Goal: Task Accomplishment & Management: Use online tool/utility

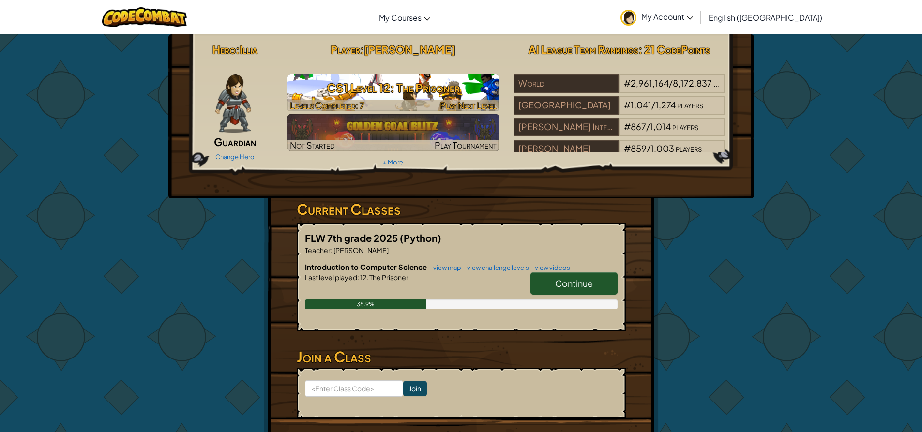
click at [462, 92] on h3 "CS1 Level 12: The Prisoner" at bounding box center [394, 88] width 212 height 22
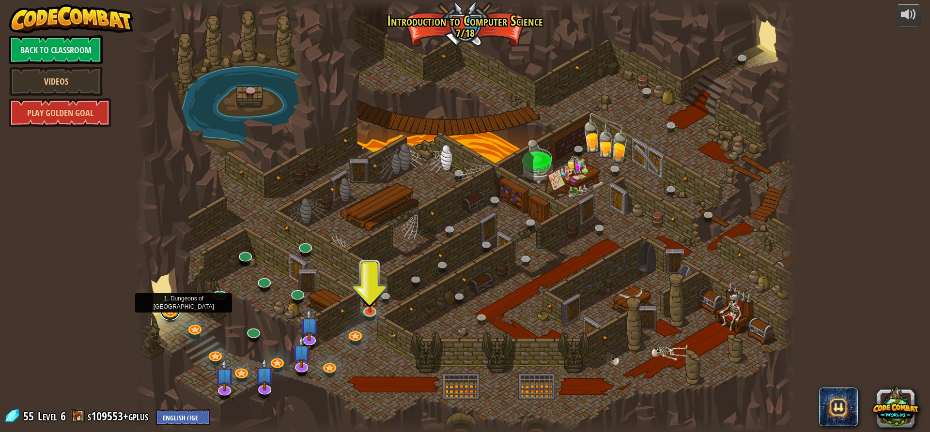
click at [169, 312] on link at bounding box center [169, 310] width 19 height 19
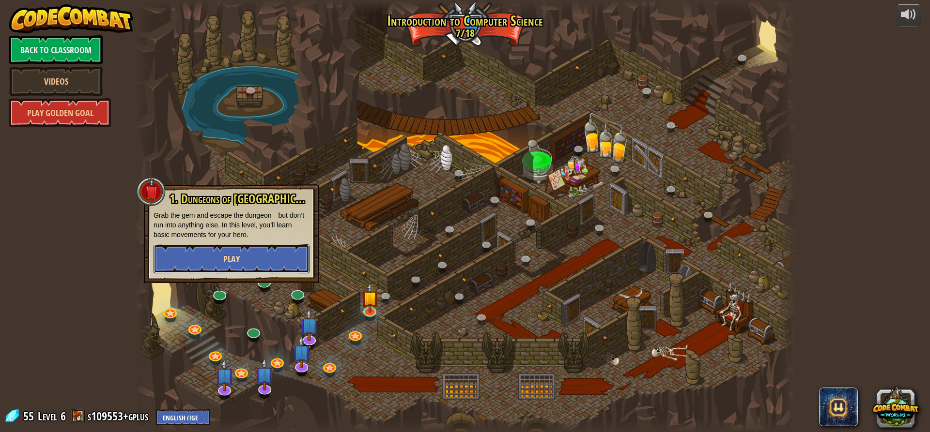
click at [218, 261] on button "Play" at bounding box center [231, 258] width 156 height 29
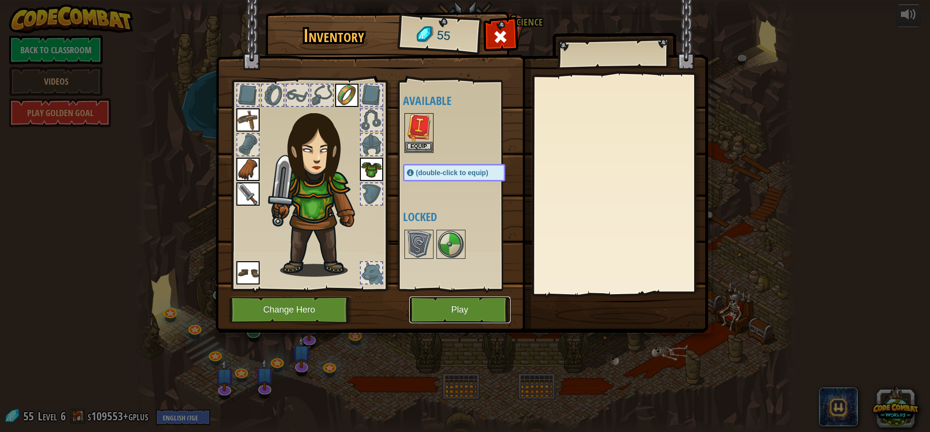
click at [436, 312] on button "Play" at bounding box center [459, 310] width 101 height 27
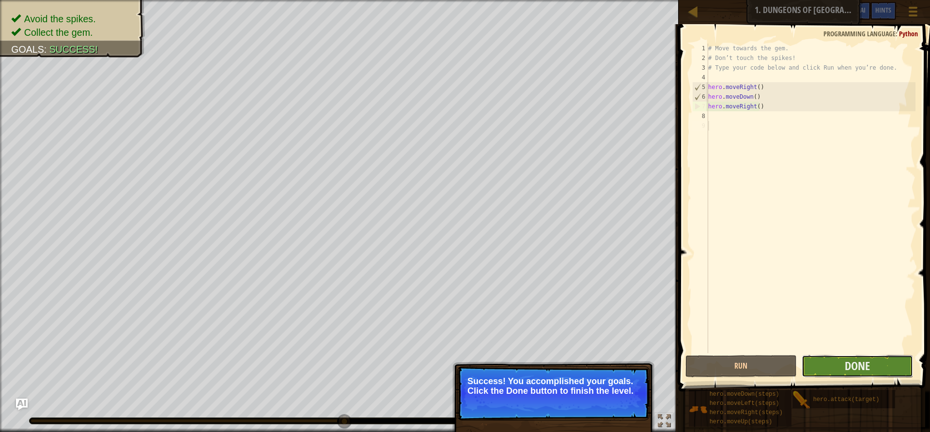
click at [844, 362] on button "Done" at bounding box center [856, 366] width 111 height 22
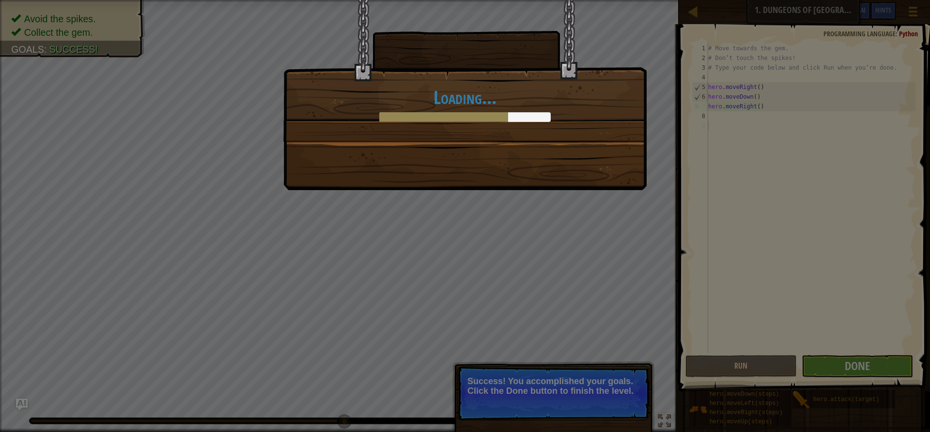
click at [798, 389] on div "Loading..." at bounding box center [465, 216] width 930 height 432
click at [773, 346] on div "Loading..." at bounding box center [465, 216] width 930 height 432
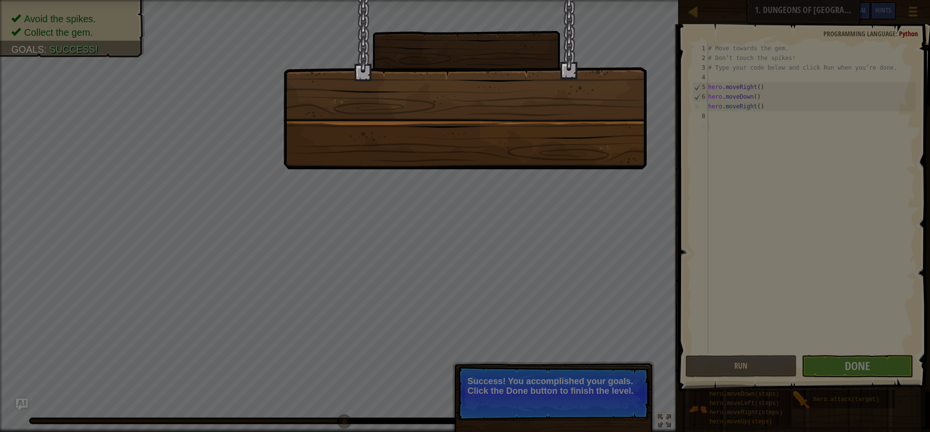
drag, startPoint x: 742, startPoint y: 301, endPoint x: 730, endPoint y: 287, distance: 18.5
click at [732, 290] on div at bounding box center [465, 216] width 930 height 432
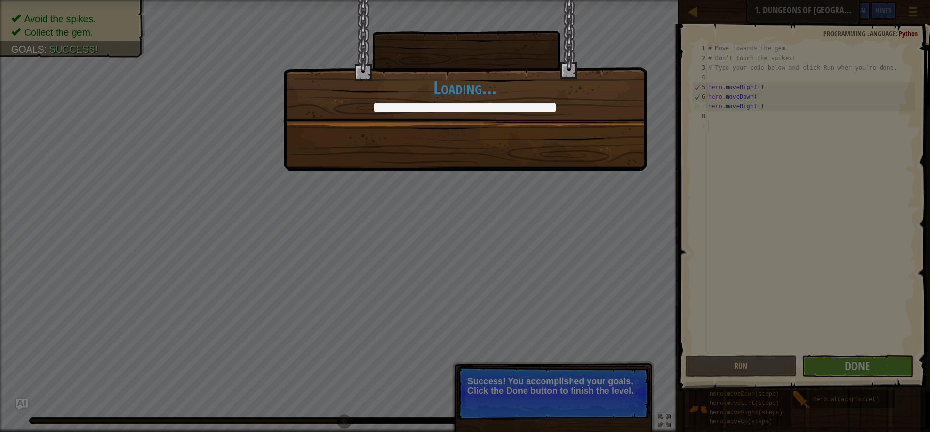
drag, startPoint x: 730, startPoint y: 287, endPoint x: 697, endPoint y: 283, distance: 33.1
click at [710, 284] on div "You completed Dungeons of Kithgard! +0 +0 New Item Clean code: no code errors o…" at bounding box center [465, 216] width 930 height 432
click at [696, 277] on div "You completed Dungeons of Kithgard! +0 +0 New Item Clean code: no code errors o…" at bounding box center [465, 216] width 930 height 432
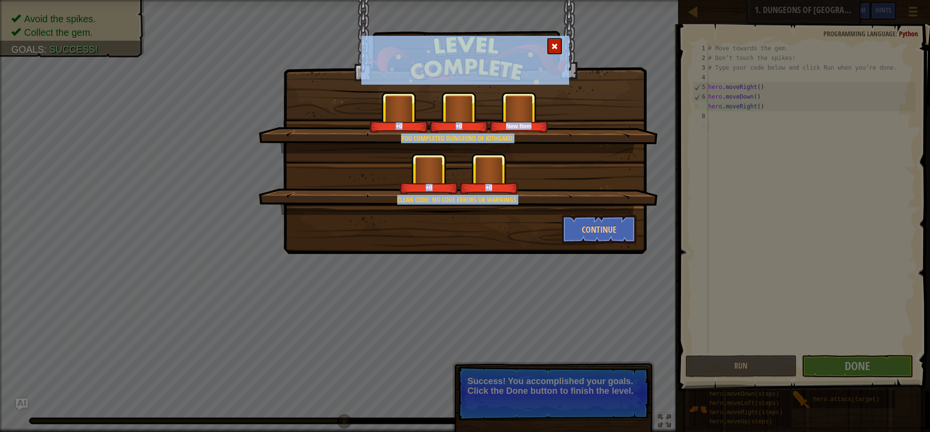
click at [693, 277] on div "You completed Dungeons of Kithgard! +0 +0 New Item Clean code: no code errors o…" at bounding box center [465, 216] width 930 height 432
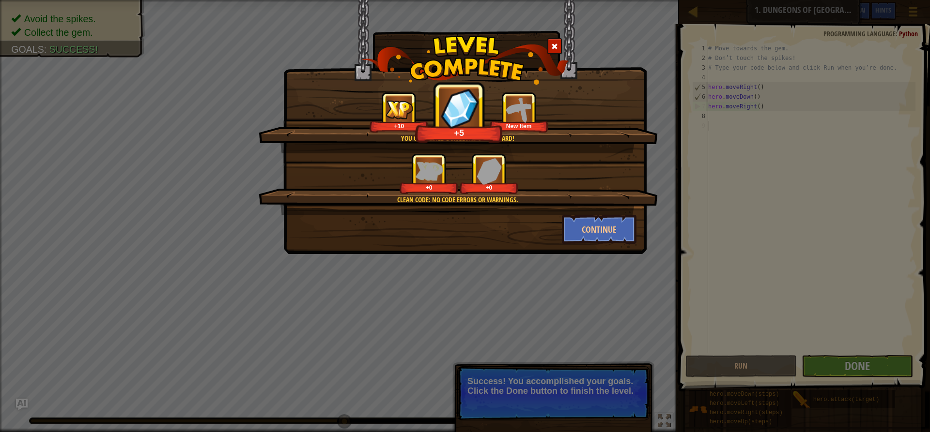
click at [548, 41] on div at bounding box center [554, 46] width 15 height 16
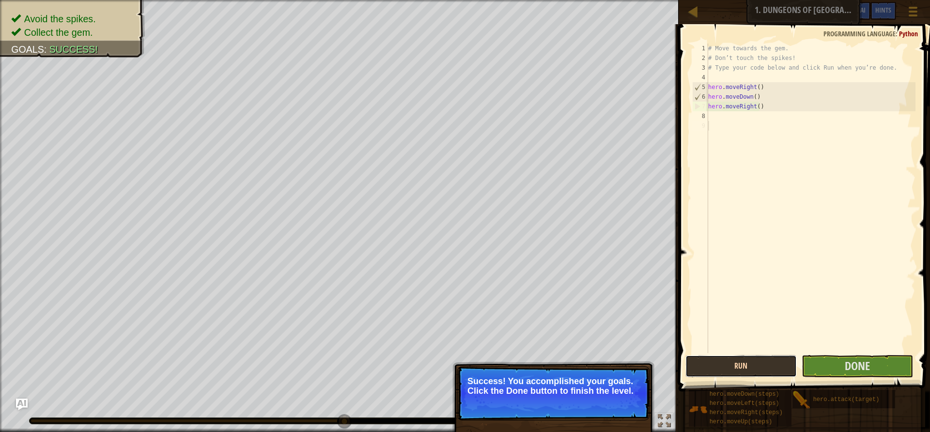
click at [765, 368] on button "Run" at bounding box center [740, 366] width 111 height 22
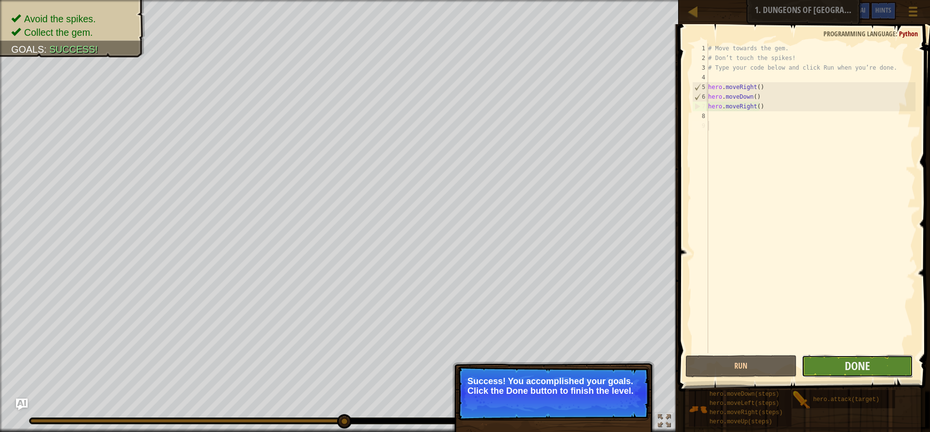
click at [832, 359] on button "Done" at bounding box center [856, 366] width 111 height 22
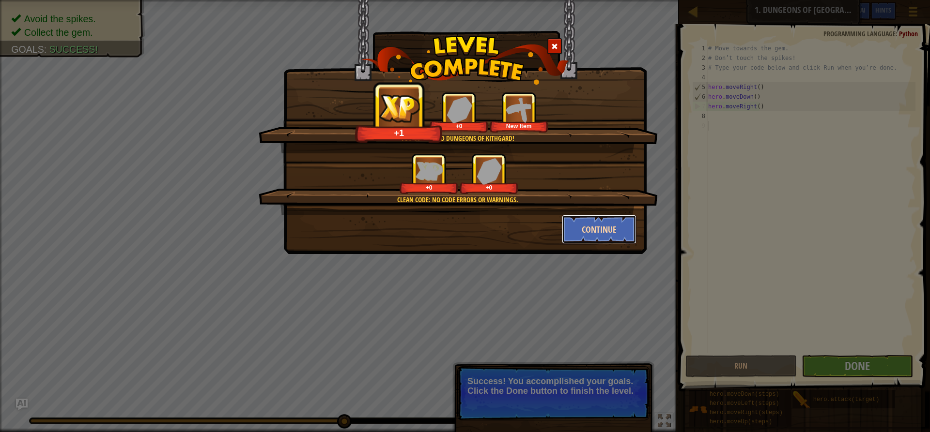
click at [607, 222] on button "Continue" at bounding box center [599, 229] width 75 height 29
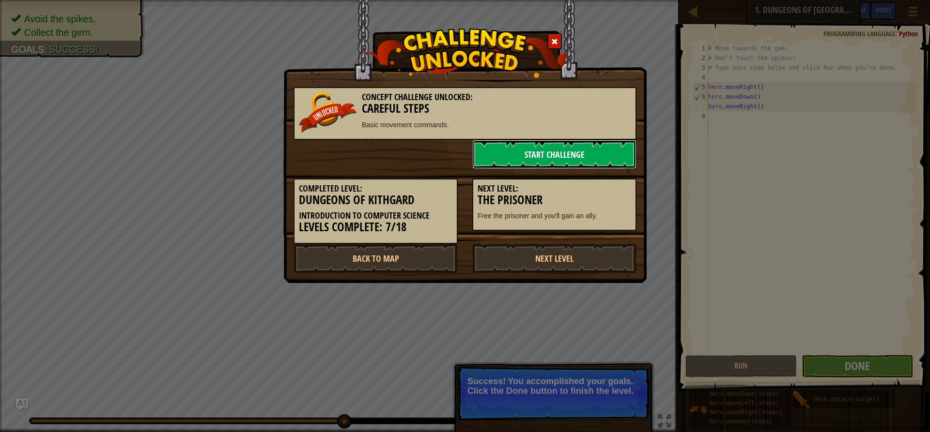
click at [581, 158] on link "Start Challenge" at bounding box center [554, 154] width 164 height 29
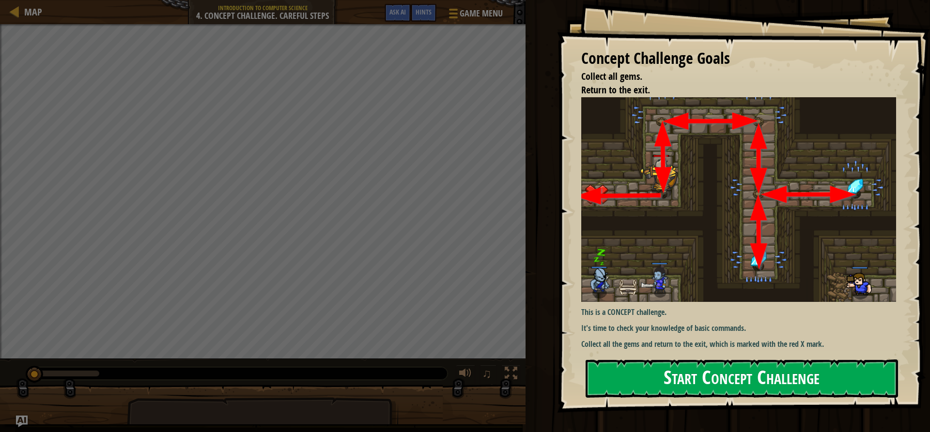
click at [722, 378] on button "Start Concept Challenge" at bounding box center [741, 379] width 312 height 38
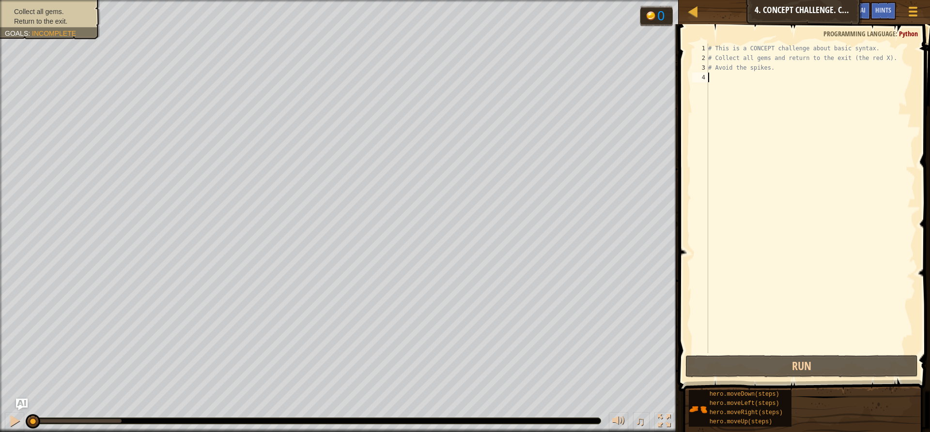
type textarea "h"
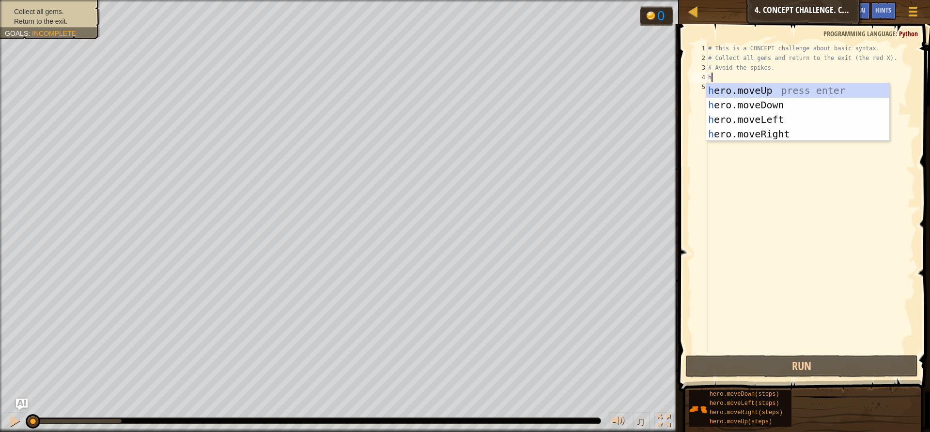
scroll to position [4, 0]
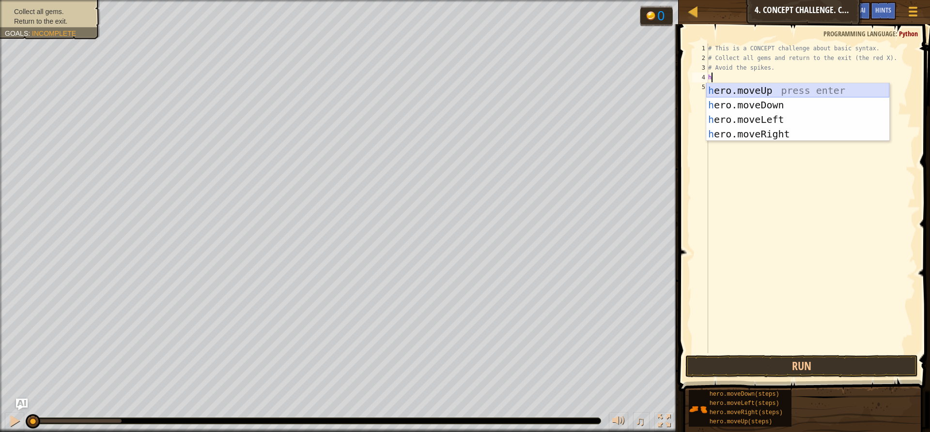
click at [761, 85] on div "h ero.moveUp press enter h ero.moveDown press enter h ero.moveLeft press enter …" at bounding box center [797, 126] width 183 height 87
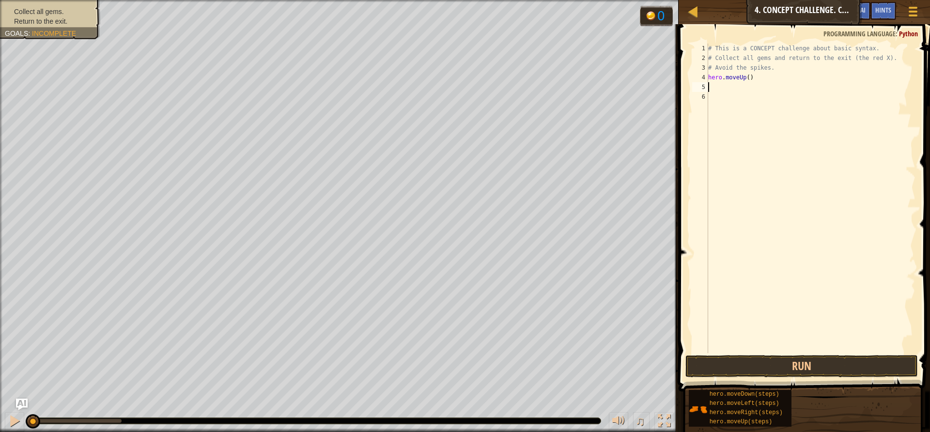
type textarea "h"
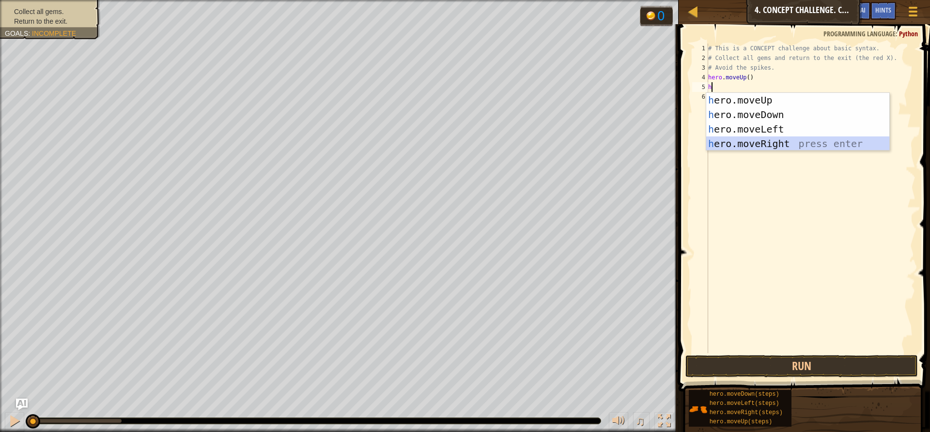
click at [752, 147] on div "h ero.moveUp press enter h ero.moveDown press enter h ero.moveLeft press enter …" at bounding box center [797, 136] width 183 height 87
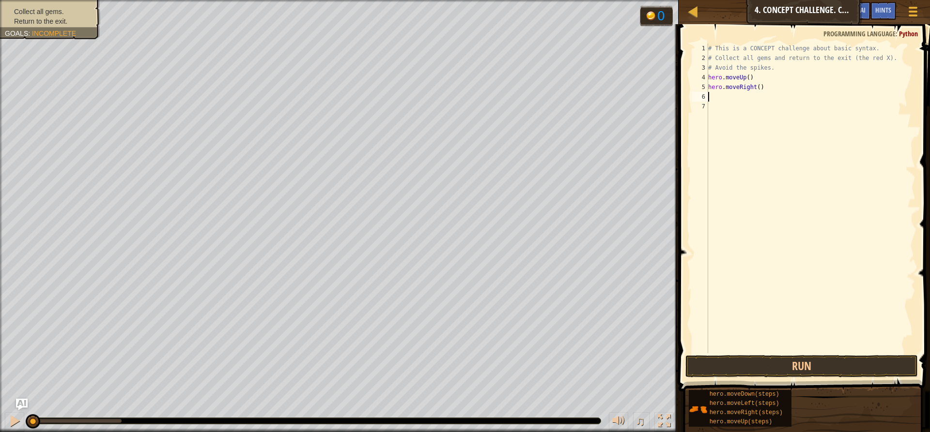
type textarea "h"
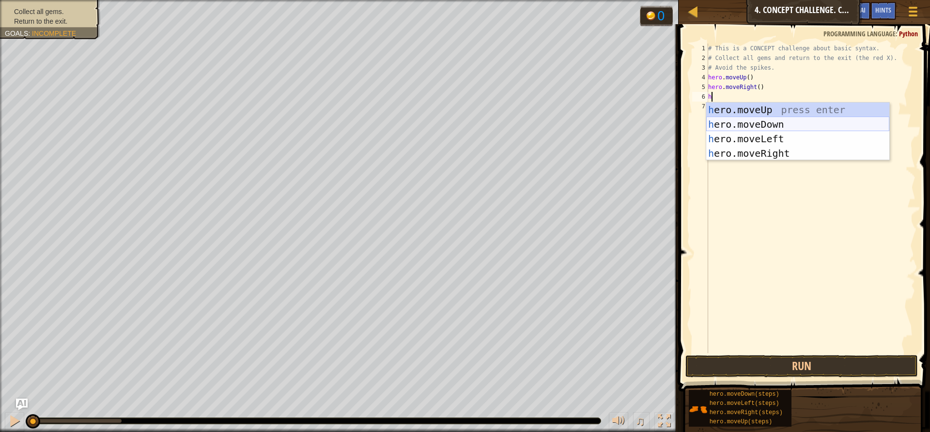
click at [748, 121] on div "h ero.moveUp press enter h ero.moveDown press enter h ero.moveLeft press enter …" at bounding box center [797, 146] width 183 height 87
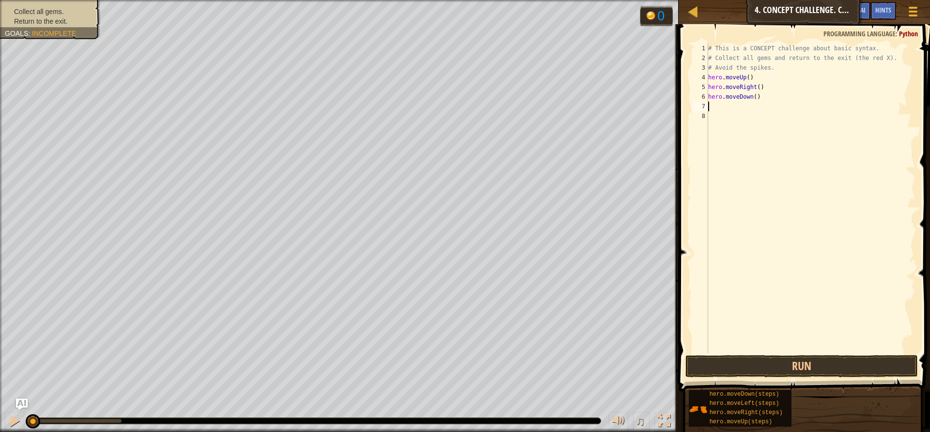
type textarea "h"
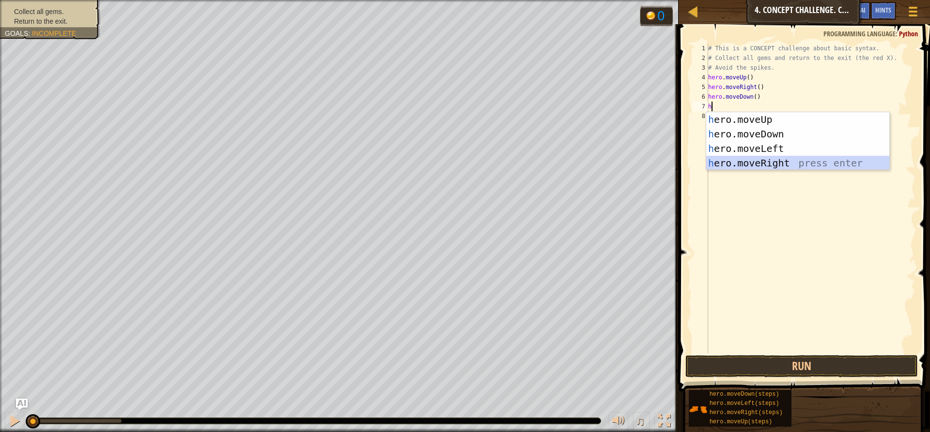
click at [760, 160] on div "h ero.moveUp press enter h ero.moveDown press enter h ero.moveLeft press enter …" at bounding box center [797, 155] width 183 height 87
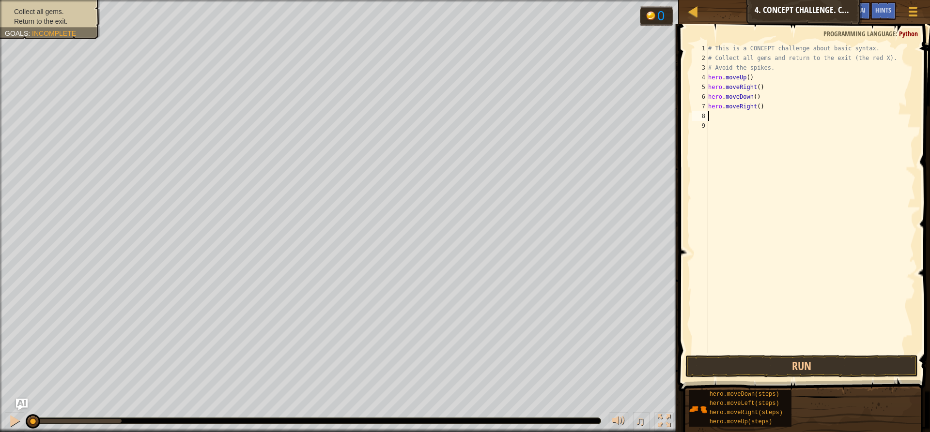
type textarea "h"
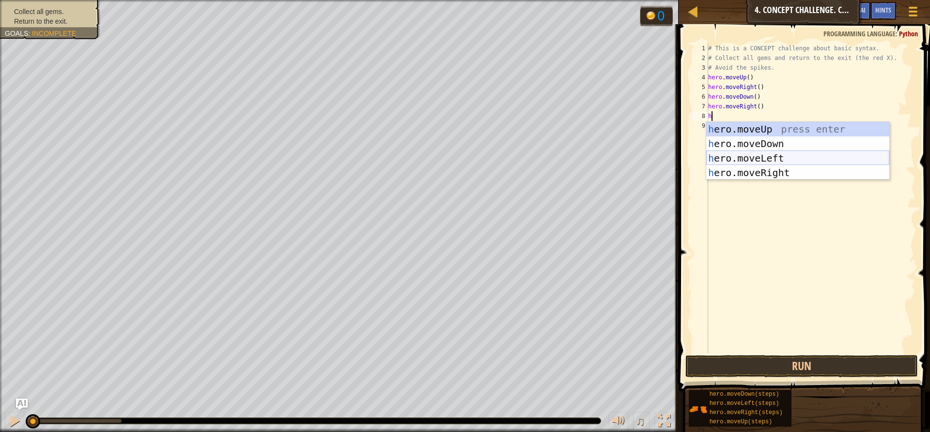
click at [760, 161] on div "h ero.moveUp press enter h ero.moveDown press enter h ero.moveLeft press enter …" at bounding box center [797, 165] width 183 height 87
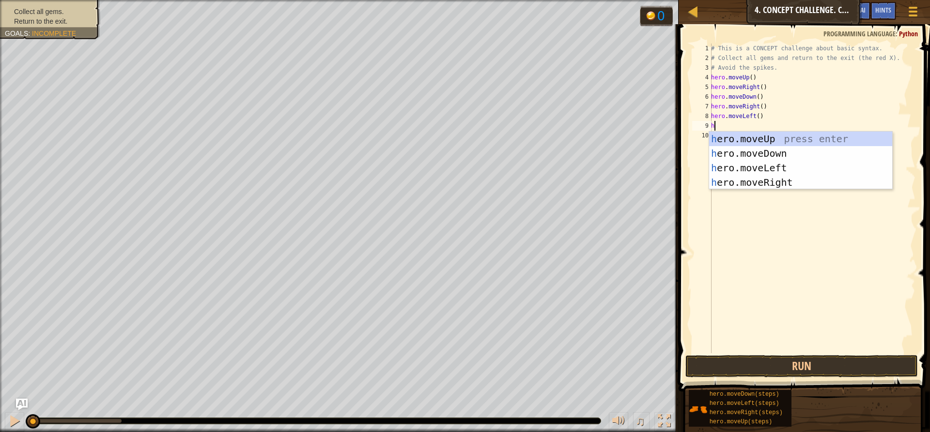
type textarea "h"
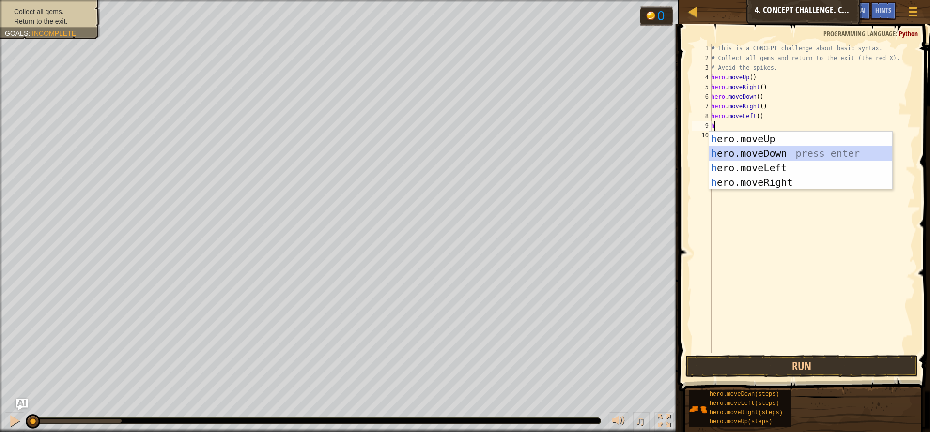
click at [738, 151] on div "h ero.moveUp press enter h ero.moveDown press enter h ero.moveLeft press enter …" at bounding box center [800, 175] width 183 height 87
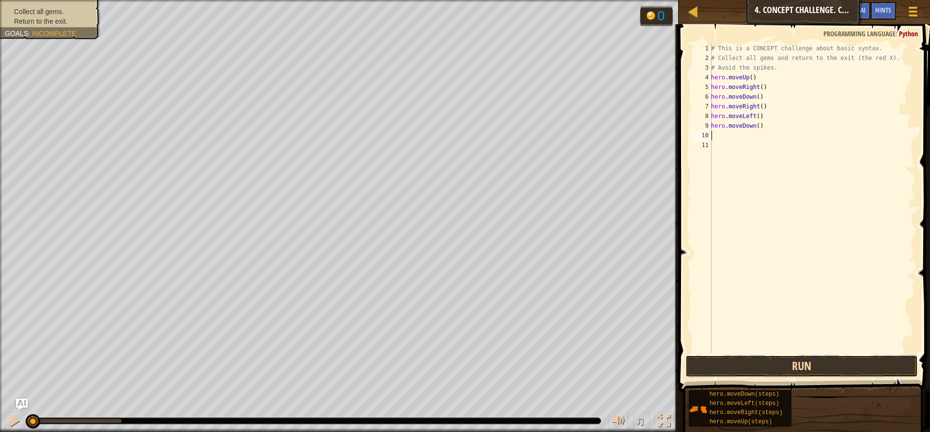
click at [817, 358] on button "Run" at bounding box center [801, 366] width 232 height 22
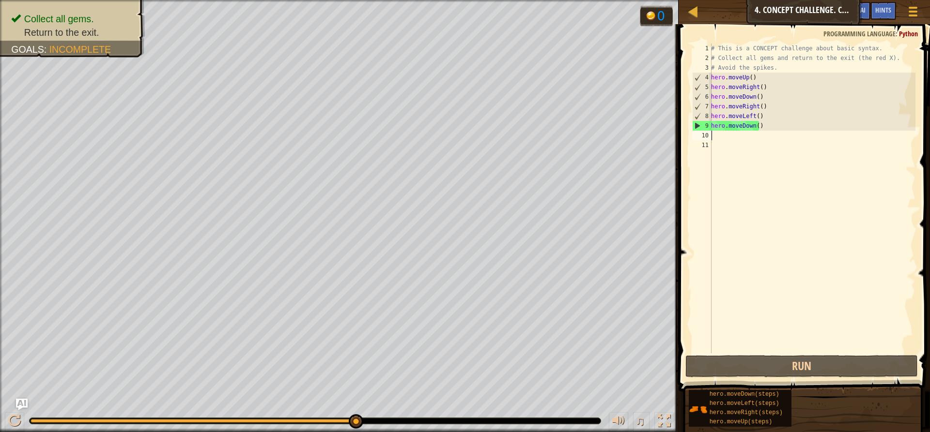
type textarea "h"
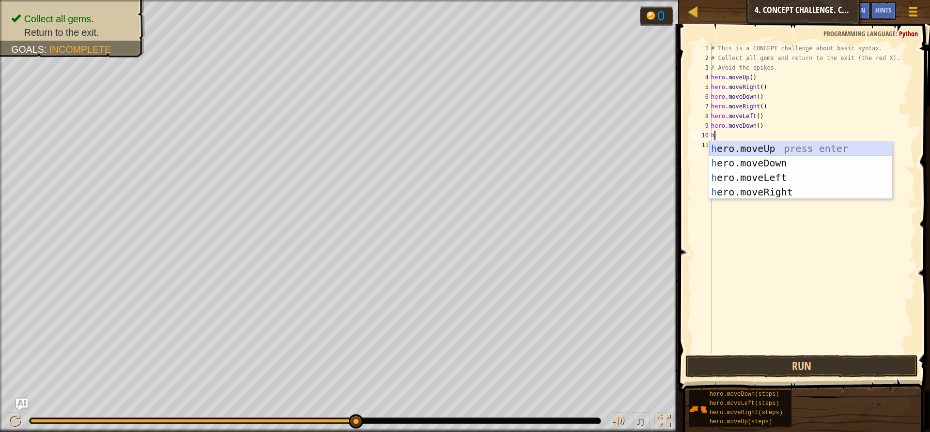
click at [779, 150] on div "h ero.moveUp press enter h ero.moveDown press enter h ero.moveLeft press enter …" at bounding box center [800, 184] width 183 height 87
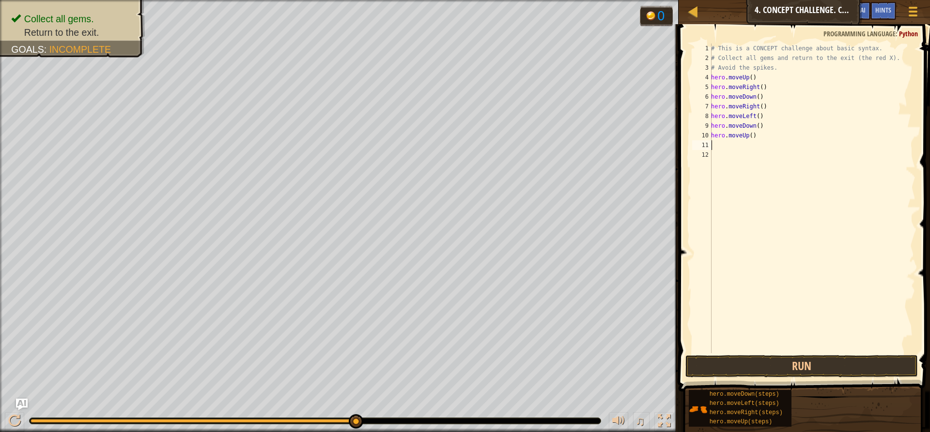
click at [748, 135] on div "# This is a CONCEPT challenge about basic syntax. # Collect all gems and return…" at bounding box center [812, 208] width 206 height 329
type textarea "hero.moveUp(2)"
click at [740, 151] on div "# This is a CONCEPT challenge about basic syntax. # Collect all gems and return…" at bounding box center [812, 208] width 206 height 329
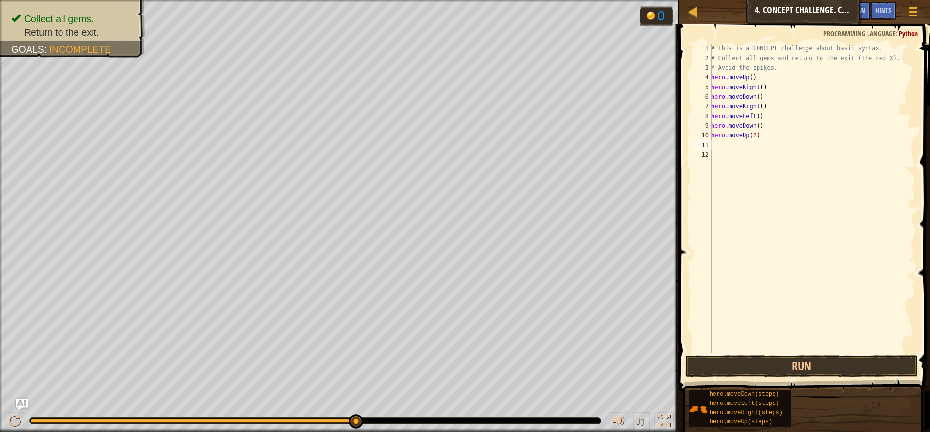
click at [737, 145] on div "# This is a CONCEPT challenge about basic syntax. # Collect all gems and return…" at bounding box center [812, 208] width 206 height 329
type textarea "h"
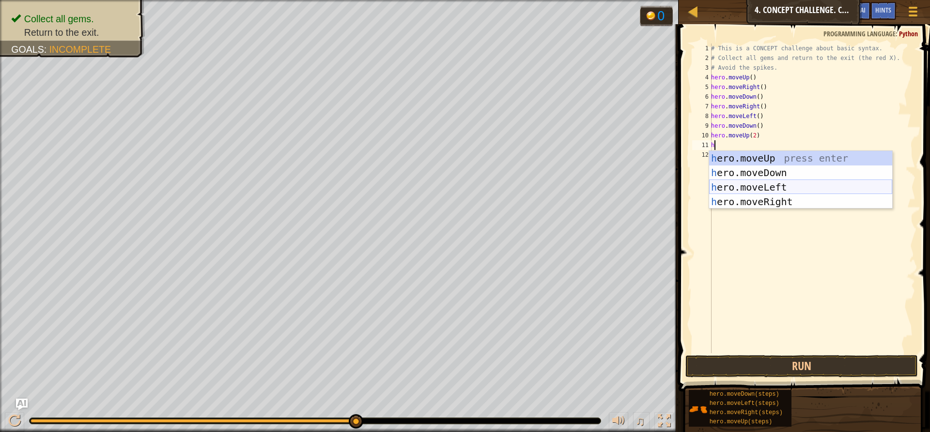
click at [765, 182] on div "h ero.moveUp press enter h ero.moveDown press enter h ero.moveLeft press enter …" at bounding box center [800, 194] width 183 height 87
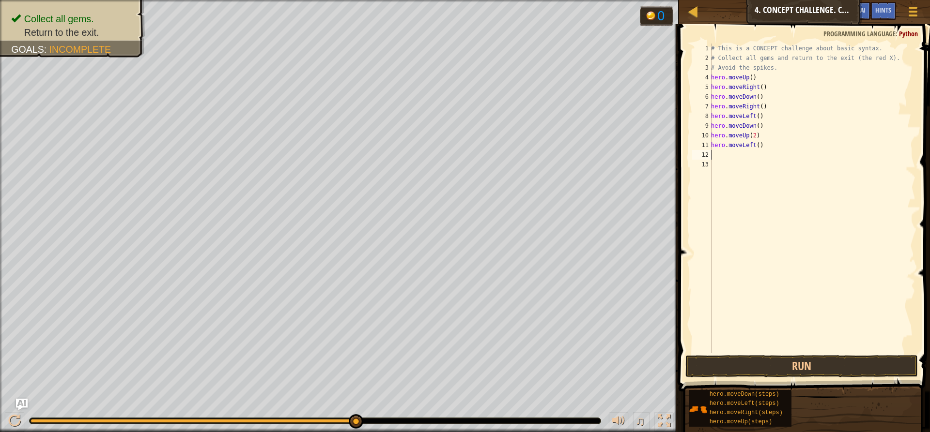
type textarea "h"
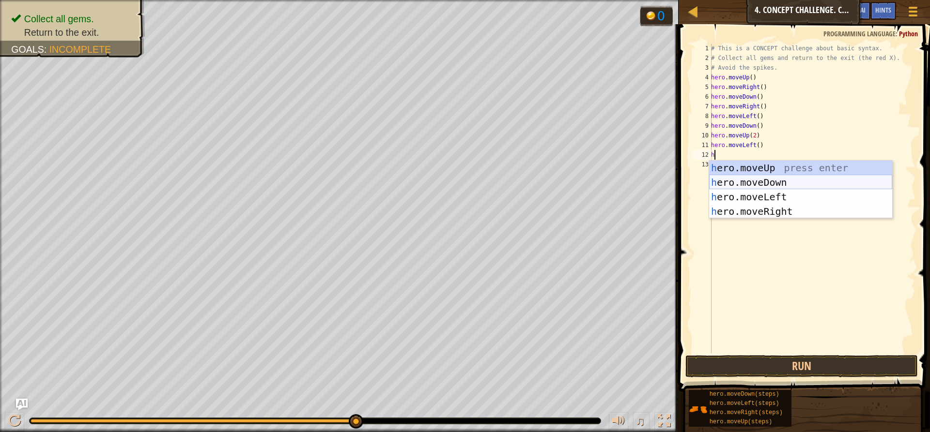
click at [748, 180] on div "h ero.moveUp press enter h ero.moveDown press enter h ero.moveLeft press enter …" at bounding box center [800, 204] width 183 height 87
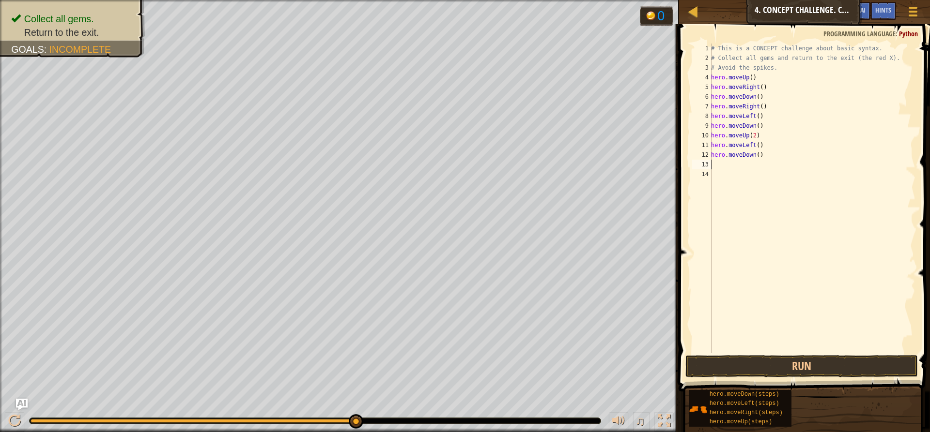
type textarea "h"
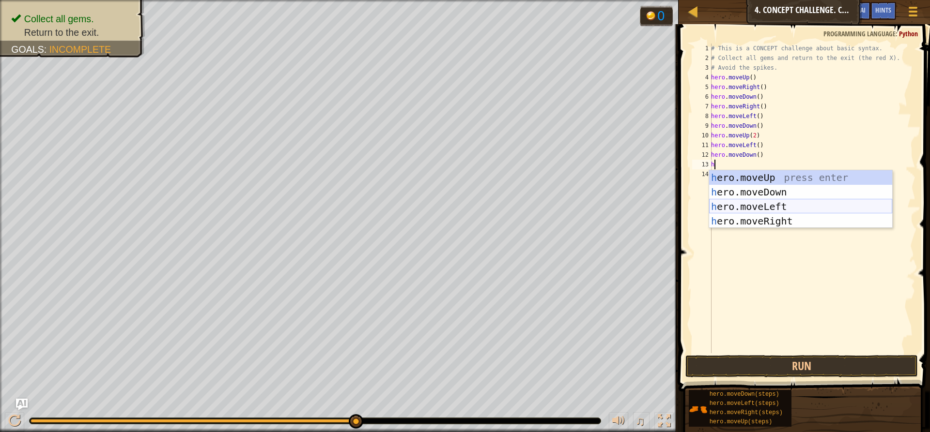
click at [749, 204] on div "h ero.moveUp press enter h ero.moveDown press enter h ero.moveLeft press enter …" at bounding box center [800, 213] width 183 height 87
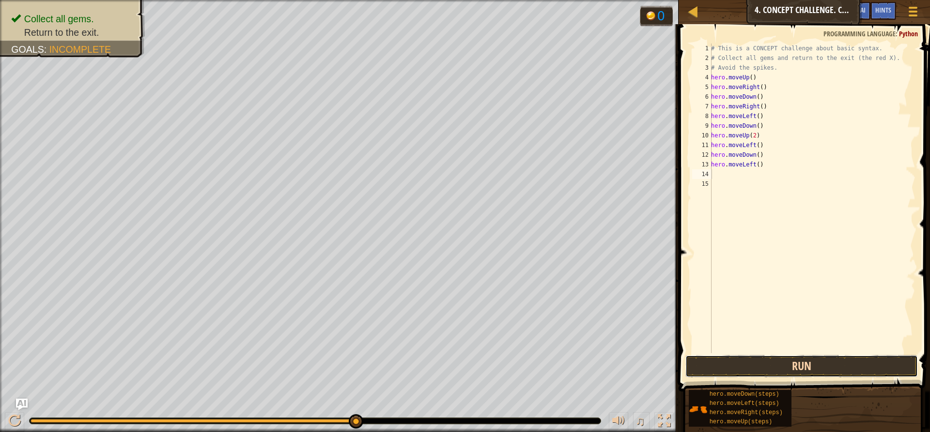
click at [827, 366] on button "Run" at bounding box center [801, 366] width 232 height 22
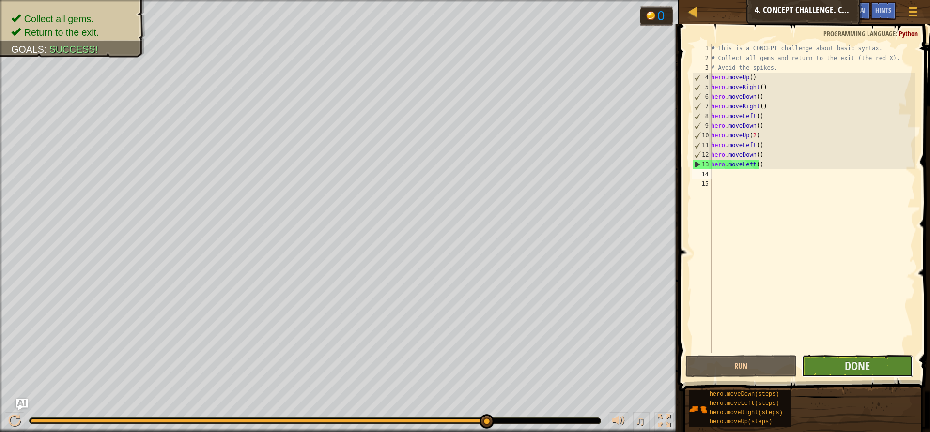
click at [828, 364] on button "Done" at bounding box center [856, 366] width 111 height 22
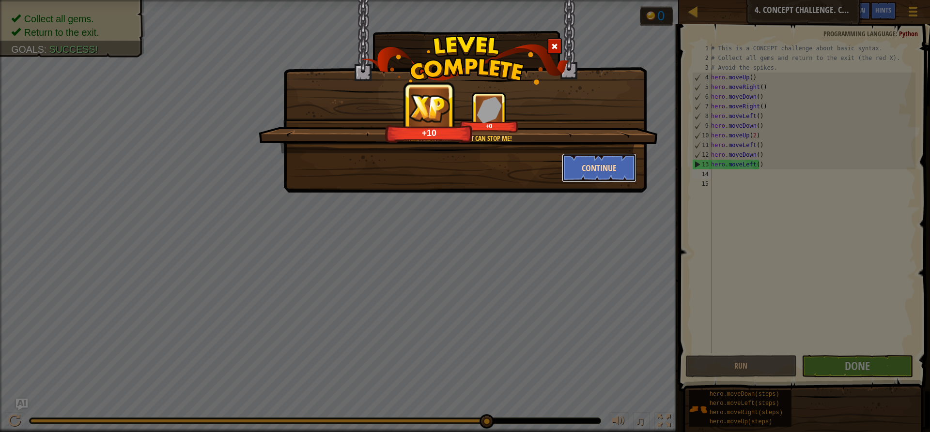
click at [604, 176] on button "Continue" at bounding box center [599, 167] width 75 height 29
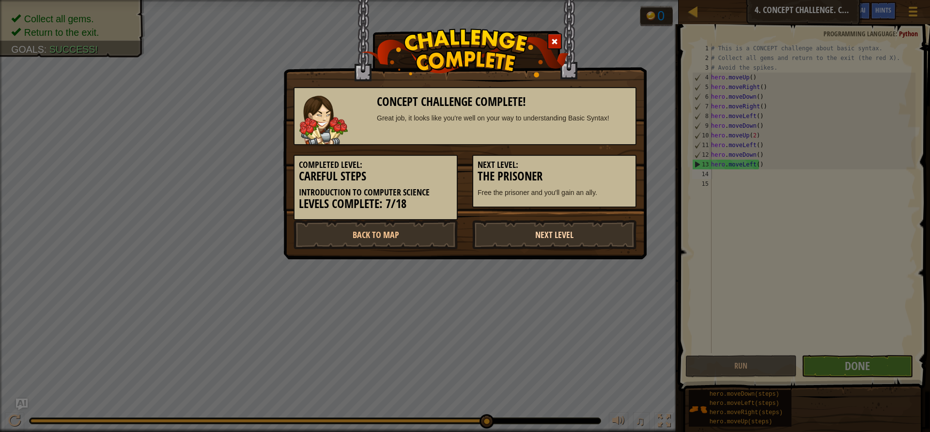
click at [572, 228] on link "Next Level" at bounding box center [554, 234] width 164 height 29
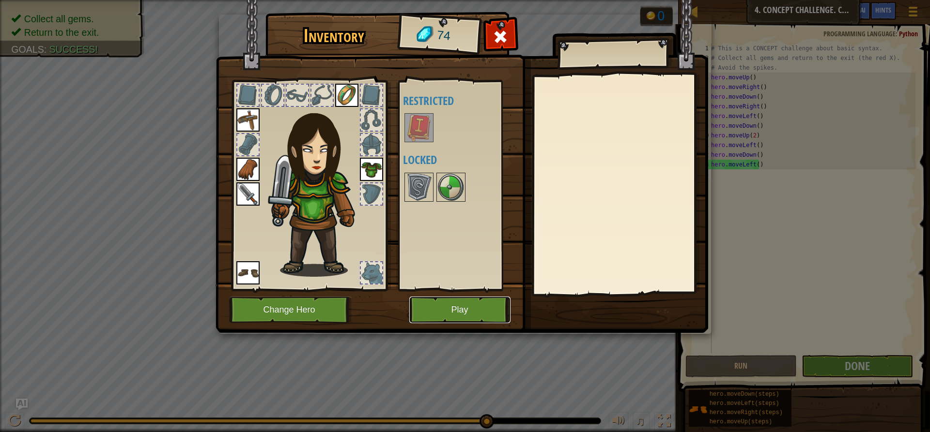
click at [479, 304] on button "Play" at bounding box center [459, 310] width 101 height 27
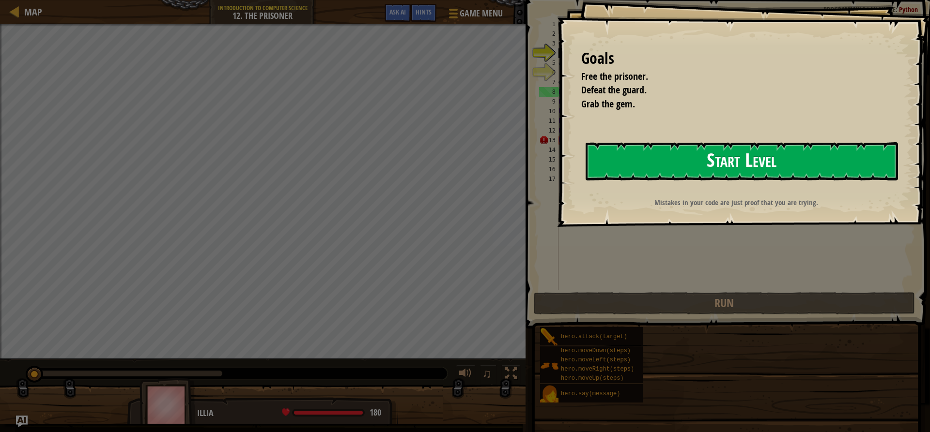
click at [638, 165] on button "Start Level" at bounding box center [741, 161] width 312 height 38
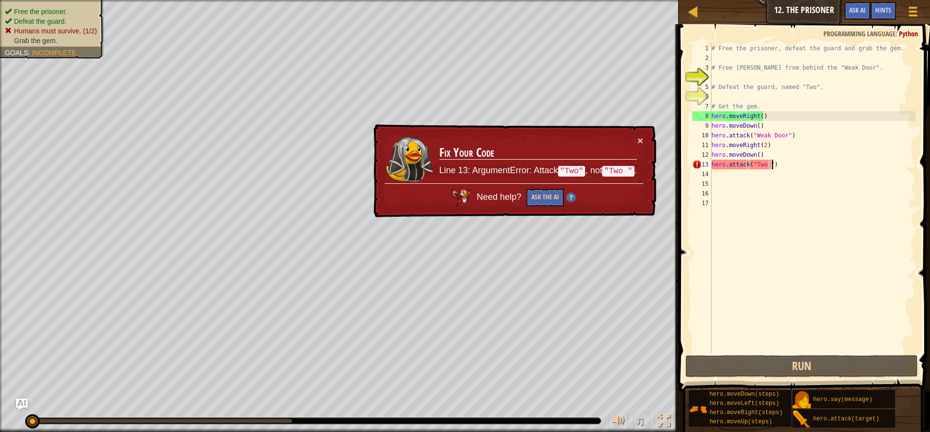
click at [780, 168] on div "# Free the prisoner, defeat the guard and grab the gem. # Free [PERSON_NAME] fr…" at bounding box center [812, 208] width 206 height 329
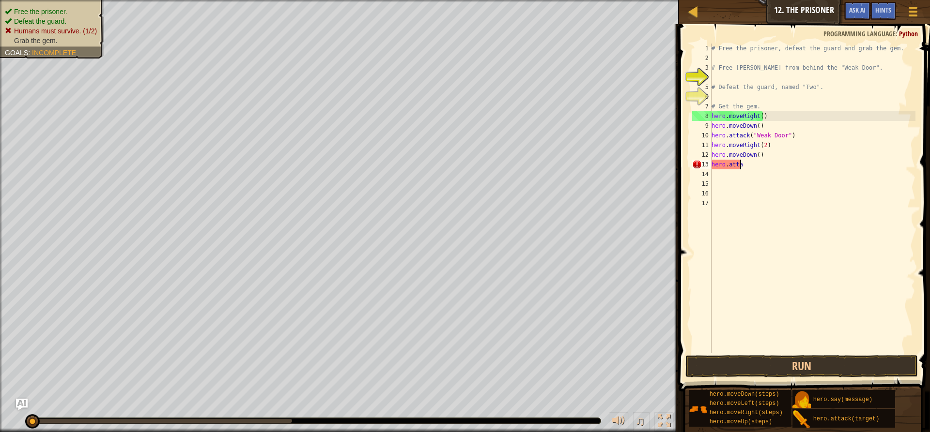
type textarea "h"
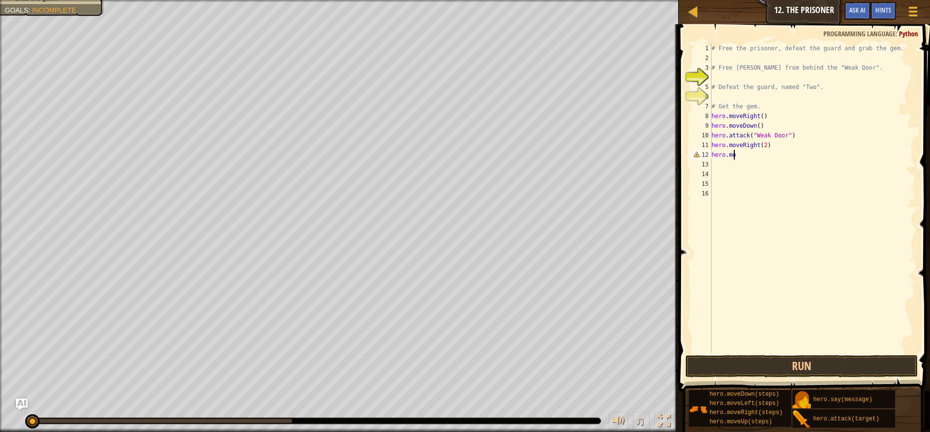
type textarea "h"
click at [794, 361] on button "Run" at bounding box center [801, 366] width 232 height 22
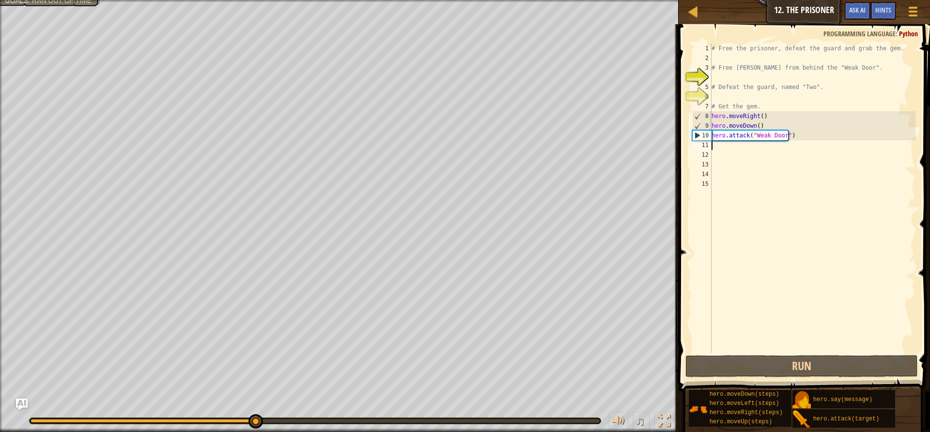
type textarea "h"
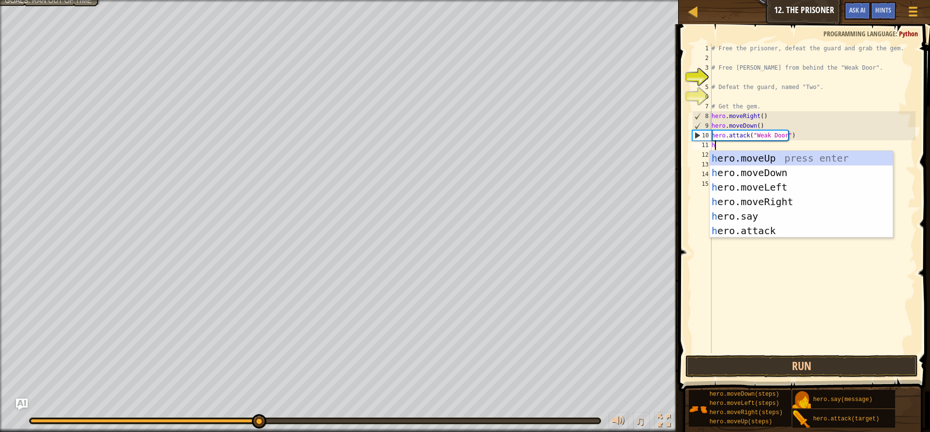
scroll to position [4, 0]
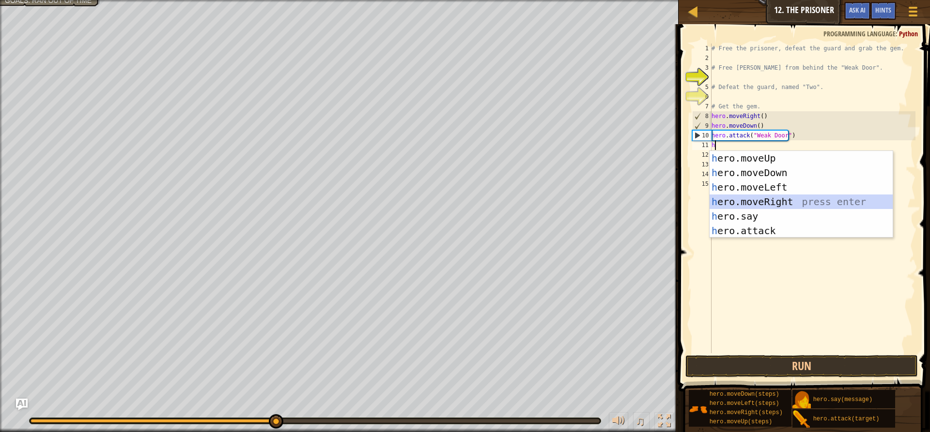
click at [738, 201] on div "h ero.moveUp press enter h ero.moveDown press enter h ero.moveLeft press enter …" at bounding box center [800, 209] width 183 height 116
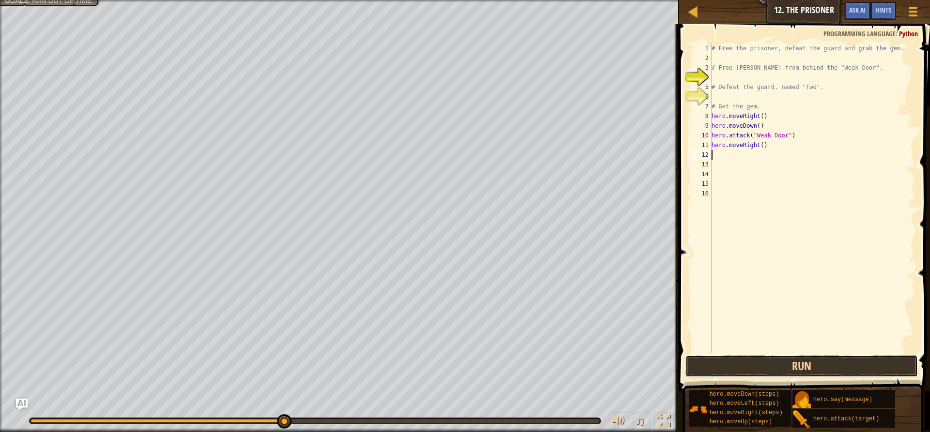
click at [713, 367] on button "Run" at bounding box center [801, 366] width 232 height 22
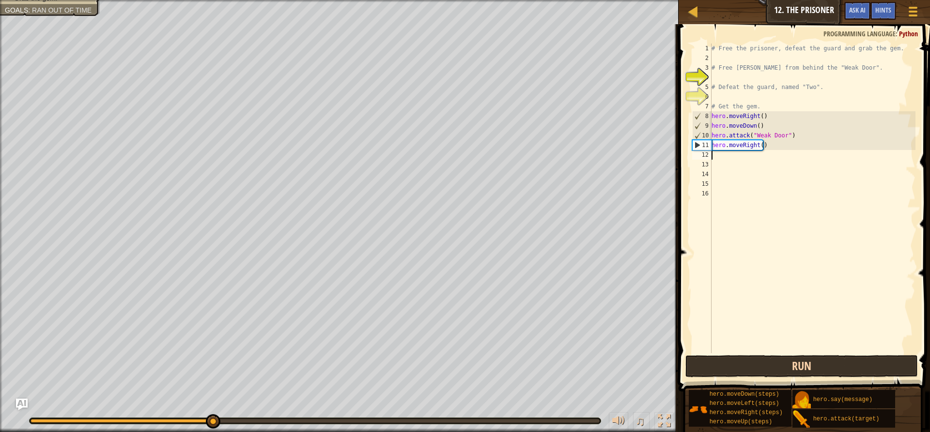
type textarea "h"
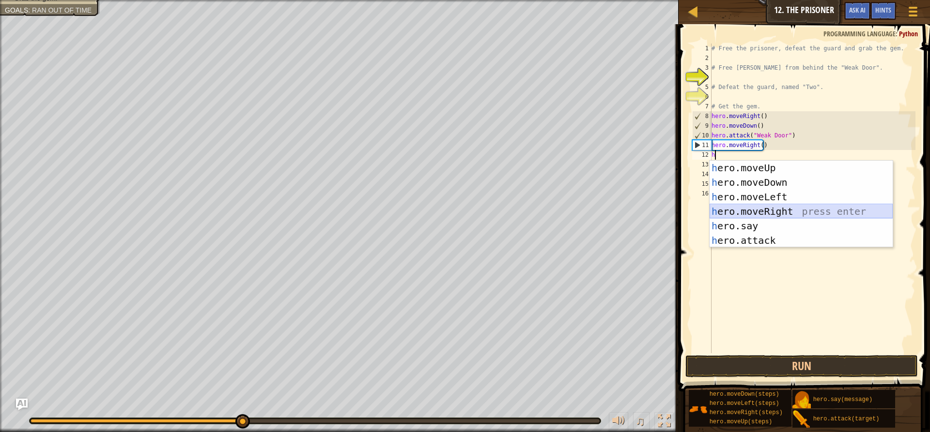
click at [769, 215] on div "h ero.moveUp press enter h ero.moveDown press enter h ero.moveLeft press enter …" at bounding box center [800, 219] width 183 height 116
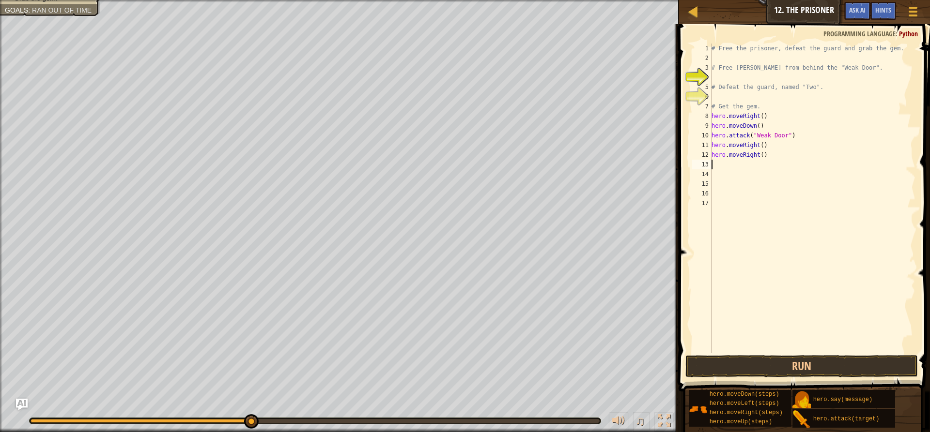
type textarea "h"
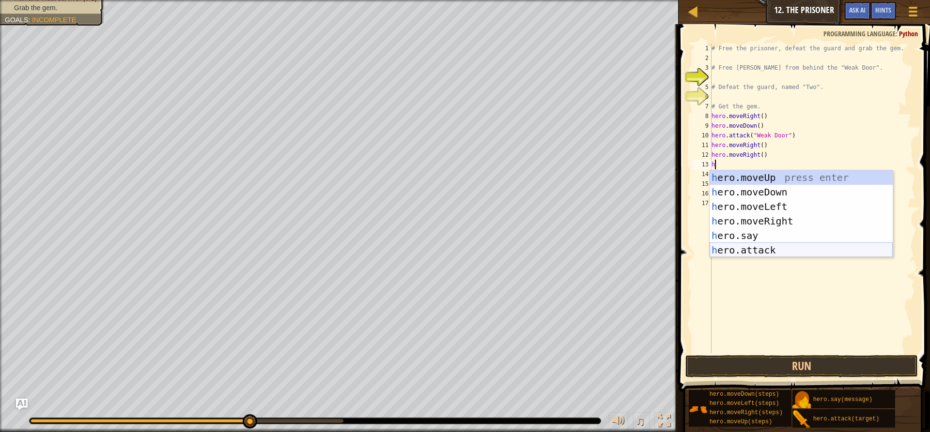
click at [759, 251] on div "h ero.moveUp press enter h ero.moveDown press enter h ero.moveLeft press enter …" at bounding box center [800, 228] width 183 height 116
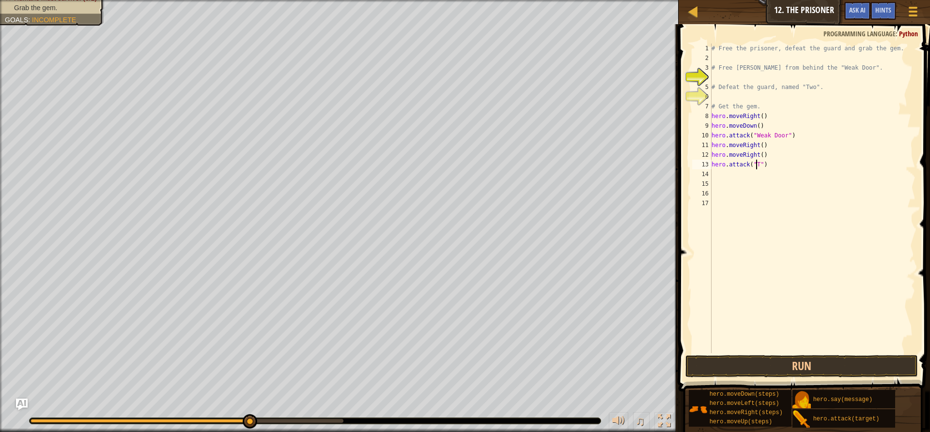
scroll to position [4, 4]
type textarea "hero.attack("Two")"
click at [832, 367] on button "Run" at bounding box center [801, 366] width 232 height 22
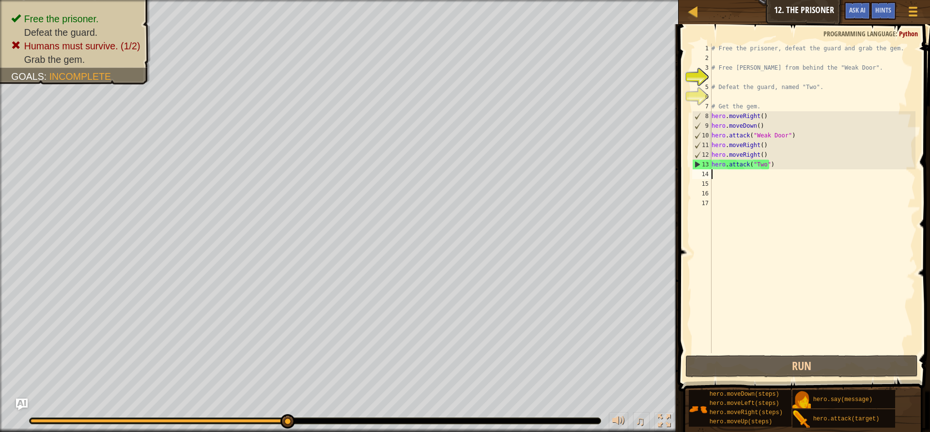
click at [756, 174] on div "# Free the prisoner, defeat the guard and grab the gem. # Free [PERSON_NAME] fr…" at bounding box center [812, 208] width 206 height 329
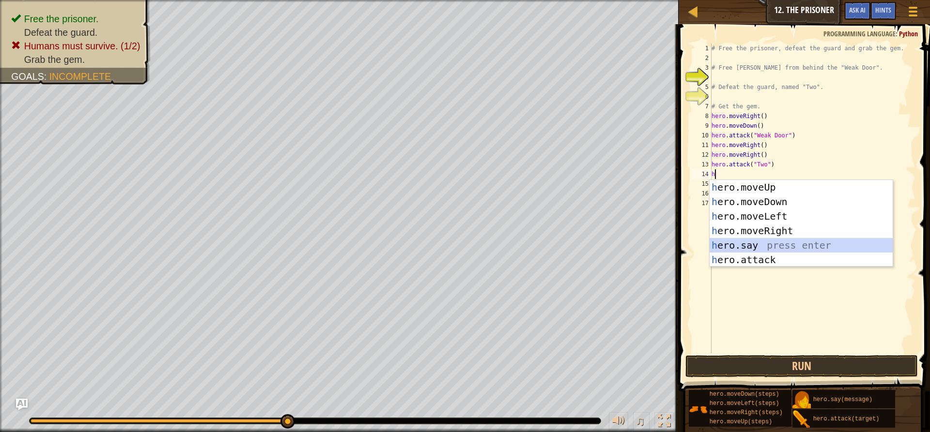
click at [789, 244] on div "h ero.moveUp press enter h ero.moveDown press enter h ero.moveLeft press enter …" at bounding box center [800, 238] width 183 height 116
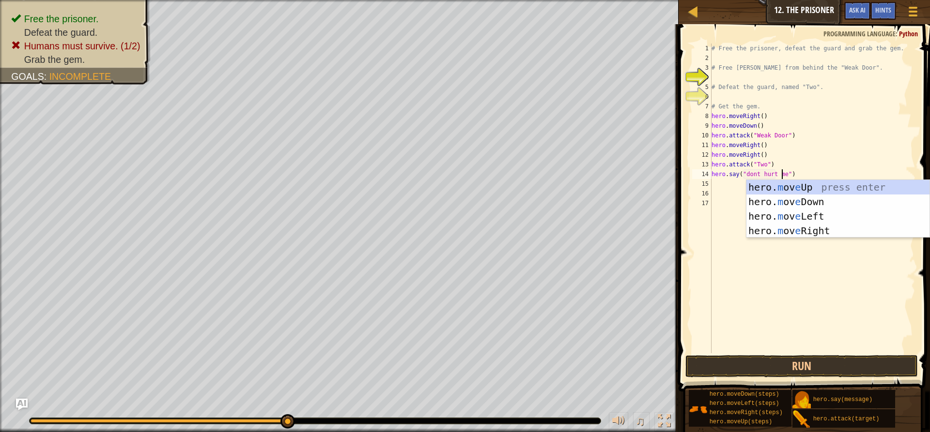
scroll to position [4, 6]
click at [765, 369] on button "Run" at bounding box center [801, 366] width 232 height 22
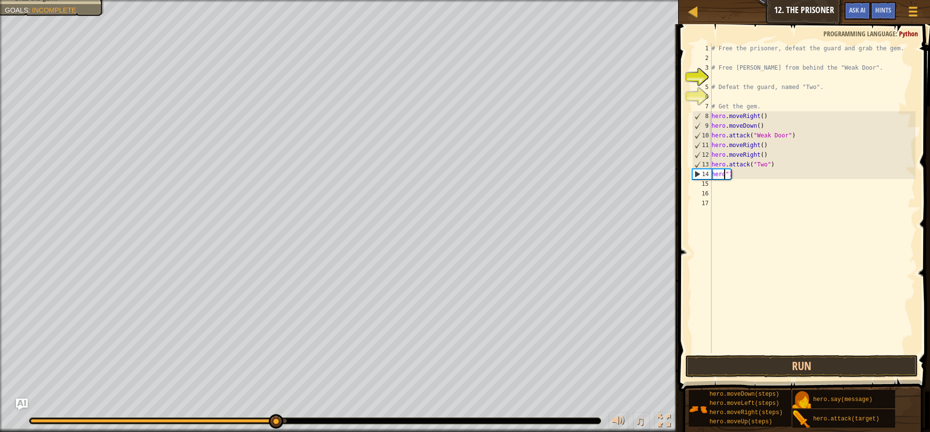
scroll to position [4, 0]
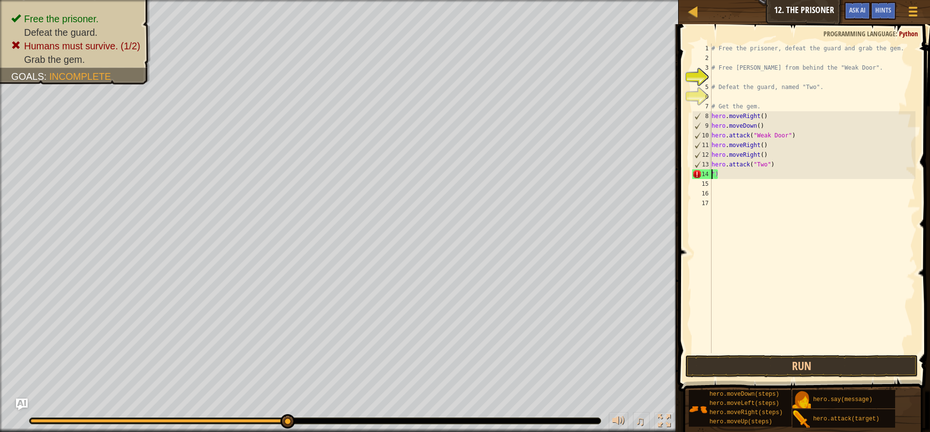
click at [779, 166] on div "# Free the prisoner, defeat the guard and grab the gem. # Free [PERSON_NAME] fr…" at bounding box center [812, 208] width 206 height 329
type textarea "h"
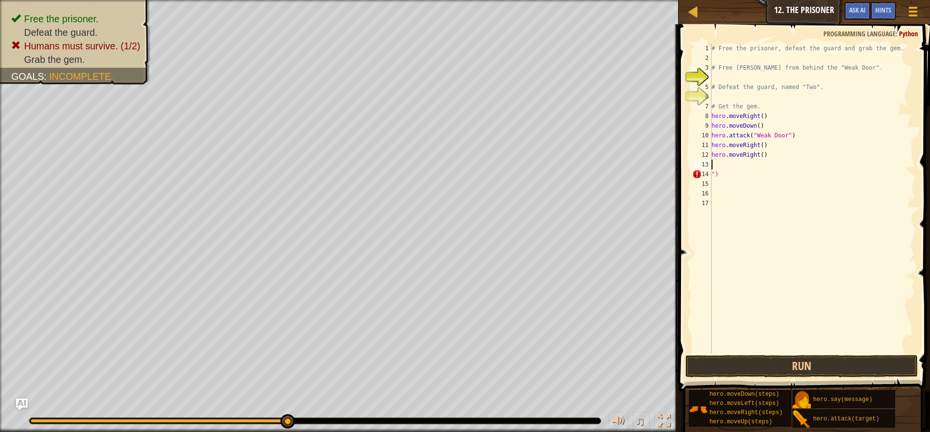
type textarea "\"
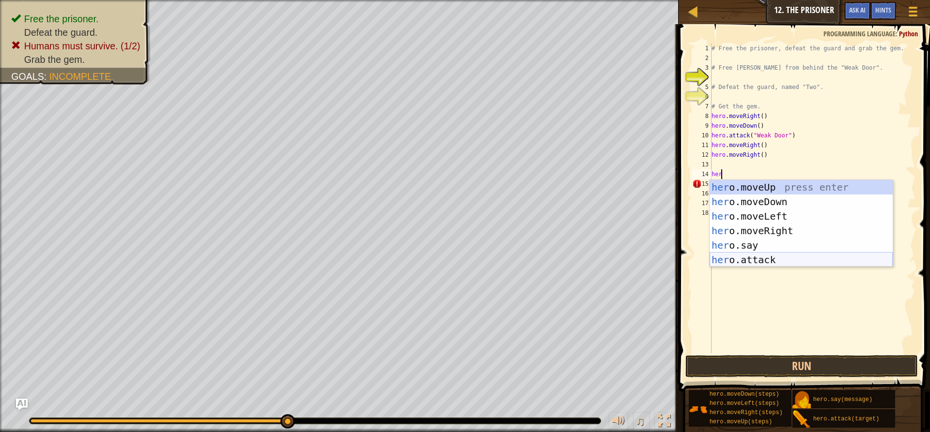
click at [768, 260] on div "her o.moveUp press enter her o.moveDown press enter her o.moveLeft press enter …" at bounding box center [800, 238] width 183 height 116
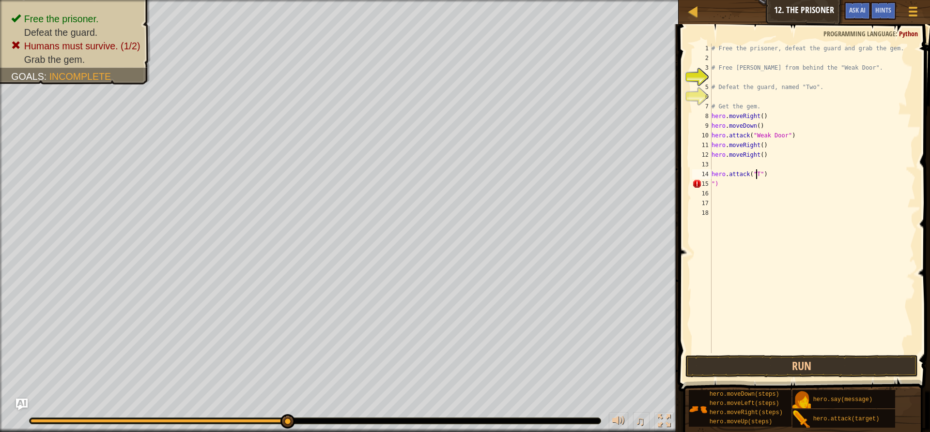
scroll to position [4, 4]
click at [788, 373] on button "Run" at bounding box center [801, 366] width 232 height 22
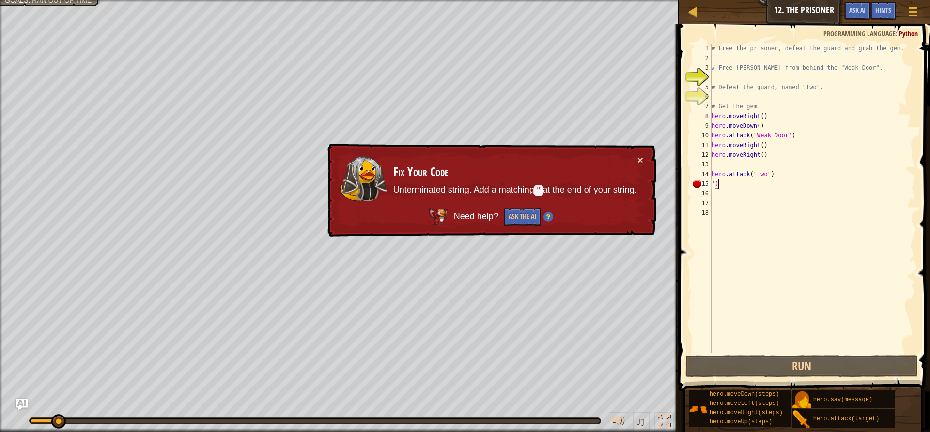
click at [724, 188] on div "# Free the prisoner, defeat the guard and grab the gem. # Free [PERSON_NAME] fr…" at bounding box center [812, 208] width 206 height 329
type textarea """
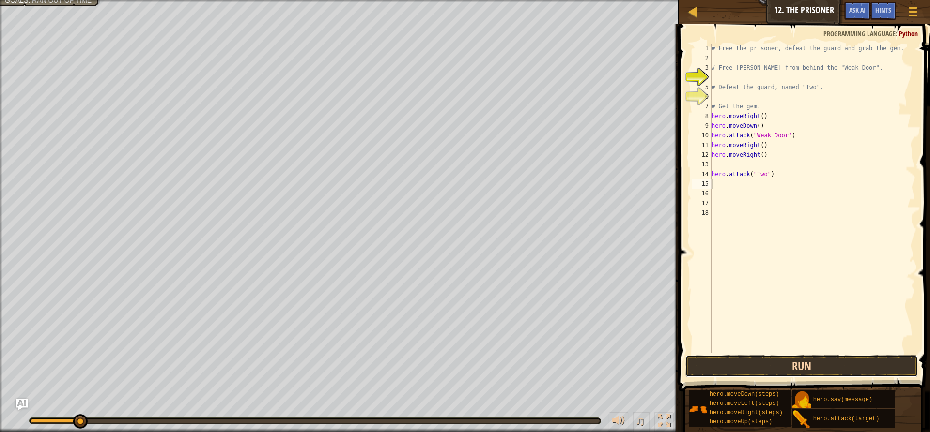
click at [785, 367] on button "Run" at bounding box center [801, 366] width 232 height 22
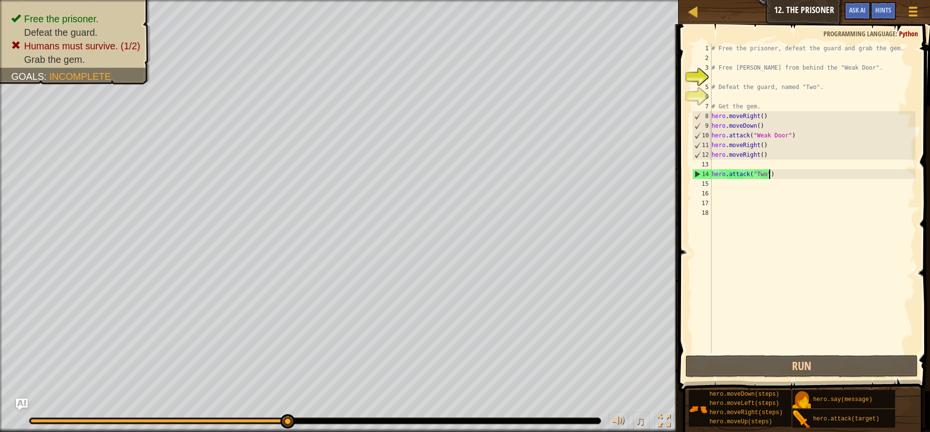
click at [776, 174] on div "# Free the prisoner, defeat the guard and grab the gem. # Free [PERSON_NAME] fr…" at bounding box center [812, 208] width 206 height 329
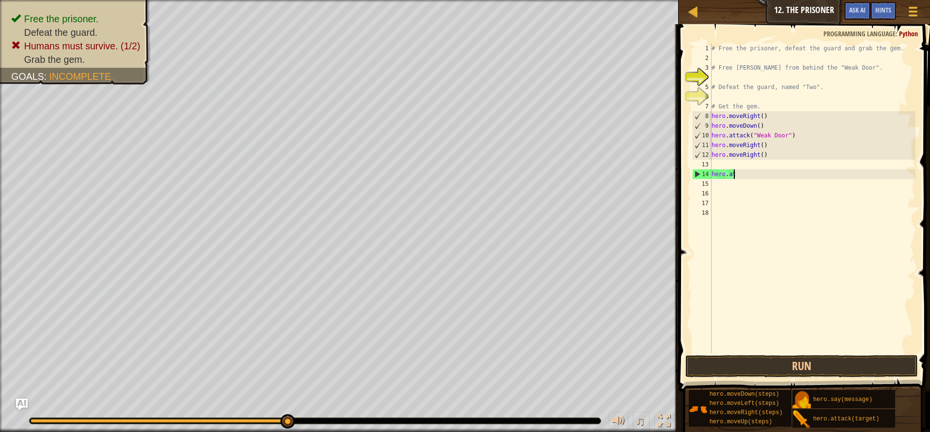
type textarea "h"
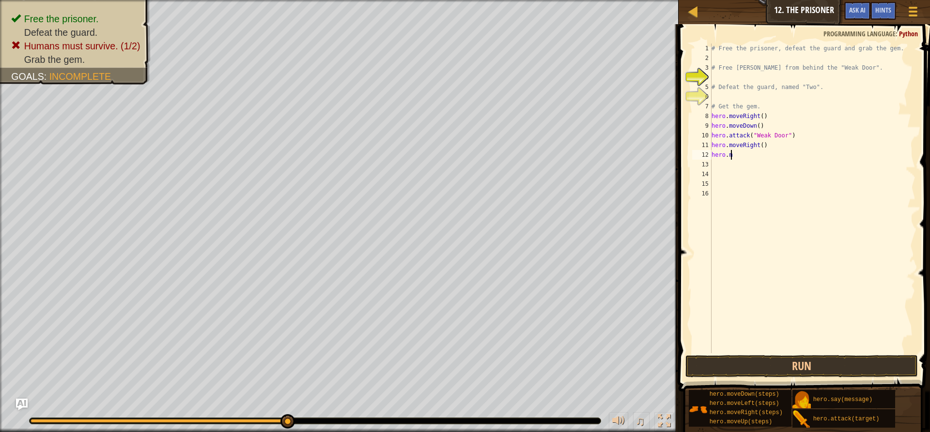
type textarea "h"
type textarea "m"
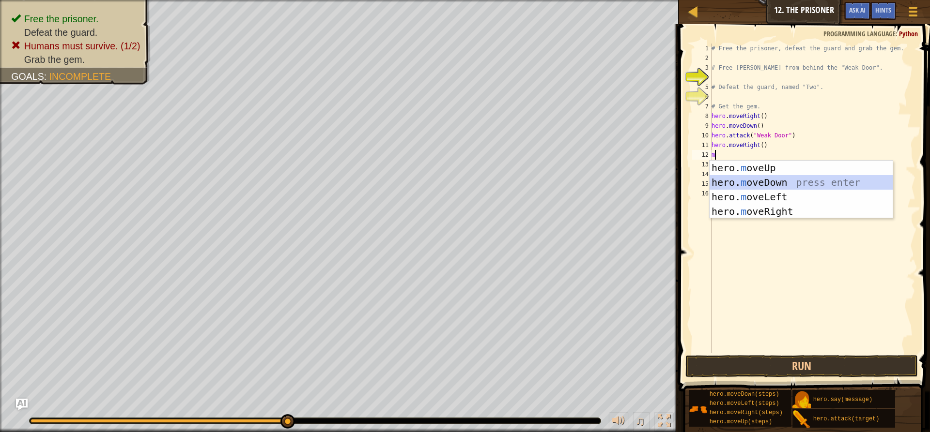
click at [764, 176] on div "hero. m oveUp press enter hero. m oveDown press enter hero. m oveLeft press ent…" at bounding box center [800, 204] width 183 height 87
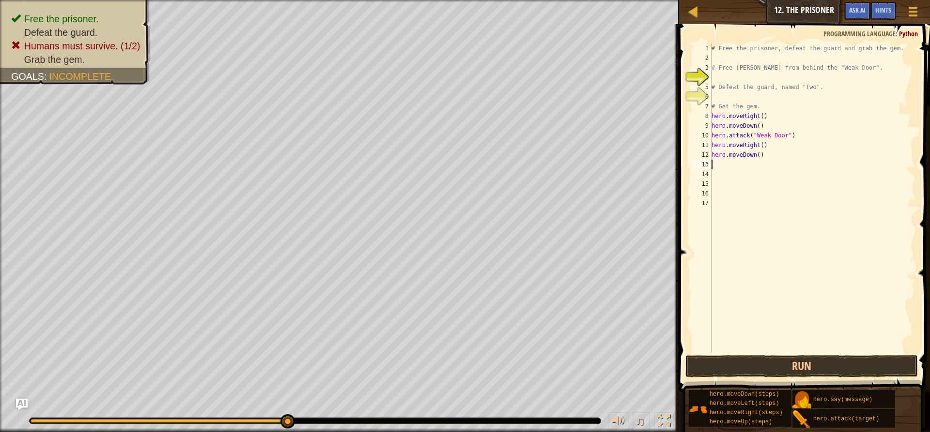
click at [755, 153] on div "# Free the prisoner, defeat the guard and grab the gem. # Free [PERSON_NAME] fr…" at bounding box center [812, 208] width 206 height 329
type textarea "hero.moveDown(3)"
click at [802, 356] on button "Run" at bounding box center [801, 366] width 232 height 22
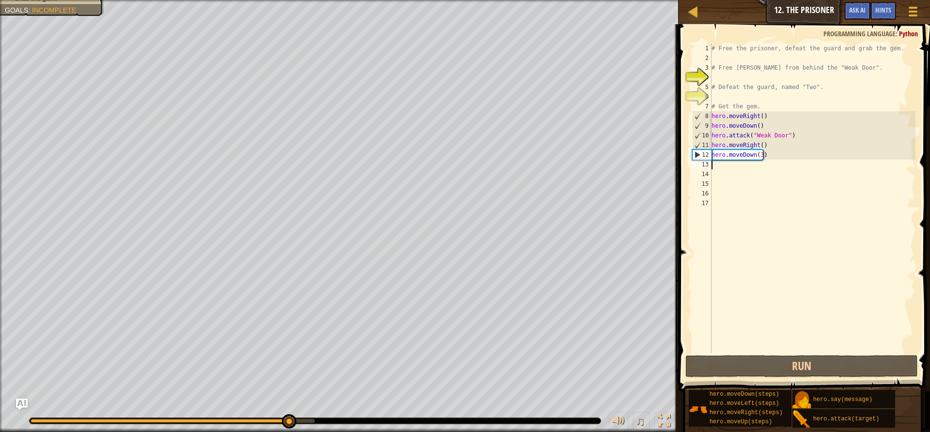
click at [722, 163] on div "# Free the prisoner, defeat the guard and grab the gem. # Free [PERSON_NAME] fr…" at bounding box center [812, 208] width 206 height 329
type textarea "h"
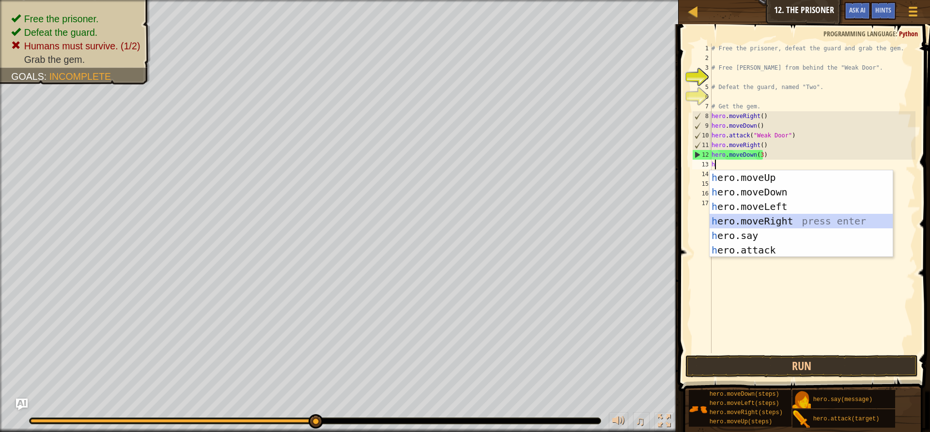
click at [766, 219] on div "h ero.moveUp press enter h ero.moveDown press enter h ero.moveLeft press enter …" at bounding box center [800, 228] width 183 height 116
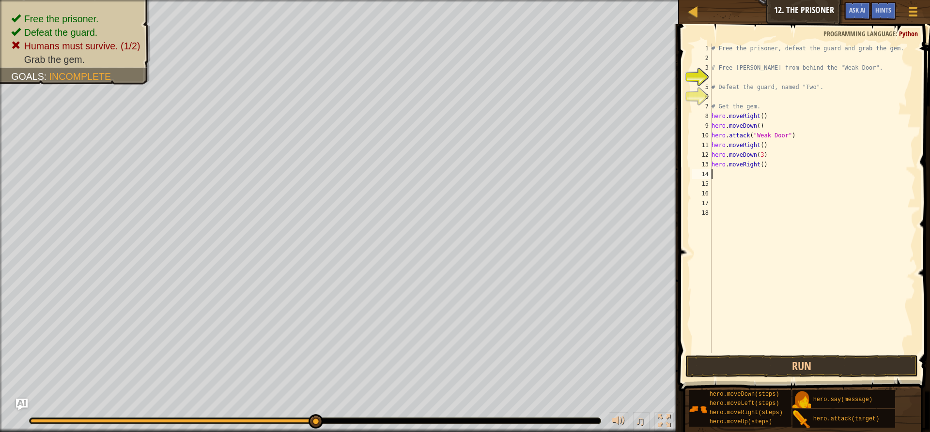
click at [758, 165] on div "# Free the prisoner, defeat the guard and grab the gem. # Free [PERSON_NAME] fr…" at bounding box center [812, 208] width 206 height 329
type textarea "hero.moveRight(2)"
click at [773, 358] on button "Run" at bounding box center [801, 366] width 232 height 22
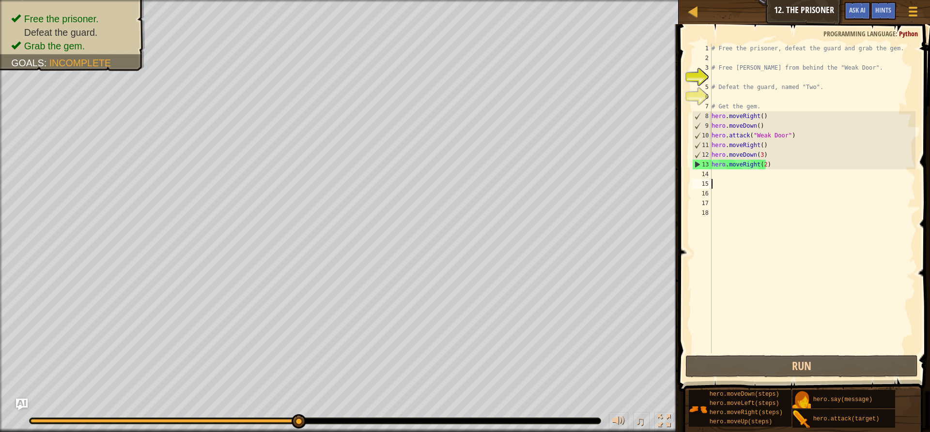
click at [730, 179] on div "# Free the prisoner, defeat the guard and grab the gem. # Free [PERSON_NAME] fr…" at bounding box center [812, 208] width 206 height 329
click at [727, 173] on div "# Free the prisoner, defeat the guard and grab the gem. # Free [PERSON_NAME] fr…" at bounding box center [812, 208] width 206 height 329
type textarea "h"
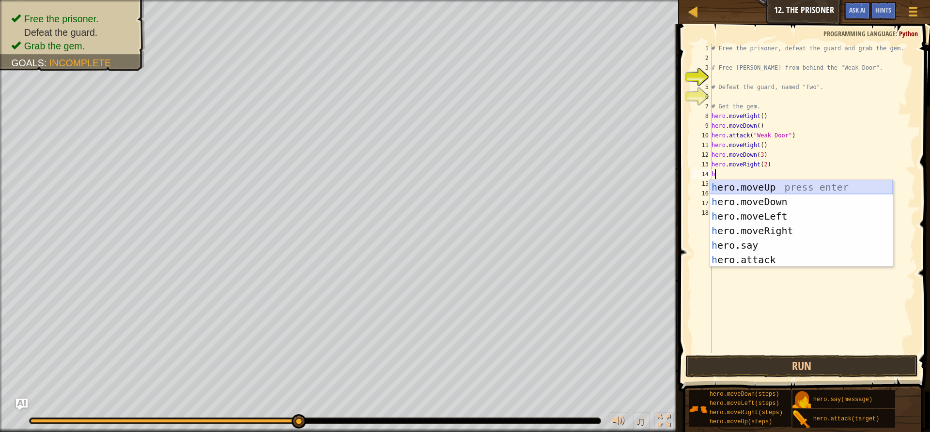
click at [744, 188] on div "h ero.moveUp press enter h ero.moveDown press enter h ero.moveLeft press enter …" at bounding box center [800, 238] width 183 height 116
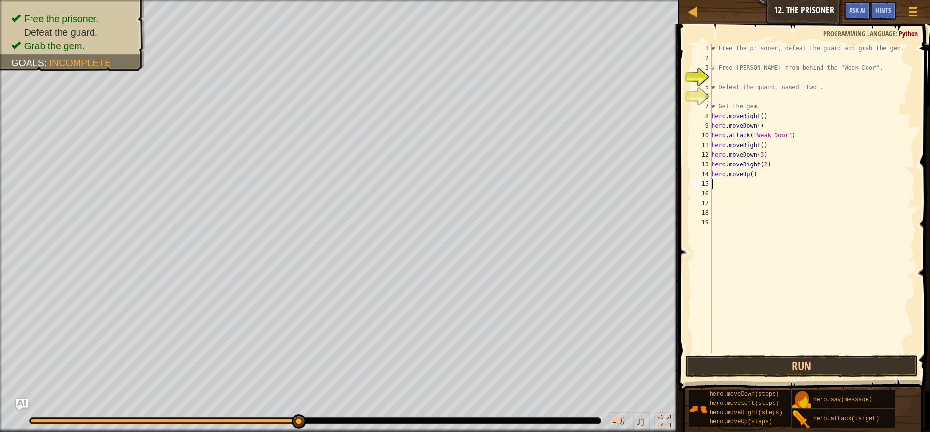
click at [749, 176] on div "# Free the prisoner, defeat the guard and grab the gem. # Free [PERSON_NAME] fr…" at bounding box center [812, 208] width 206 height 329
type textarea "hero.moveUp(2)"
click at [733, 182] on div "# Free the prisoner, defeat the guard and grab the gem. # Free [PERSON_NAME] fr…" at bounding box center [812, 208] width 206 height 329
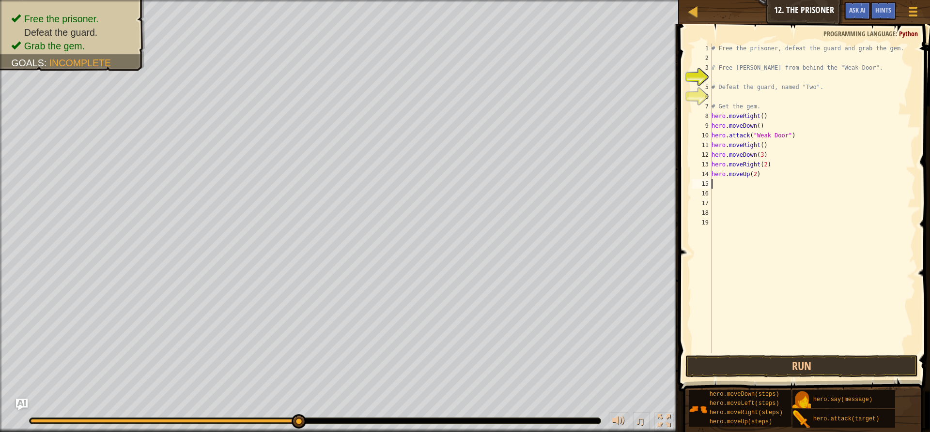
type textarea "h"
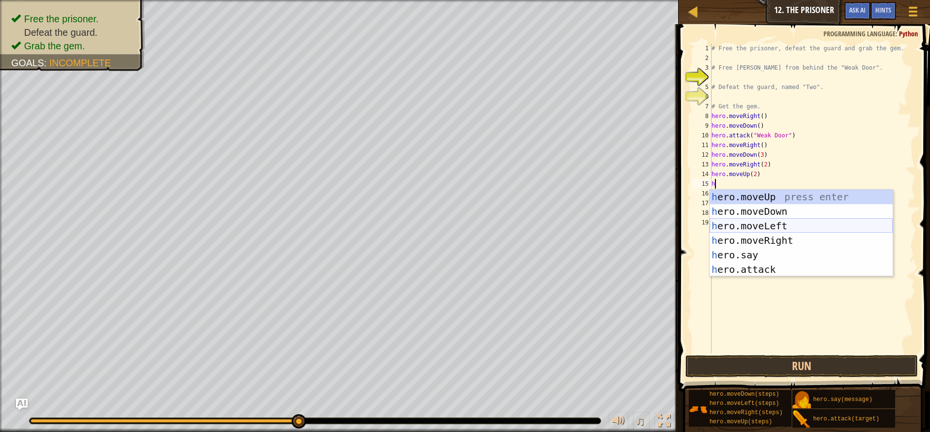
click at [757, 223] on div "h ero.moveUp press enter h ero.moveDown press enter h ero.moveLeft press enter …" at bounding box center [800, 248] width 183 height 116
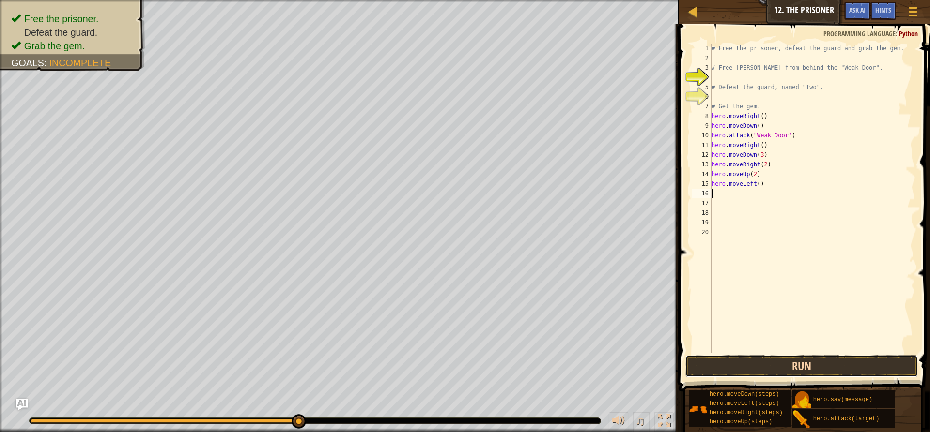
click at [823, 367] on button "Run" at bounding box center [801, 366] width 232 height 22
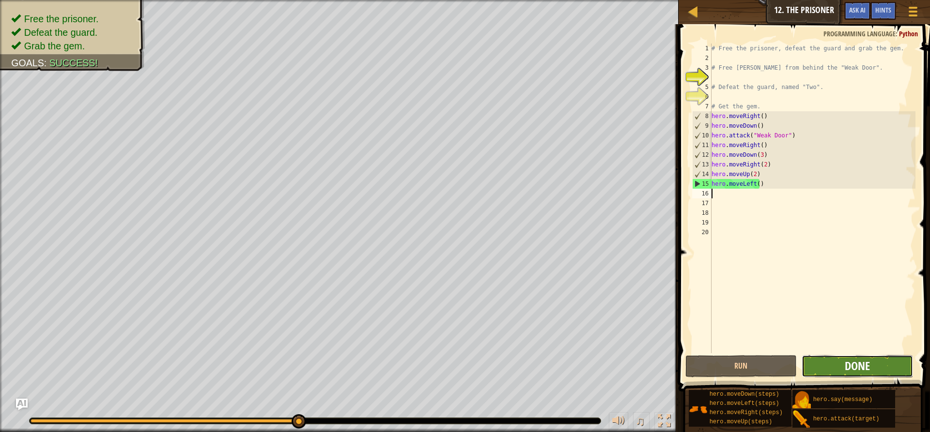
click at [865, 365] on span "Done" at bounding box center [856, 365] width 25 height 15
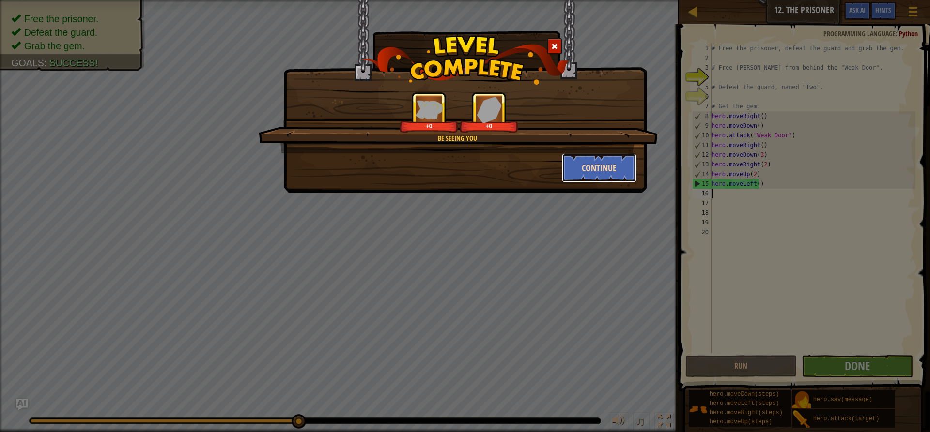
click at [581, 161] on button "Continue" at bounding box center [599, 167] width 75 height 29
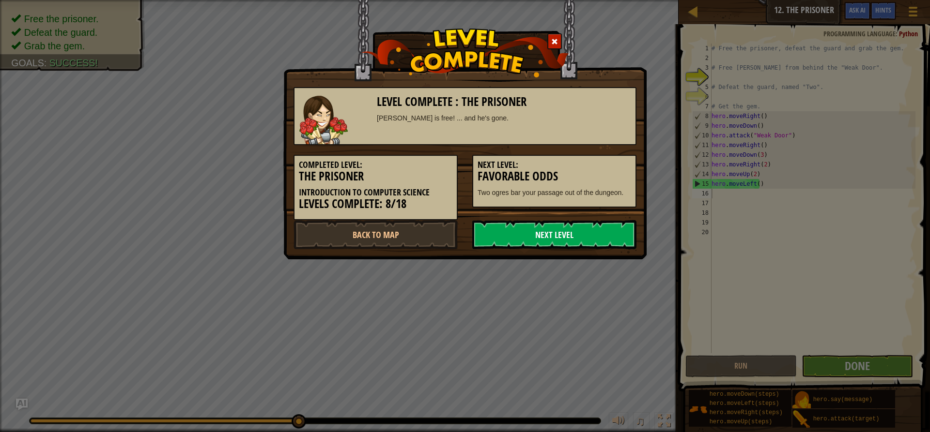
click at [581, 233] on link "Next Level" at bounding box center [554, 234] width 164 height 29
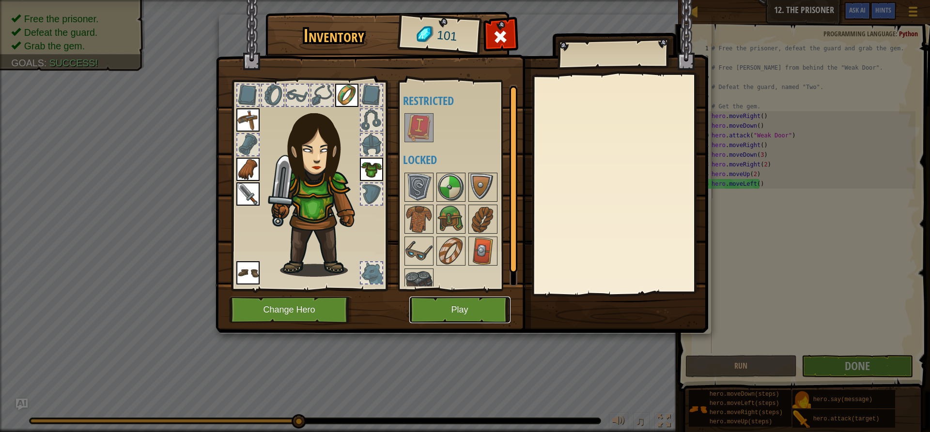
click at [443, 319] on button "Play" at bounding box center [459, 310] width 101 height 27
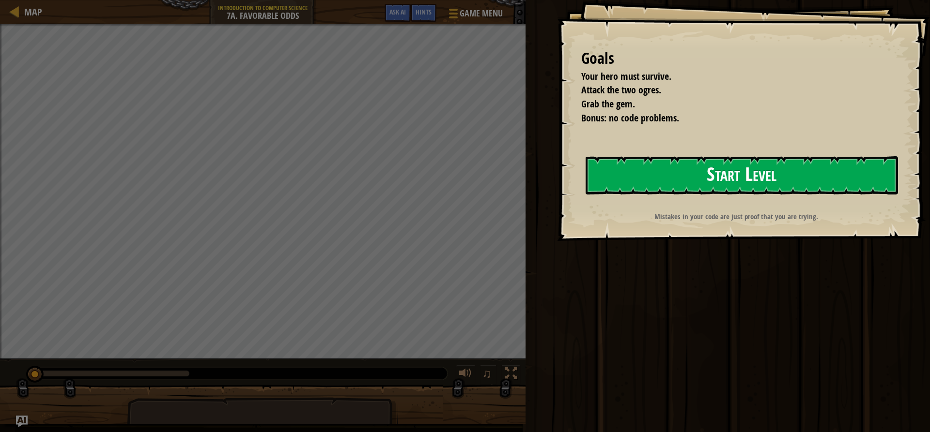
click at [752, 187] on button "Start Level" at bounding box center [741, 175] width 312 height 38
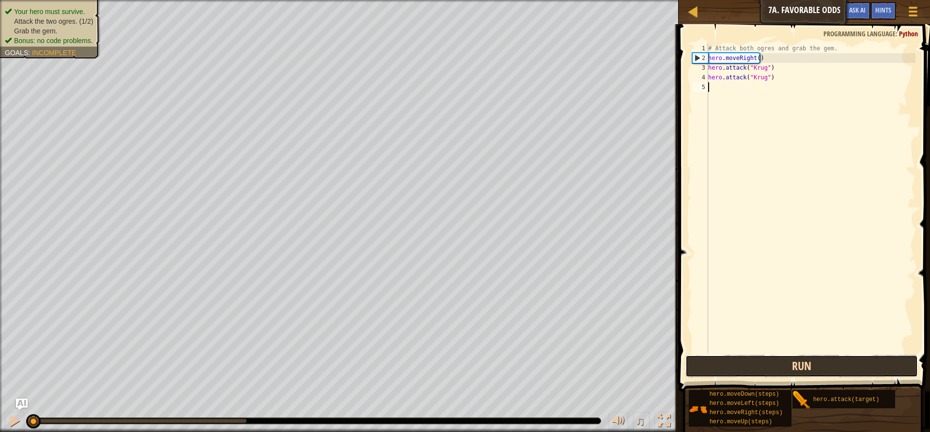
click at [761, 369] on button "Run" at bounding box center [801, 366] width 232 height 22
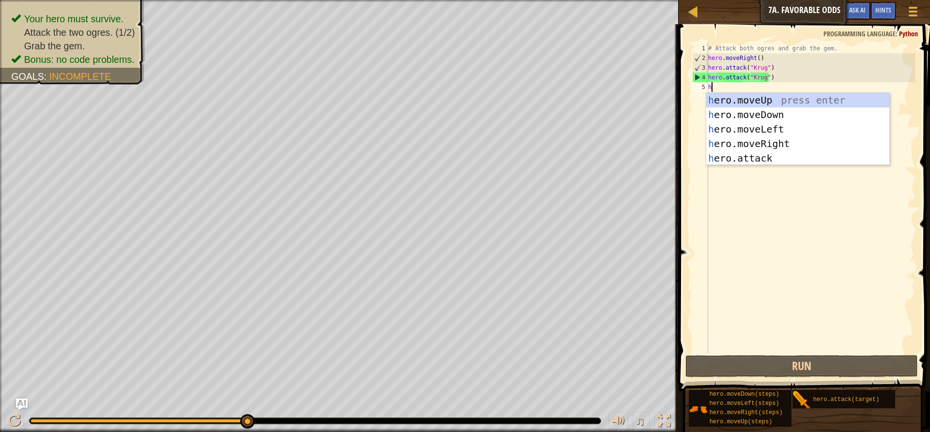
scroll to position [4, 0]
type textarea "he"
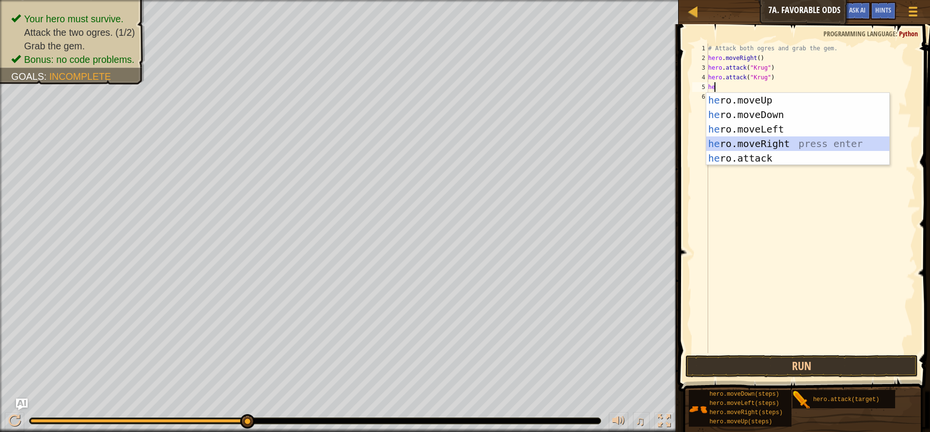
click at [803, 144] on div "he ro.moveUp press enter he ro.moveDown press enter he ro.moveLeft press enter …" at bounding box center [797, 144] width 183 height 102
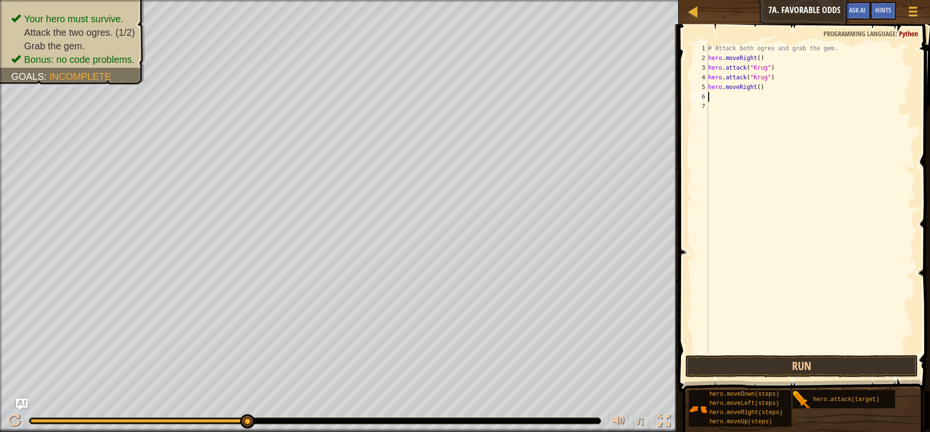
type textarea "h"
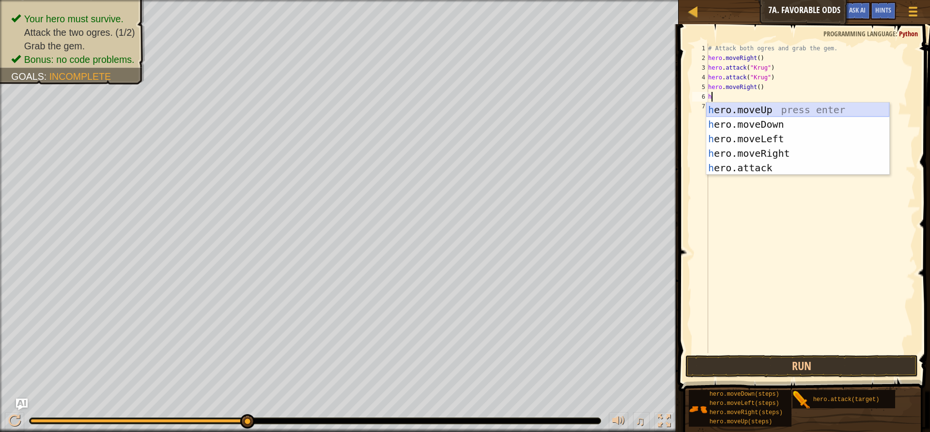
click at [742, 107] on div "h ero.moveUp press enter h ero.moveDown press enter h ero.moveLeft press enter …" at bounding box center [797, 154] width 183 height 102
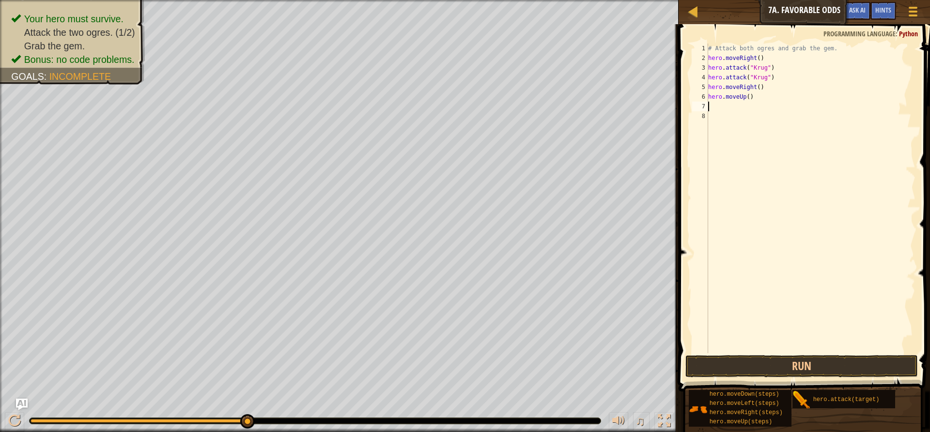
type textarea "h"
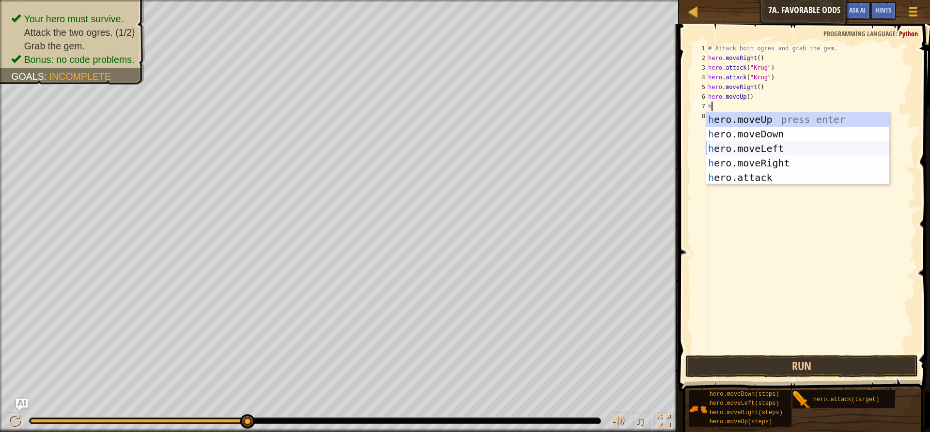
click at [746, 145] on div "h ero.moveUp press enter h ero.moveDown press enter h ero.moveLeft press enter …" at bounding box center [797, 163] width 183 height 102
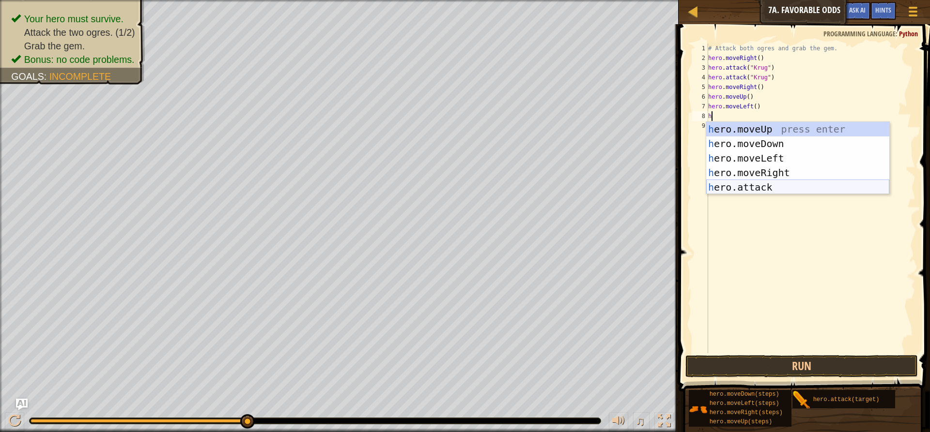
click at [762, 190] on div "h ero.moveUp press enter h ero.moveDown press enter h ero.moveLeft press enter …" at bounding box center [797, 173] width 183 height 102
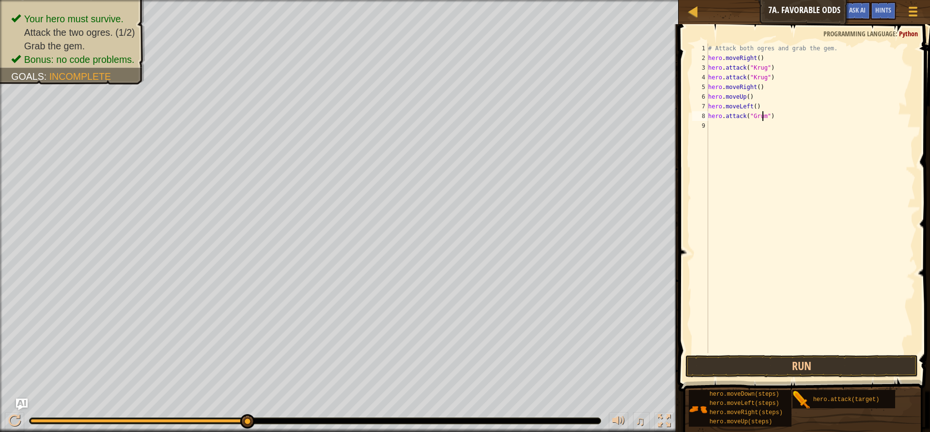
scroll to position [4, 4]
click at [799, 363] on button "Run" at bounding box center [801, 366] width 232 height 22
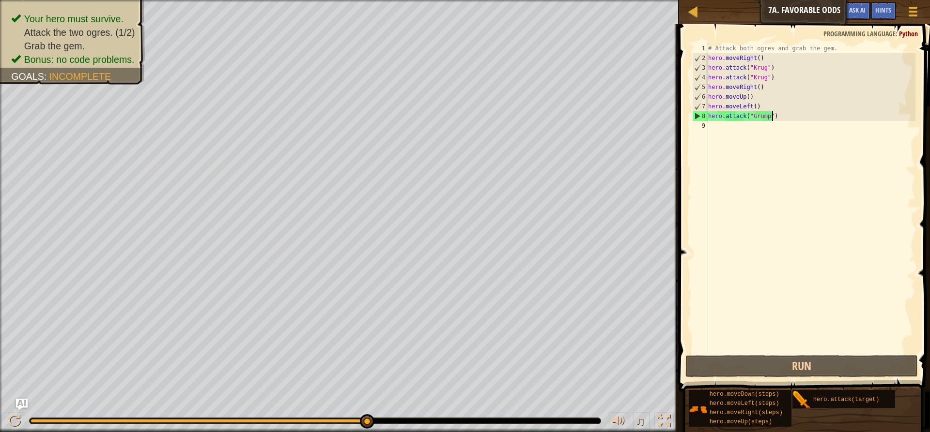
click at [783, 120] on div "# Attack both ogres and grab the gem. hero . moveRight ( ) hero . attack ( "[PE…" at bounding box center [810, 208] width 209 height 329
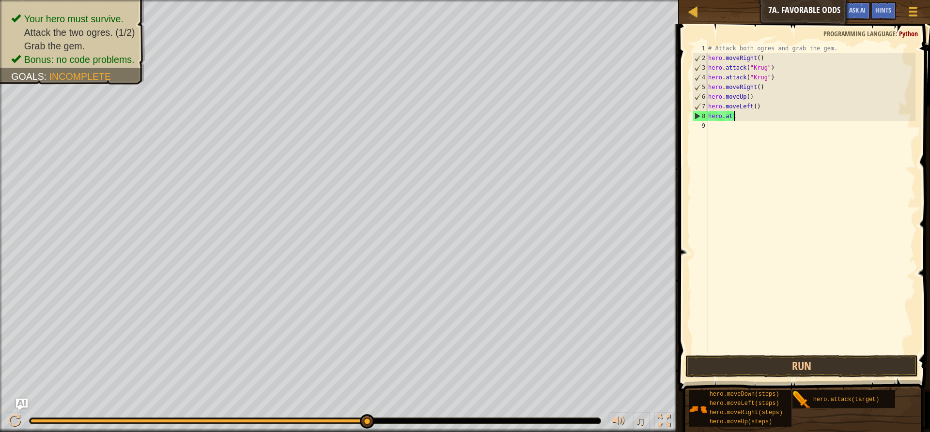
scroll to position [4, 0]
type textarea "h"
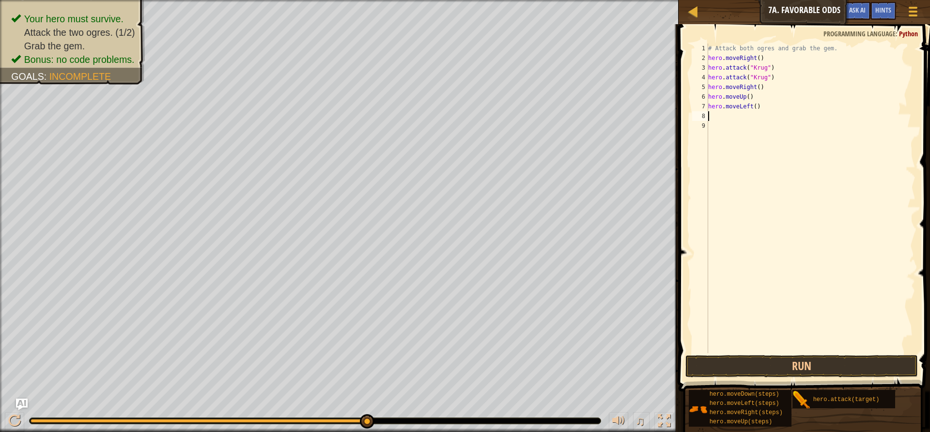
type textarea "h"
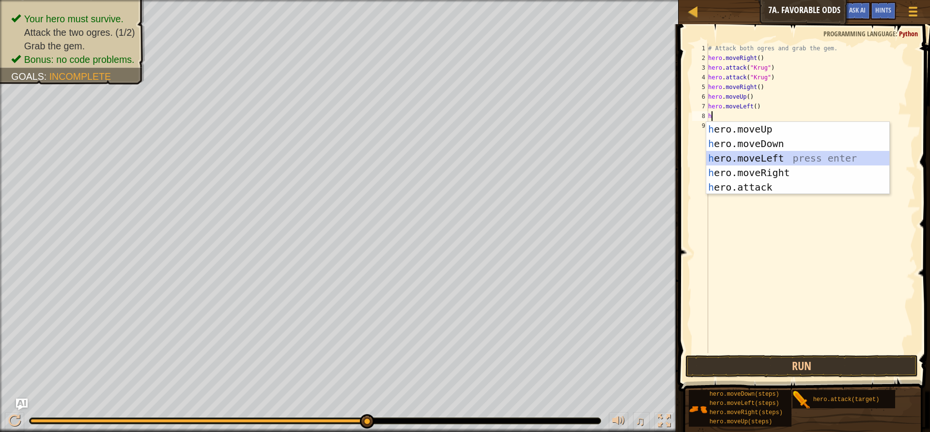
click at [789, 156] on div "h ero.moveUp press enter h ero.moveDown press enter h ero.moveLeft press enter …" at bounding box center [797, 173] width 183 height 102
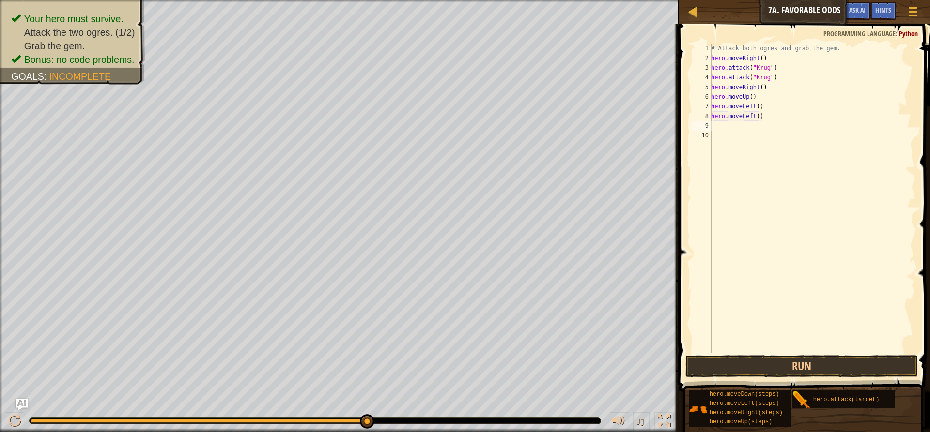
type textarea "he"
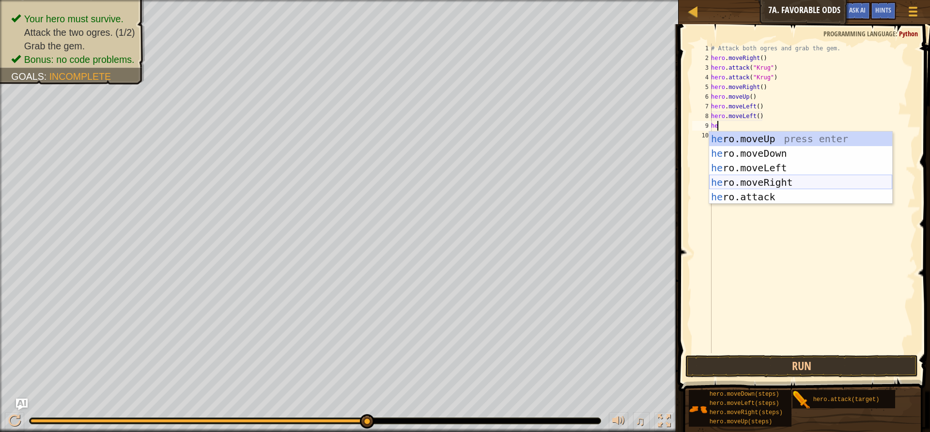
click at [772, 179] on div "he ro.moveUp press enter he ro.moveDown press enter he ro.moveLeft press enter …" at bounding box center [800, 183] width 183 height 102
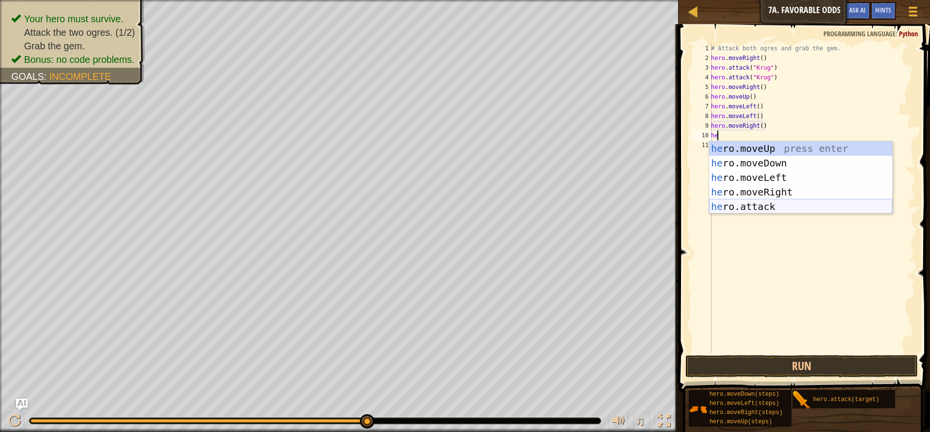
click at [770, 199] on div "he ro.moveUp press enter he ro.moveDown press enter he ro.moveLeft press enter …" at bounding box center [800, 192] width 183 height 102
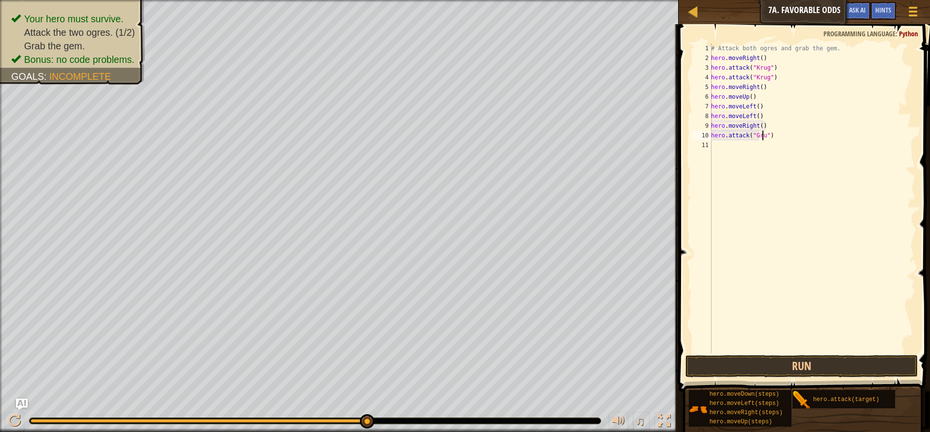
scroll to position [4, 4]
click at [778, 356] on button "Run" at bounding box center [801, 366] width 232 height 22
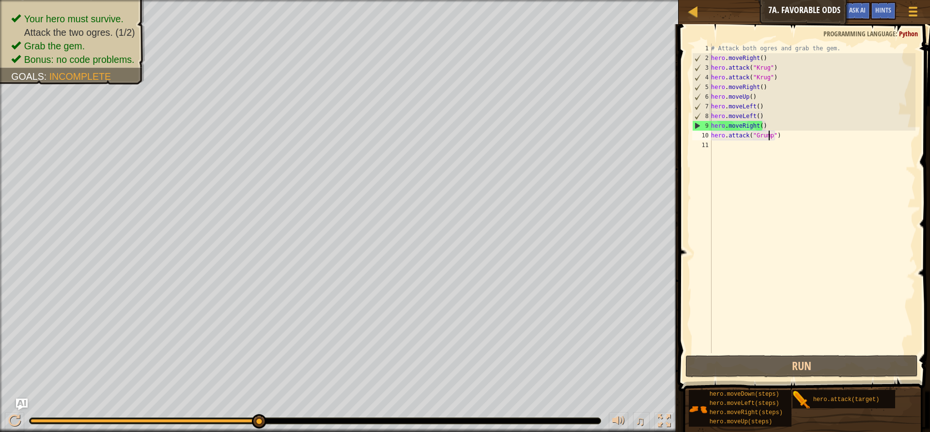
click at [786, 140] on div "# Attack both ogres and grab the gem. hero . moveRight ( ) hero . attack ( "[PE…" at bounding box center [812, 208] width 206 height 329
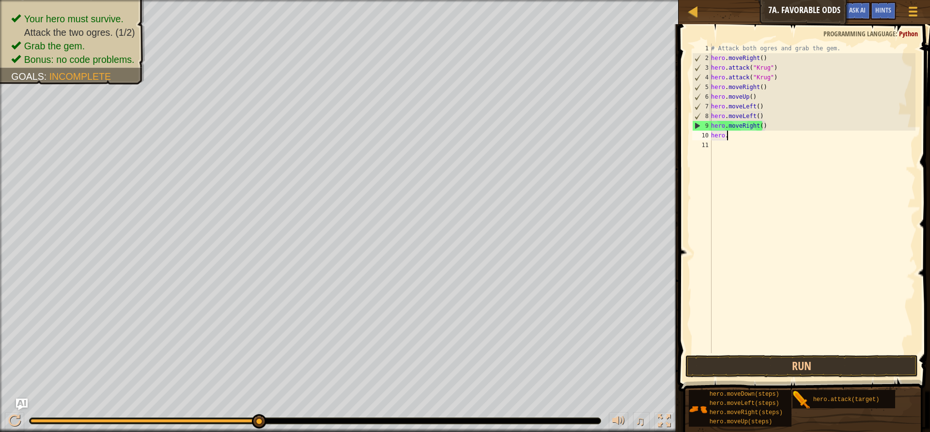
scroll to position [4, 0]
type textarea "h"
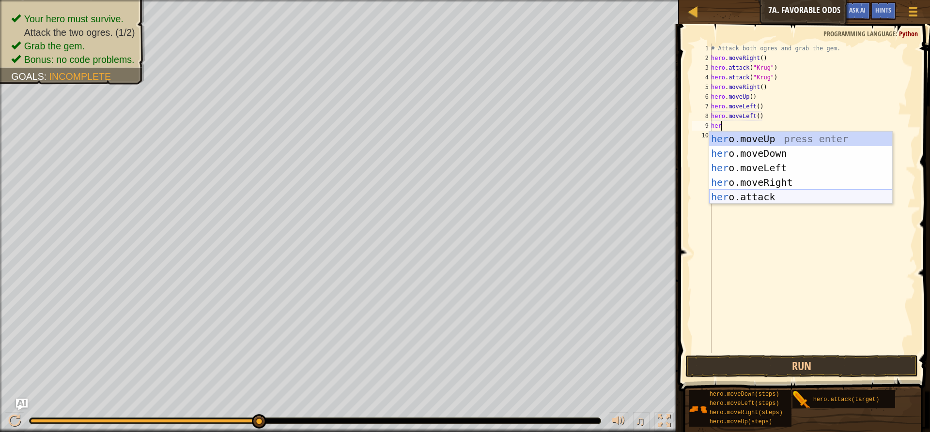
click at [778, 200] on div "her o.moveUp press enter her o.moveDown press enter her o.moveLeft press enter …" at bounding box center [800, 183] width 183 height 102
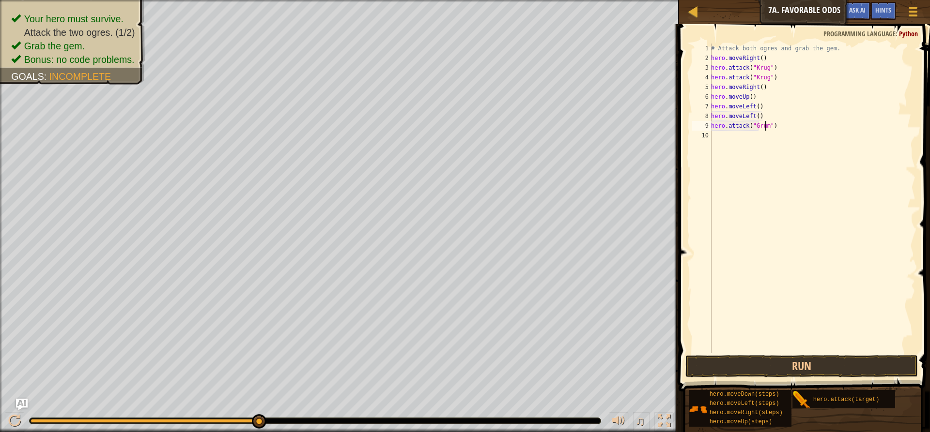
scroll to position [4, 4]
type textarea "hero.attack("Grump")"
click at [763, 374] on button "Run" at bounding box center [801, 366] width 232 height 22
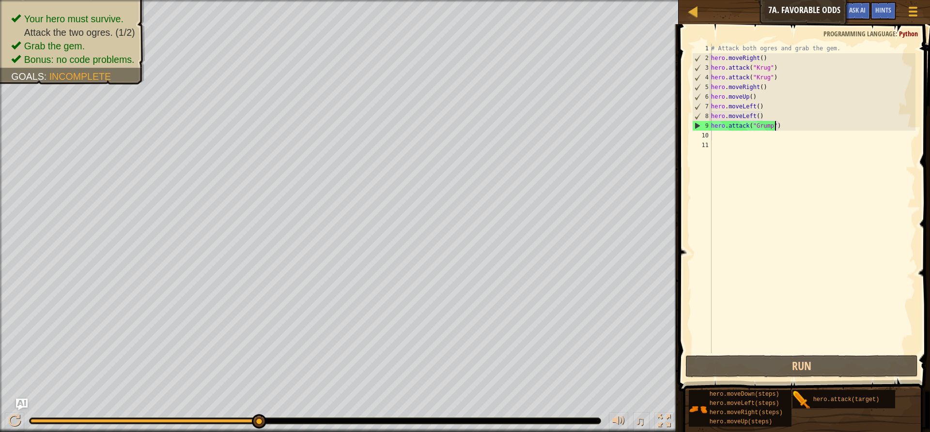
click at [779, 128] on div "# Attack both ogres and grab the gem. hero . moveRight ( ) hero . attack ( "[PE…" at bounding box center [812, 208] width 206 height 329
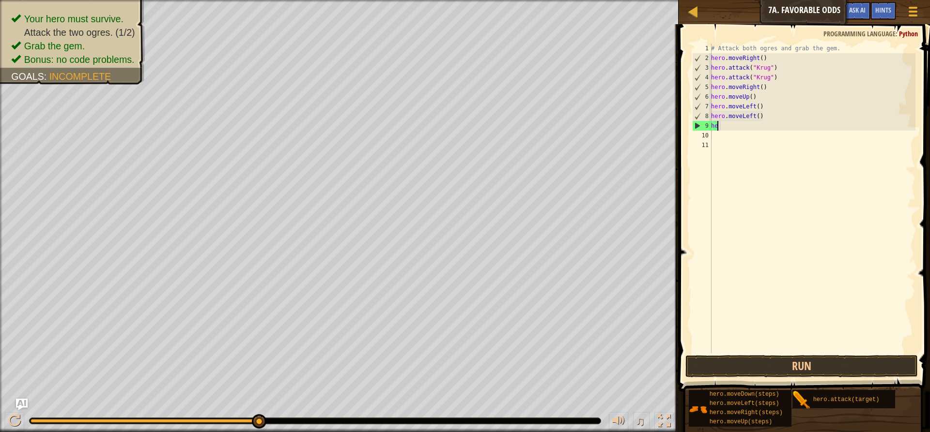
type textarea "h"
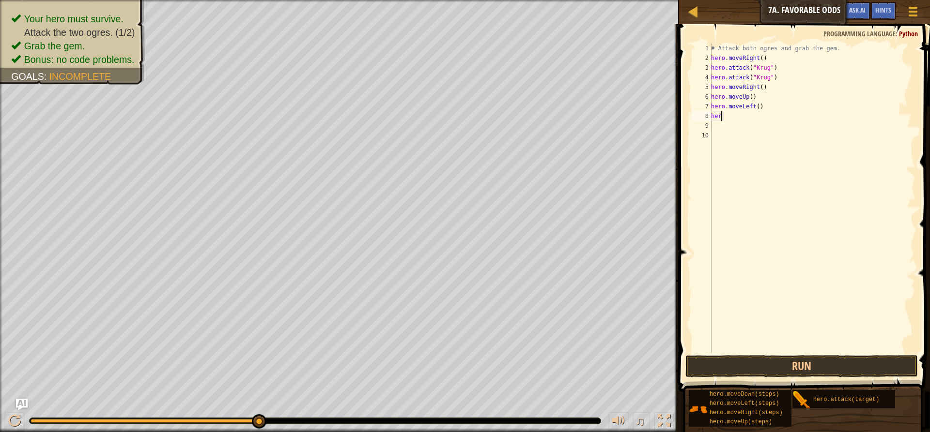
type textarea "h"
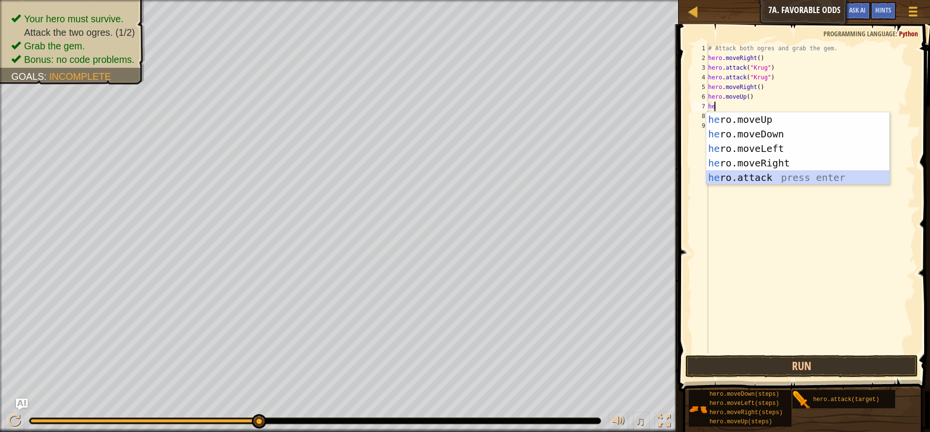
click at [717, 174] on div "he ro.moveUp press enter he ro.moveDown press enter he ro.moveLeft press enter …" at bounding box center [797, 163] width 183 height 102
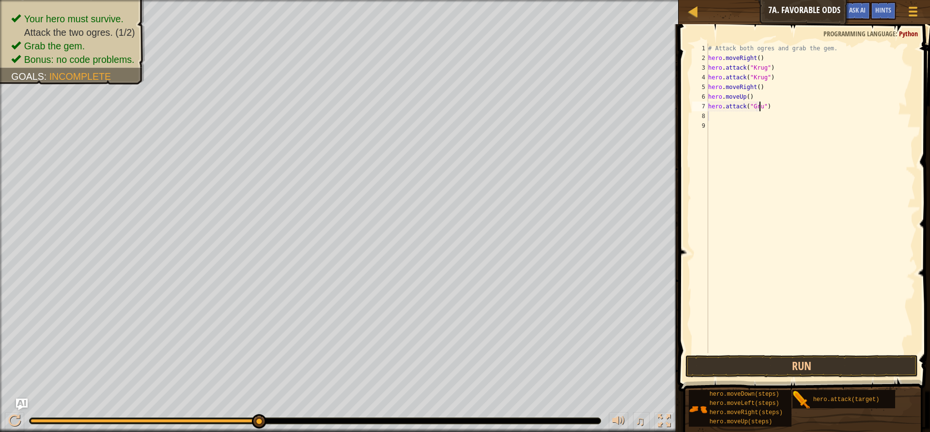
scroll to position [4, 4]
click at [710, 369] on button "Run" at bounding box center [801, 366] width 232 height 22
click at [825, 369] on button "Run" at bounding box center [801, 366] width 232 height 22
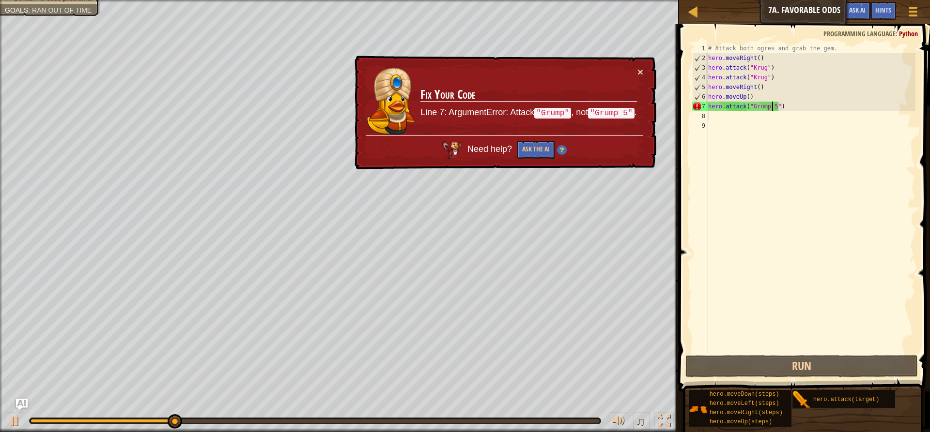
type textarea "hero.attack("Grump ")"
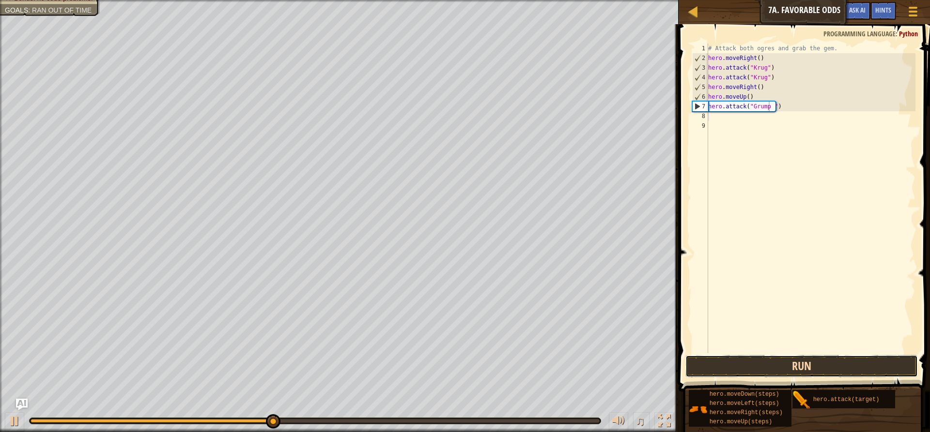
click at [768, 371] on button "Run" at bounding box center [801, 366] width 232 height 22
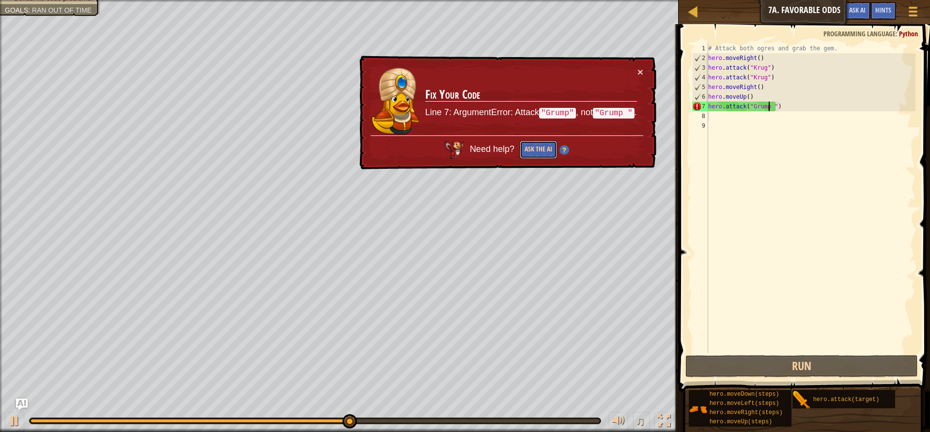
click at [535, 146] on button "Ask the AI" at bounding box center [537, 150] width 37 height 18
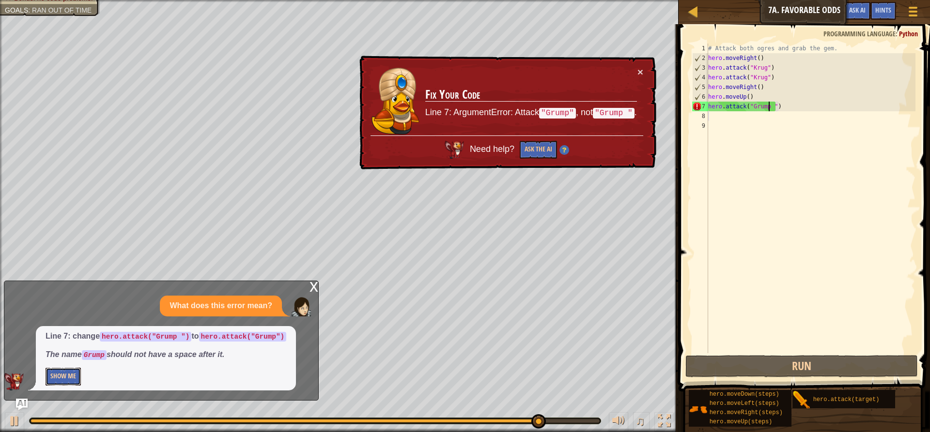
click at [70, 376] on button "Show Me" at bounding box center [63, 377] width 35 height 18
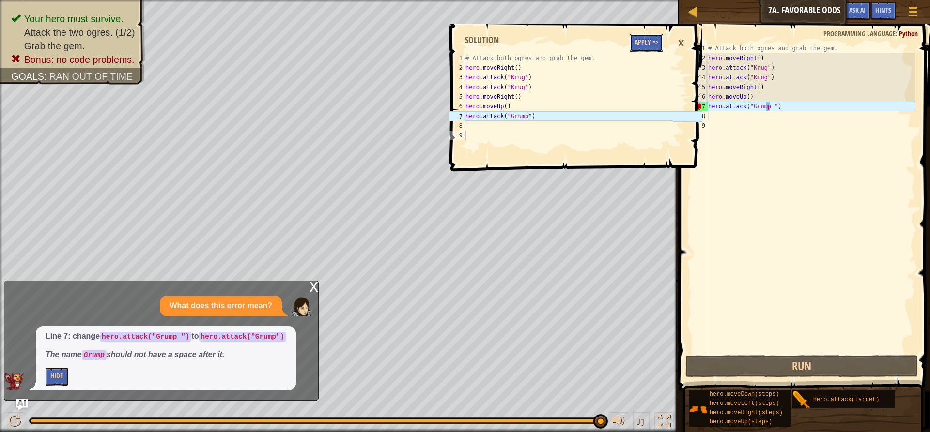
click at [653, 47] on button "Apply =>" at bounding box center [645, 43] width 33 height 18
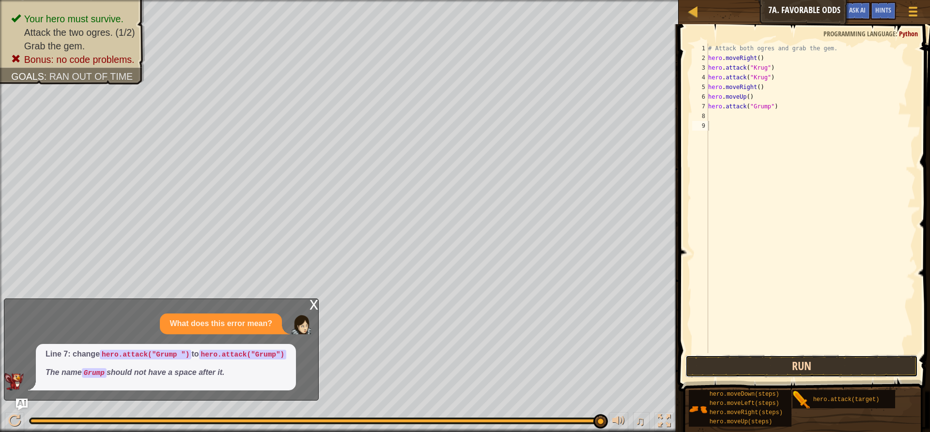
click at [857, 367] on button "Run" at bounding box center [801, 366] width 232 height 22
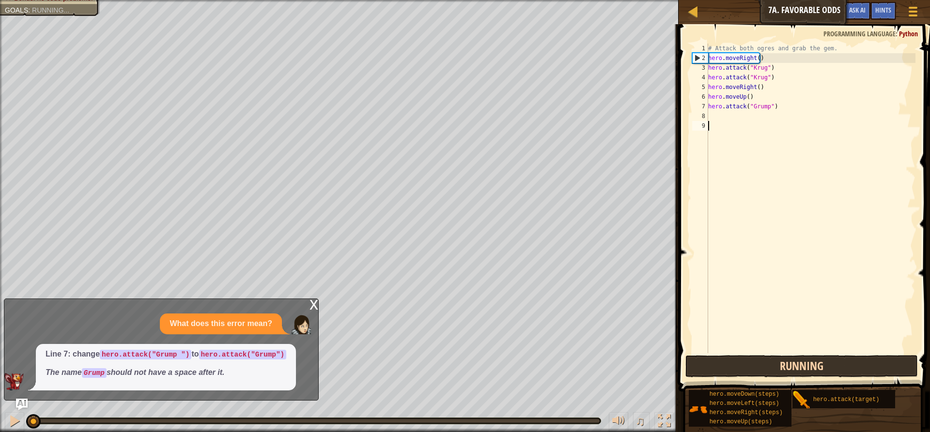
scroll to position [4, 0]
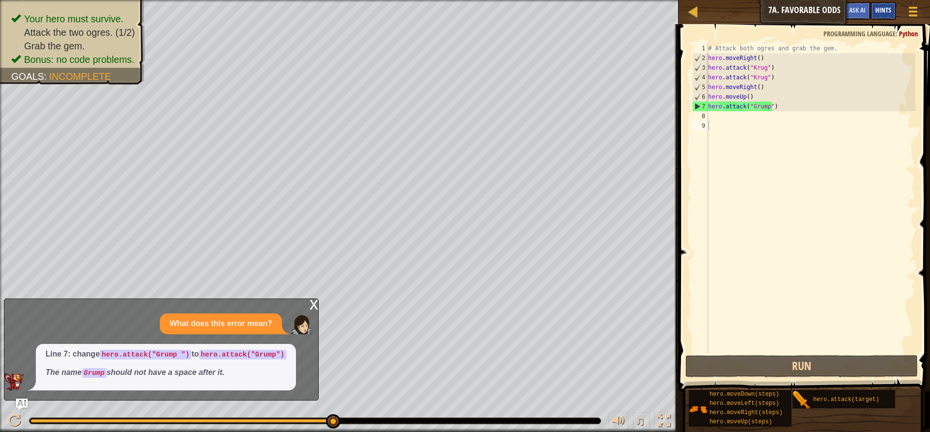
click at [884, 6] on div "Hints" at bounding box center [883, 11] width 26 height 18
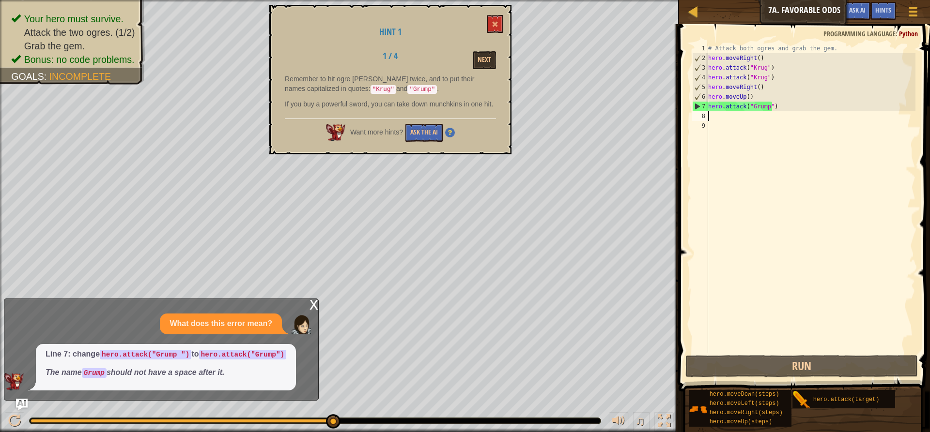
click at [718, 116] on div "# Attack both ogres and grab the gem. hero . moveRight ( ) hero . attack ( "[PE…" at bounding box center [810, 208] width 209 height 329
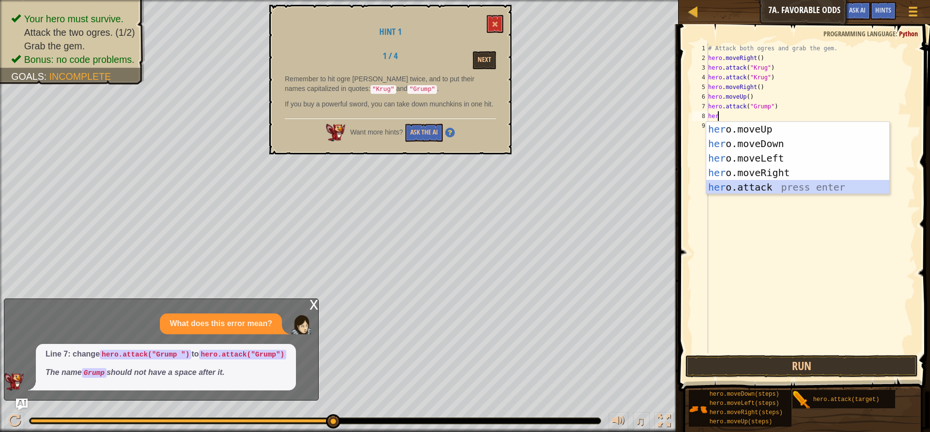
click at [747, 184] on div "her o.moveUp press enter her o.moveDown press enter her o.moveLeft press enter …" at bounding box center [797, 173] width 183 height 102
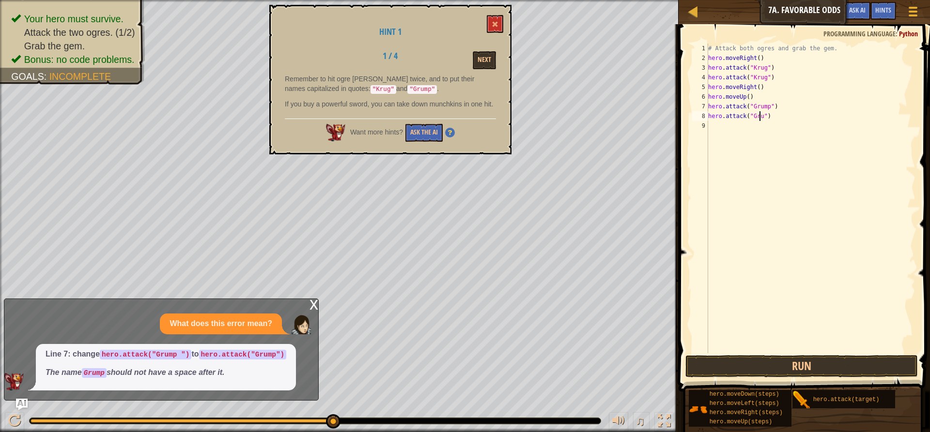
scroll to position [4, 4]
type textarea "hero.attack("Grump")"
click at [731, 125] on div "# Attack both ogres and grab the gem. hero . moveRight ( ) hero . attack ( "[PE…" at bounding box center [810, 208] width 209 height 329
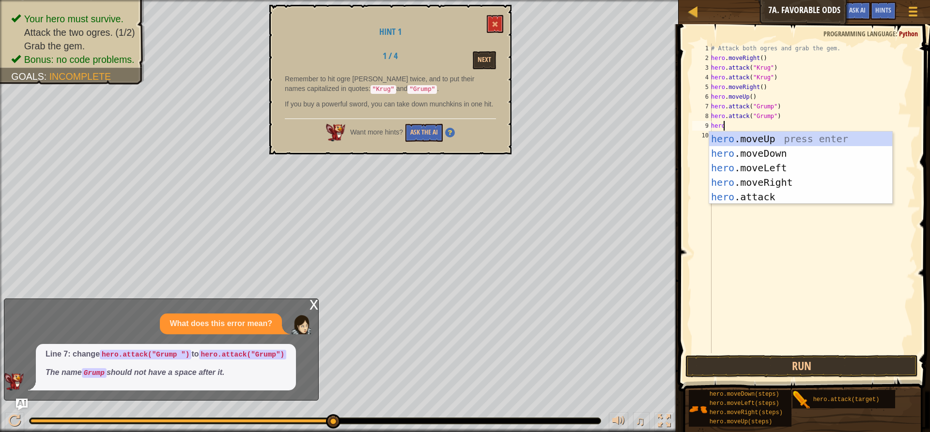
scroll to position [4, 0]
click at [770, 197] on div "hero .moveUp press enter hero .moveDown press enter hero .moveLeft press enter …" at bounding box center [800, 183] width 183 height 102
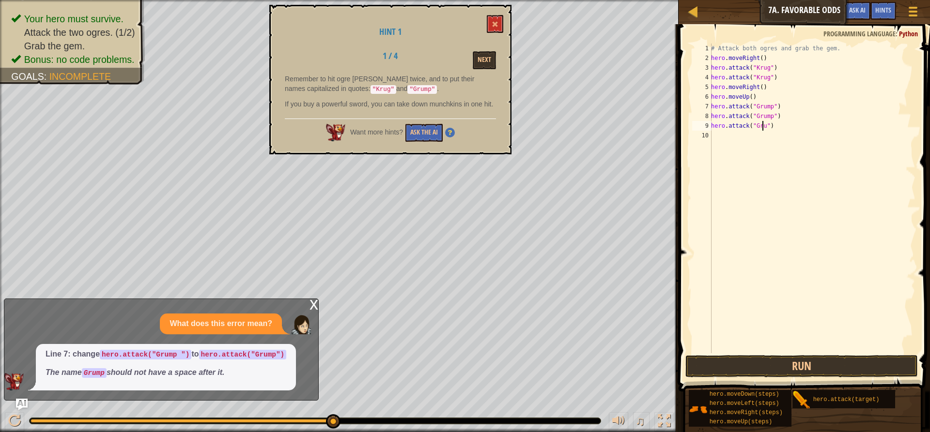
scroll to position [4, 4]
type textarea "hero.attack("Grump")"
click at [804, 366] on button "Run" at bounding box center [801, 366] width 232 height 22
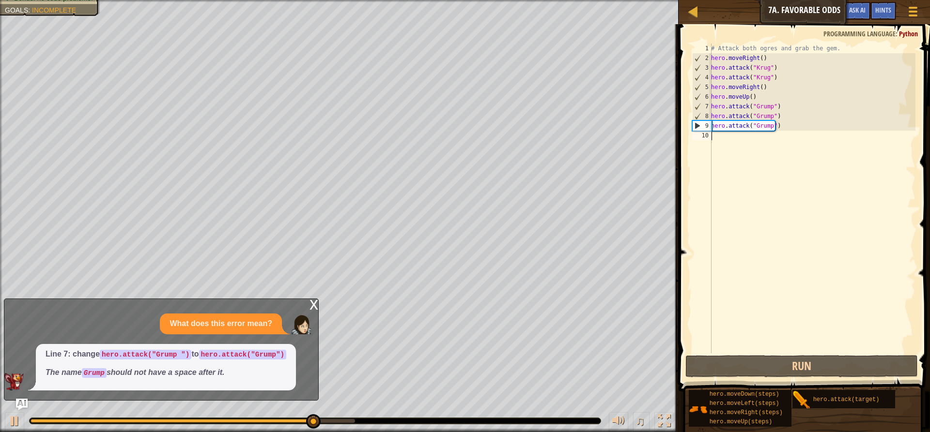
click at [726, 137] on div "# Attack both ogres and grab the gem. hero . moveRight ( ) hero . attack ( "[PE…" at bounding box center [812, 208] width 206 height 329
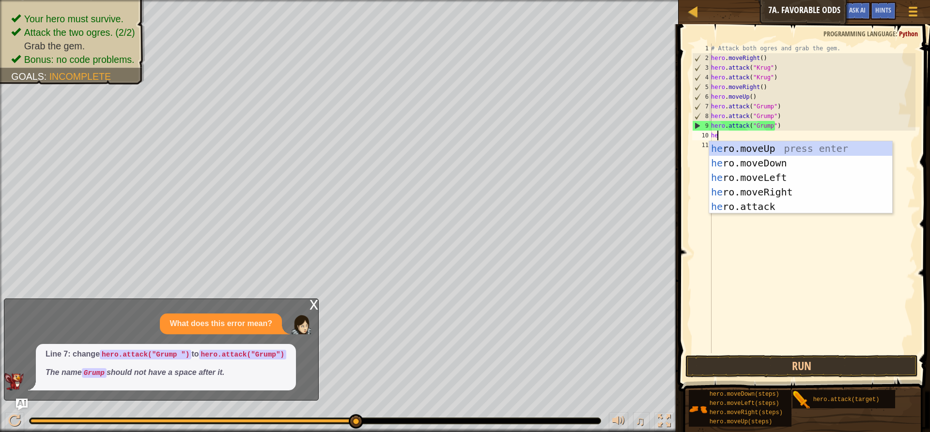
type textarea "her"
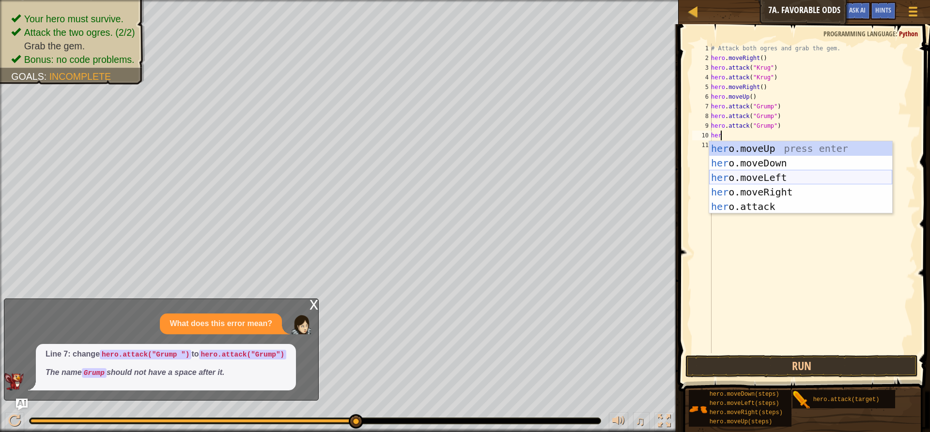
click at [753, 179] on div "her o.moveUp press enter her o.moveDown press enter her o.moveLeft press enter …" at bounding box center [800, 192] width 183 height 102
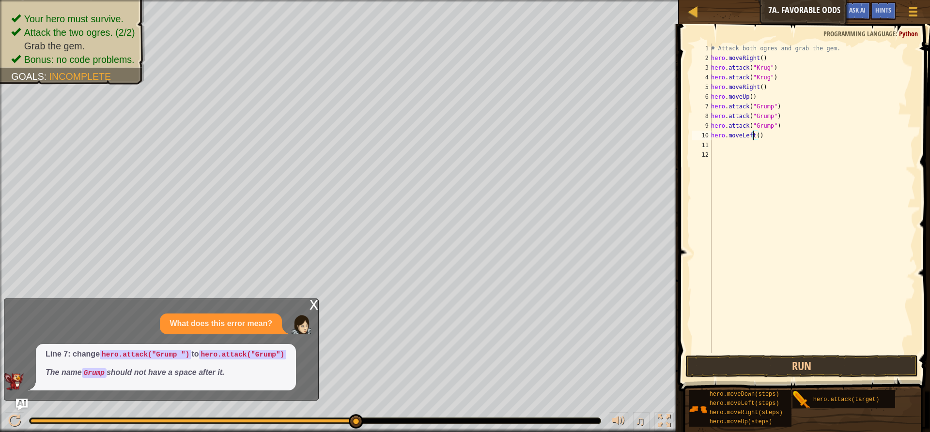
click at [753, 134] on div "# Attack both ogres and grab the gem. hero . moveRight ( ) hero . attack ( "[PE…" at bounding box center [812, 208] width 206 height 329
click at [755, 134] on div "# Attack both ogres and grab the gem. hero . moveRight ( ) hero . attack ( "[PE…" at bounding box center [812, 208] width 206 height 329
type textarea "hero.moveLeft(2)"
click at [826, 371] on button "Run" at bounding box center [801, 366] width 232 height 22
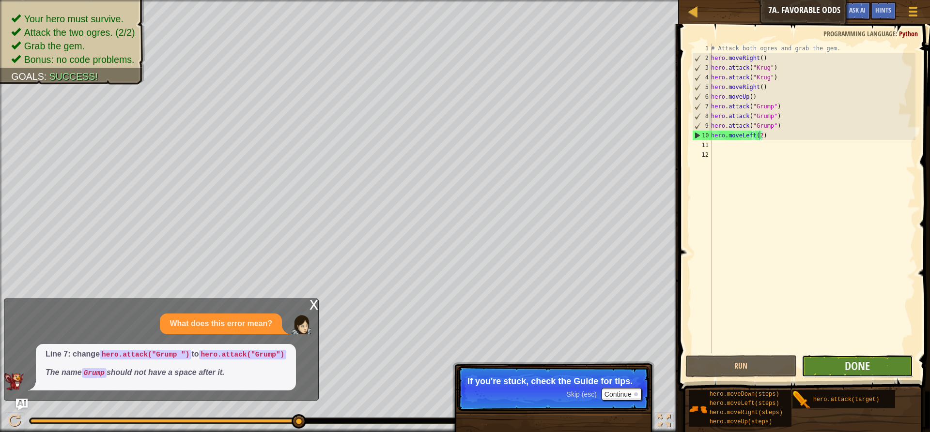
click at [831, 370] on button "Done" at bounding box center [856, 366] width 111 height 22
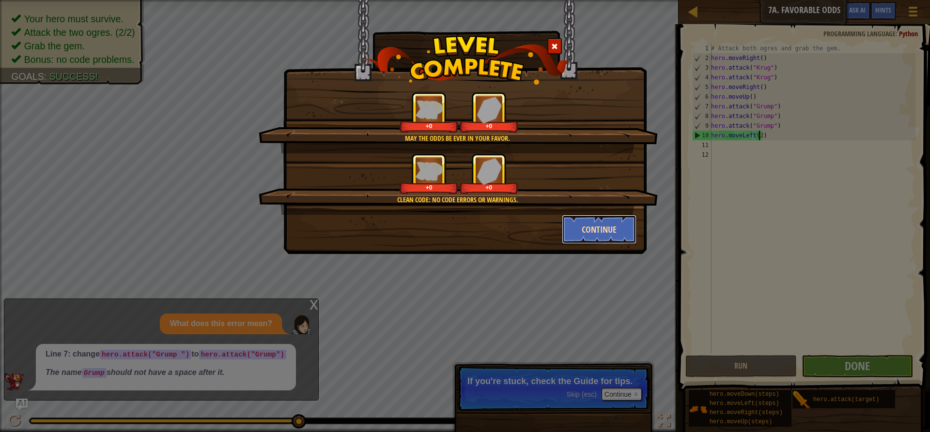
click at [586, 238] on button "Continue" at bounding box center [599, 229] width 75 height 29
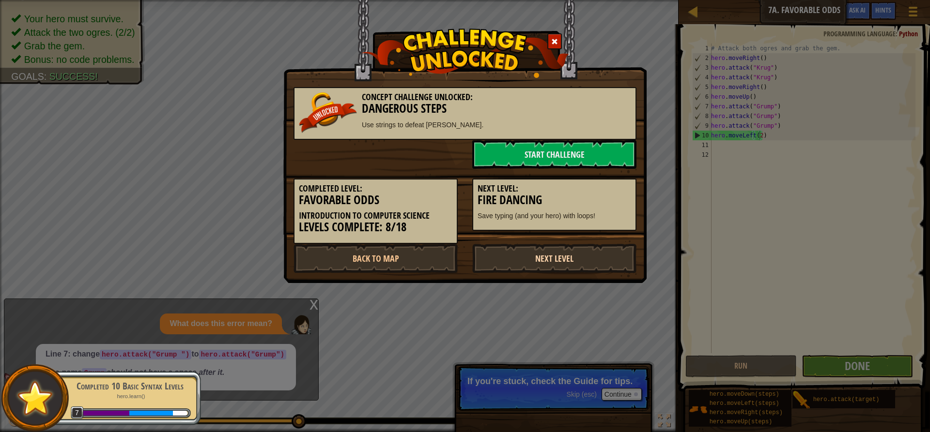
click at [563, 255] on link "Next Level" at bounding box center [554, 258] width 164 height 29
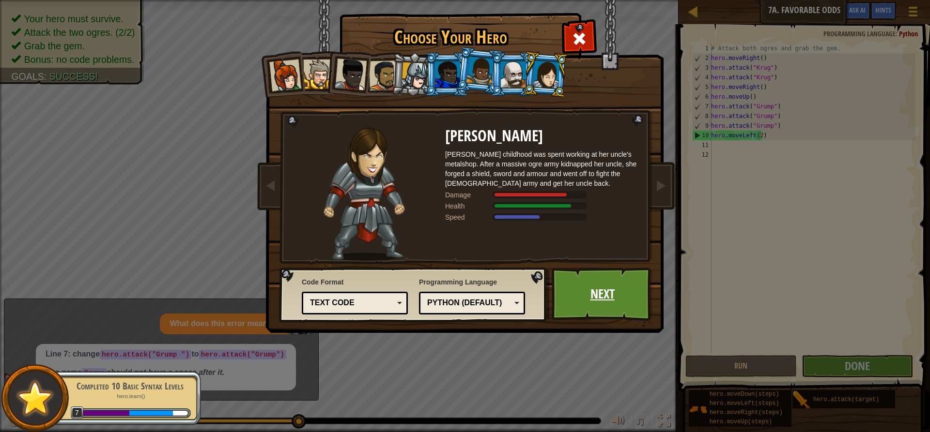
click at [611, 305] on link "Next" at bounding box center [601, 294] width 101 height 53
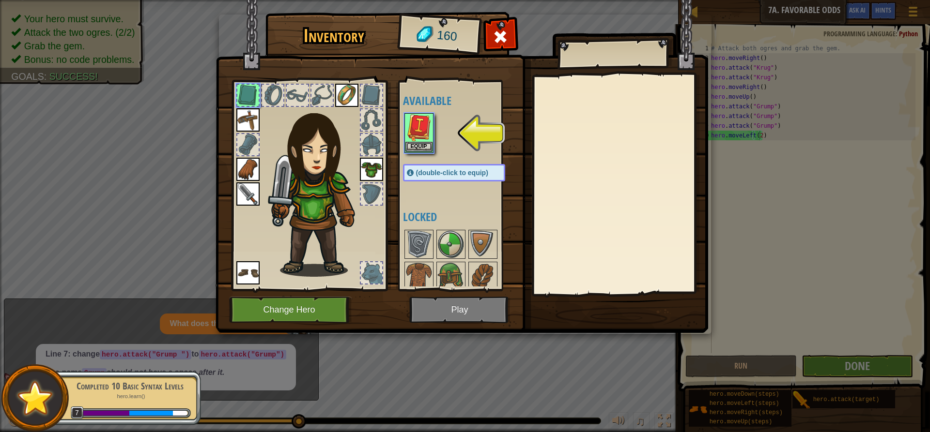
click at [445, 317] on img at bounding box center [461, 157] width 492 height 351
click at [454, 306] on img at bounding box center [461, 157] width 492 height 351
click at [423, 143] on button "Equip" at bounding box center [418, 146] width 27 height 10
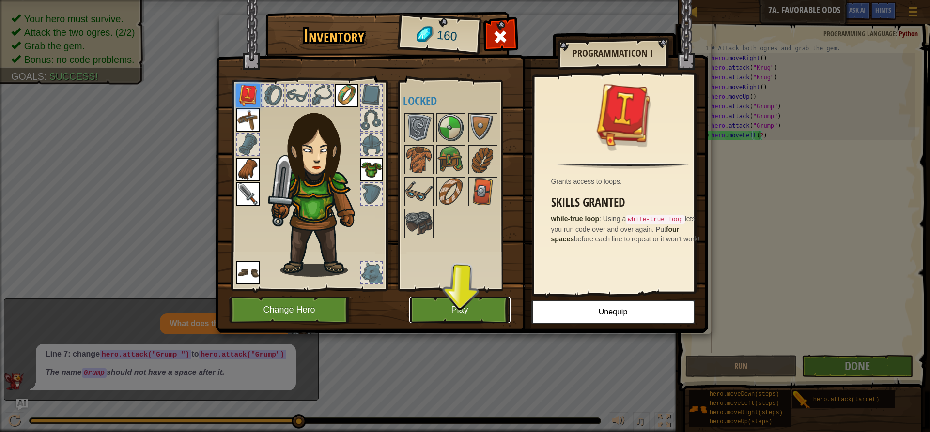
click at [482, 308] on button "Play" at bounding box center [459, 310] width 101 height 27
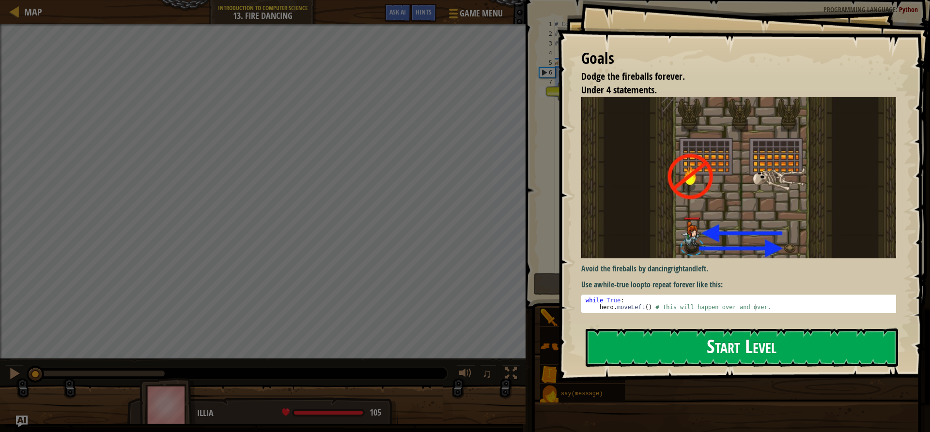
click at [761, 350] on button "Start Level" at bounding box center [741, 348] width 312 height 38
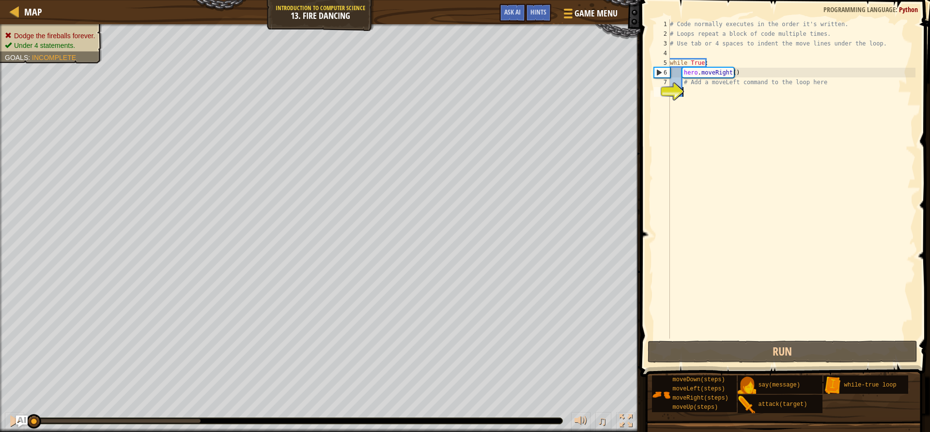
type textarea "h"
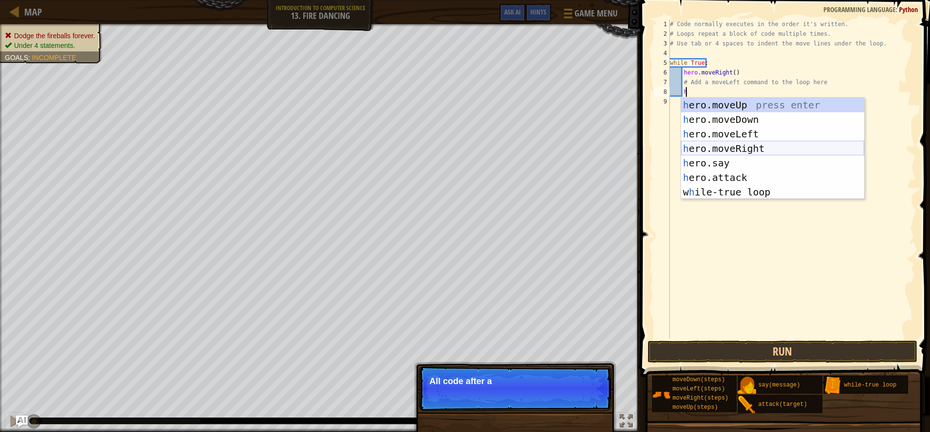
click at [727, 145] on div "h ero.moveUp press enter h ero.moveDown press enter h ero.moveLeft press enter …" at bounding box center [772, 163] width 183 height 131
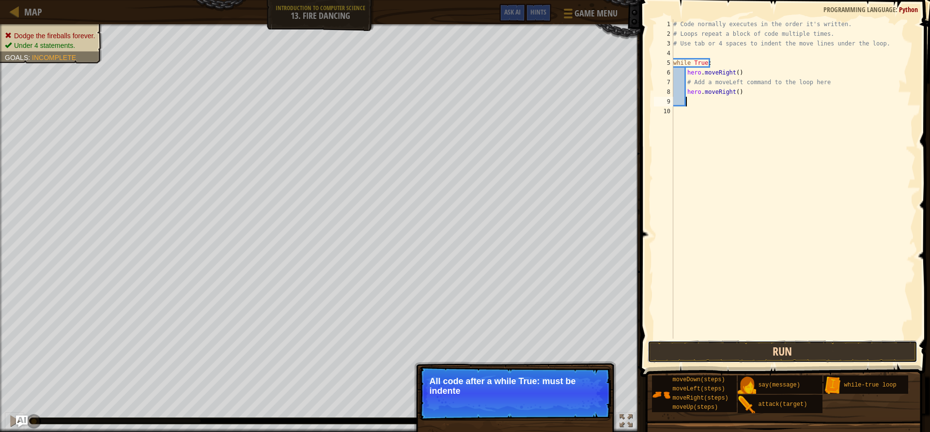
click at [789, 355] on button "Run" at bounding box center [781, 352] width 269 height 22
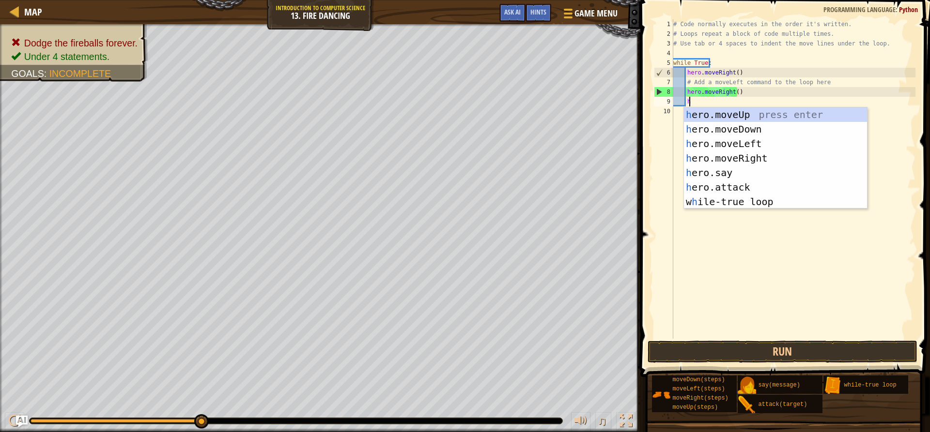
scroll to position [4, 1]
type textarea "he"
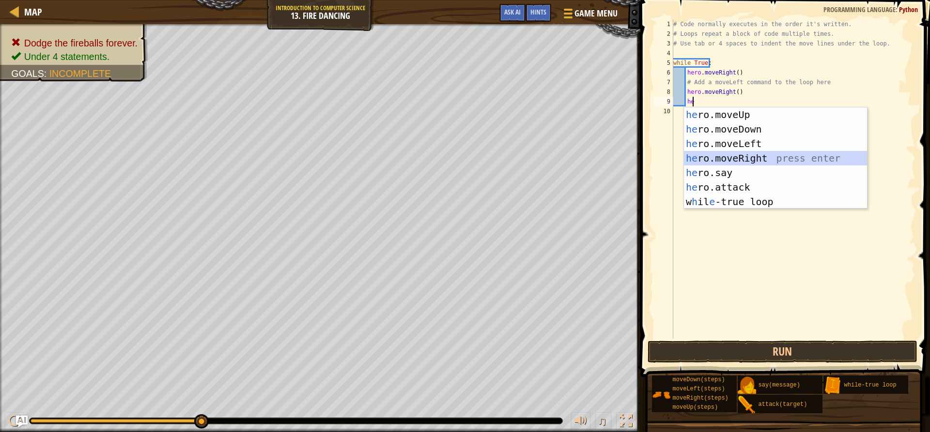
click at [740, 151] on div "he ro.moveUp press enter he ro.moveDown press enter he ro.moveLeft press enter …" at bounding box center [775, 172] width 183 height 131
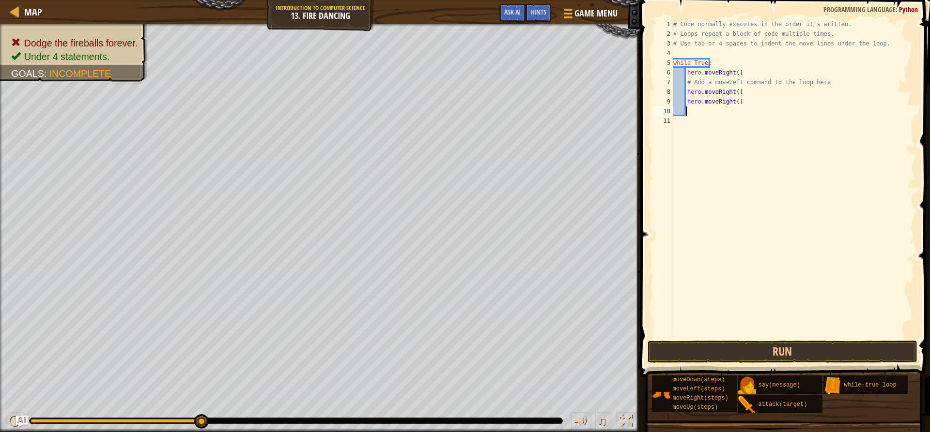
click at [745, 105] on div "# Code normally executes in the order it's written. # Loops repeat a block of c…" at bounding box center [793, 188] width 244 height 339
type textarea "h"
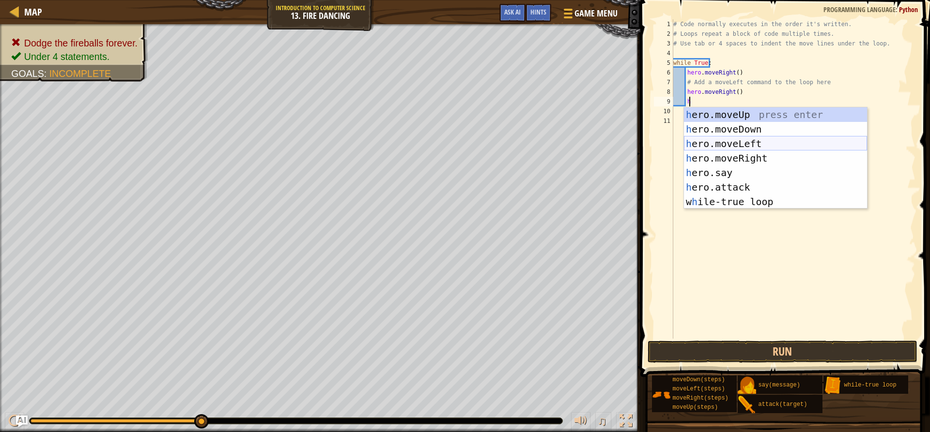
click at [735, 145] on div "h ero.moveUp press enter h ero.moveDown press enter h ero.moveLeft press enter …" at bounding box center [775, 172] width 183 height 131
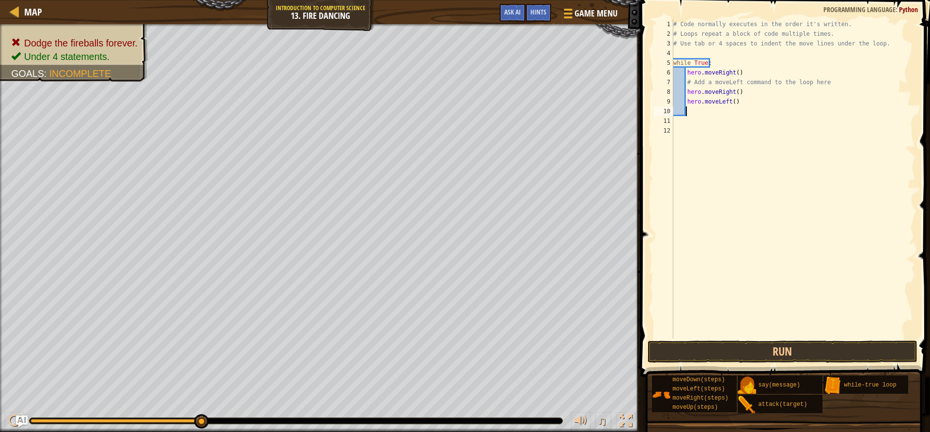
scroll to position [4, 0]
click at [757, 353] on button "Run" at bounding box center [781, 352] width 269 height 22
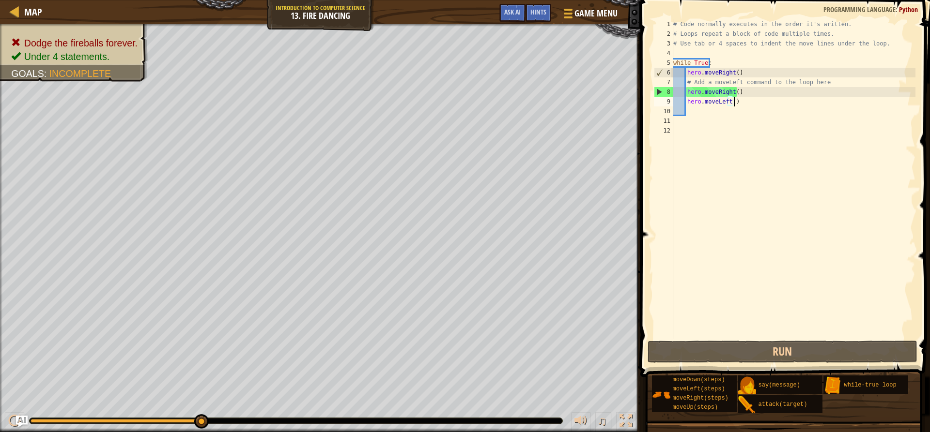
click at [742, 101] on div "# Code normally executes in the order it's written. # Loops repeat a block of c…" at bounding box center [793, 188] width 244 height 339
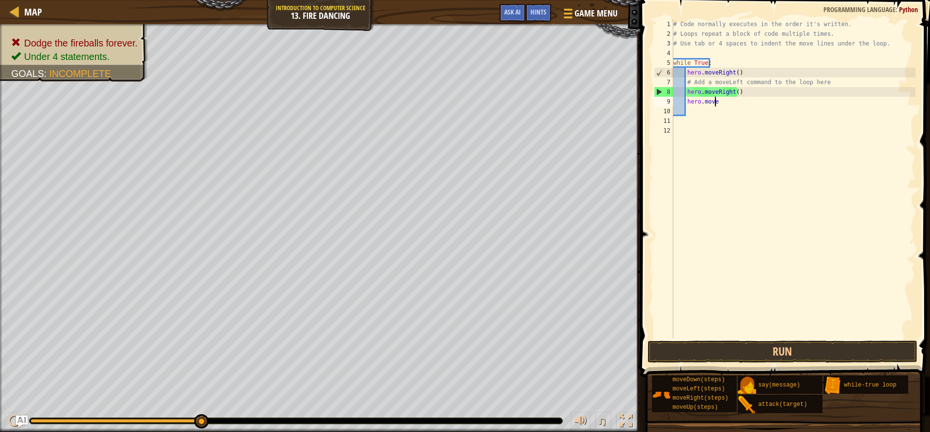
type textarea "h"
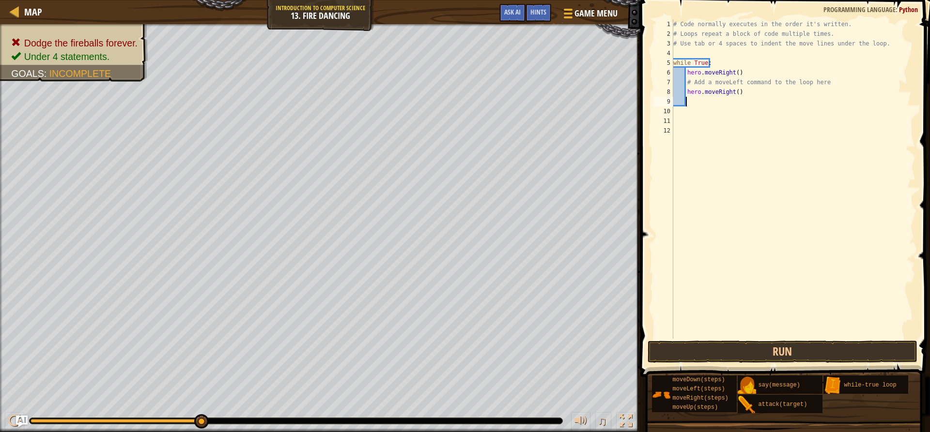
type textarea "h"
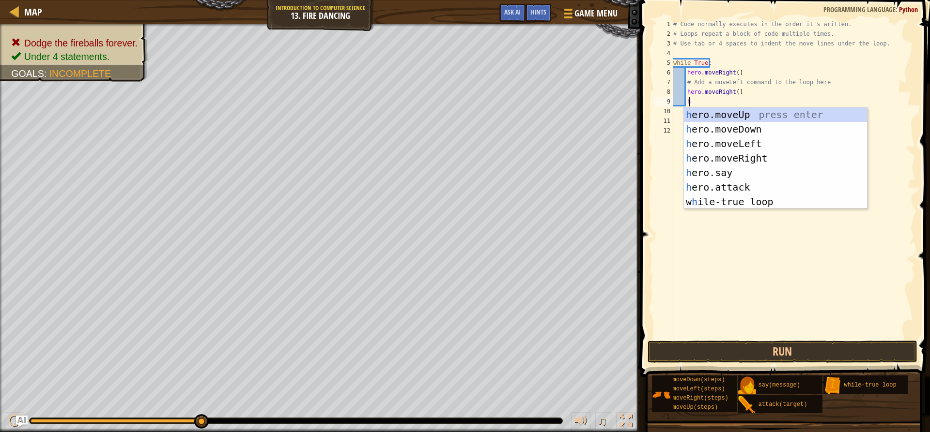
scroll to position [4, 1]
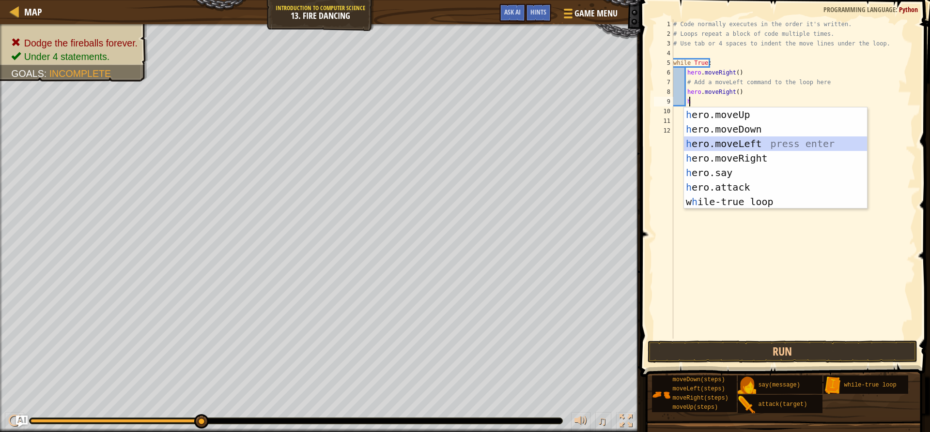
click at [743, 146] on div "h ero.moveUp press enter h ero.moveDown press enter h ero.moveLeft press enter …" at bounding box center [775, 172] width 183 height 131
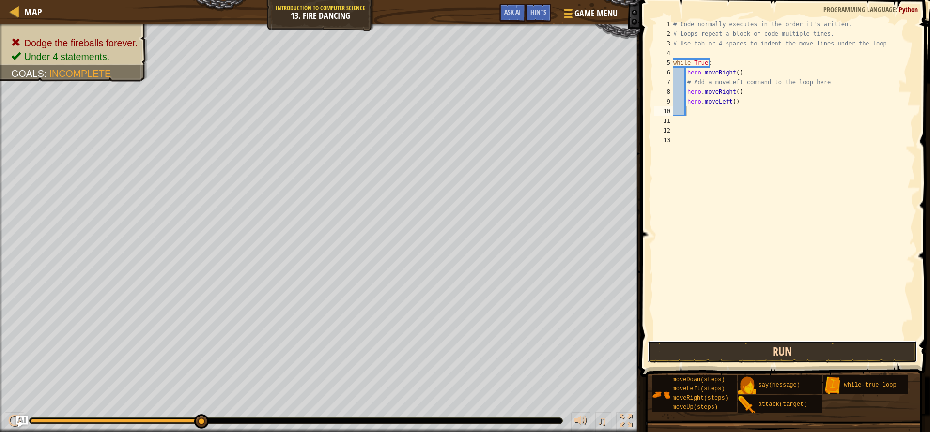
click at [849, 351] on button "Run" at bounding box center [781, 352] width 269 height 22
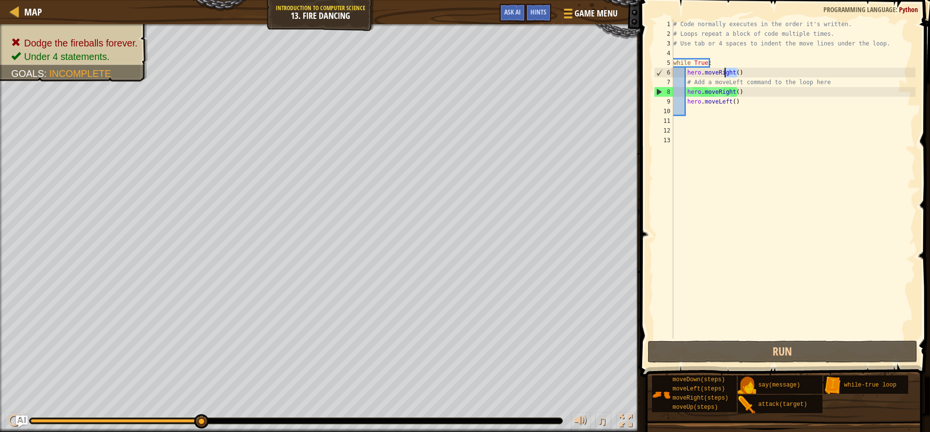
drag, startPoint x: 741, startPoint y: 74, endPoint x: 710, endPoint y: 68, distance: 32.1
click at [712, 68] on div "# Code normally executes in the order it's written. # Loops repeat a block of c…" at bounding box center [793, 188] width 244 height 339
click at [697, 66] on div "# Code normally executes in the order it's written. # Loops repeat a block of c…" at bounding box center [793, 188] width 244 height 339
drag, startPoint x: 737, startPoint y: 78, endPoint x: 717, endPoint y: 72, distance: 21.7
click at [719, 72] on div "# Code normally executes in the order it's written. # Loops repeat a block of c…" at bounding box center [793, 188] width 244 height 339
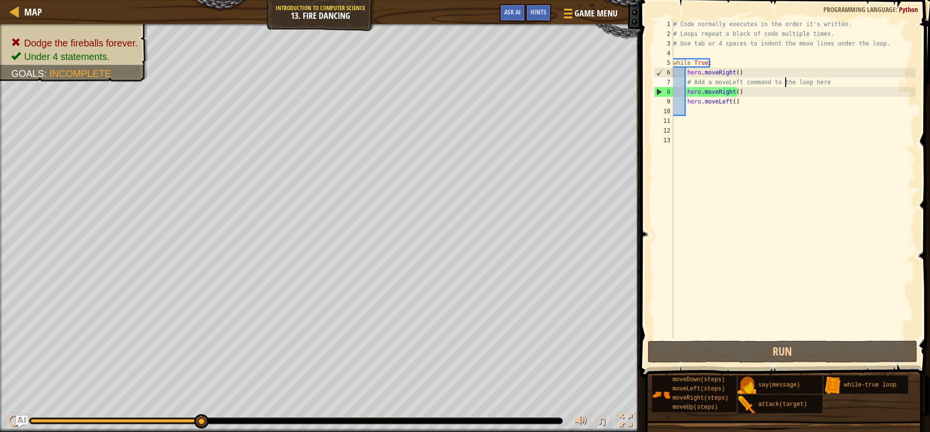
click at [786, 87] on div "# Code normally executes in the order it's written. # Loops repeat a block of c…" at bounding box center [793, 188] width 244 height 339
drag, startPoint x: 821, startPoint y: 84, endPoint x: 687, endPoint y: 76, distance: 133.3
click at [687, 76] on div "# Code normally executes in the order it's written. # Loops repeat a block of c…" at bounding box center [793, 188] width 244 height 339
type textarea "h"
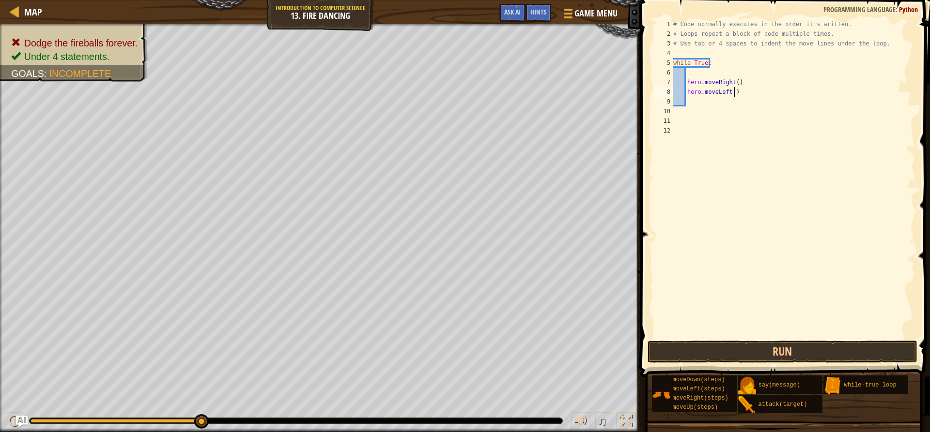
drag, startPoint x: 735, startPoint y: 90, endPoint x: 701, endPoint y: 85, distance: 35.3
click at [711, 86] on div "# Code normally executes in the order it's written. # Loops repeat a block of c…" at bounding box center [793, 188] width 244 height 339
type textarea "h"
type textarea "while True :"
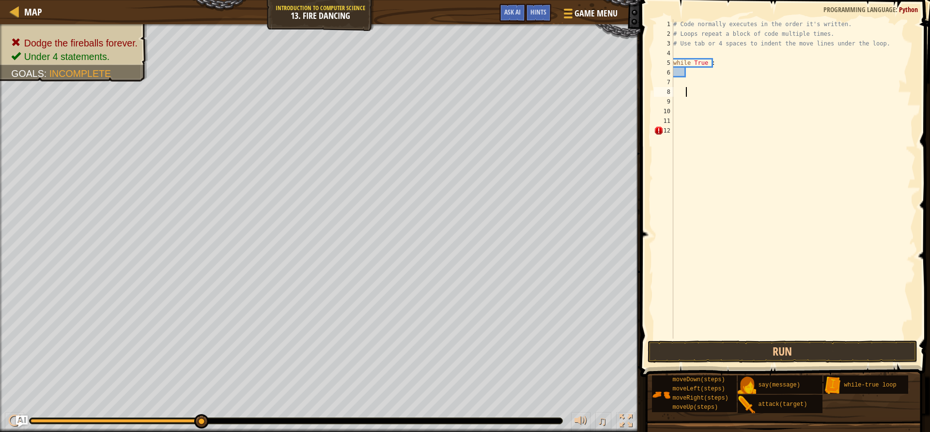
scroll to position [4, 0]
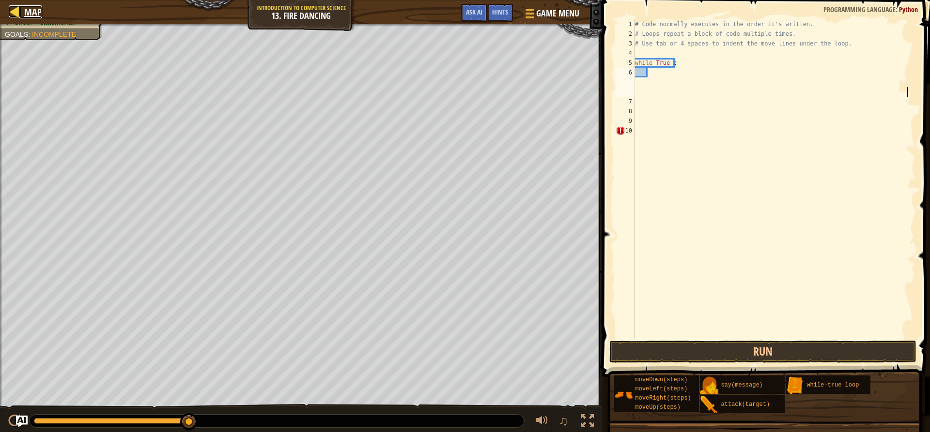
click at [20, 10] on div at bounding box center [15, 11] width 12 height 12
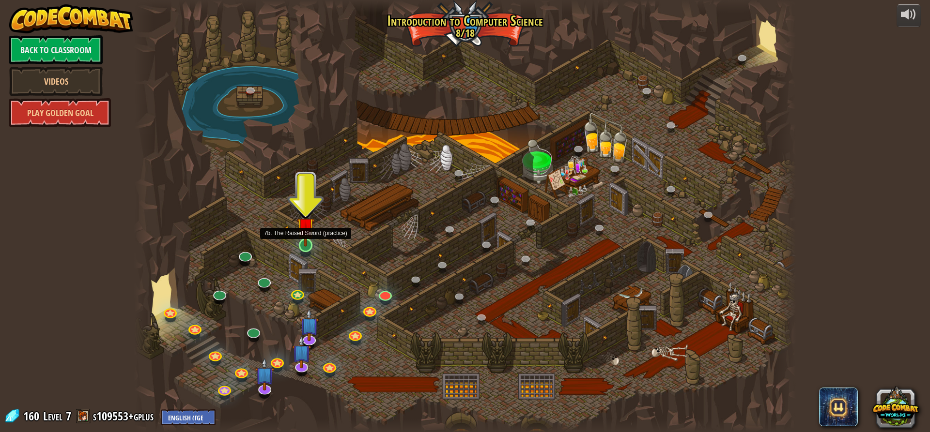
click at [303, 241] on img at bounding box center [305, 226] width 17 height 40
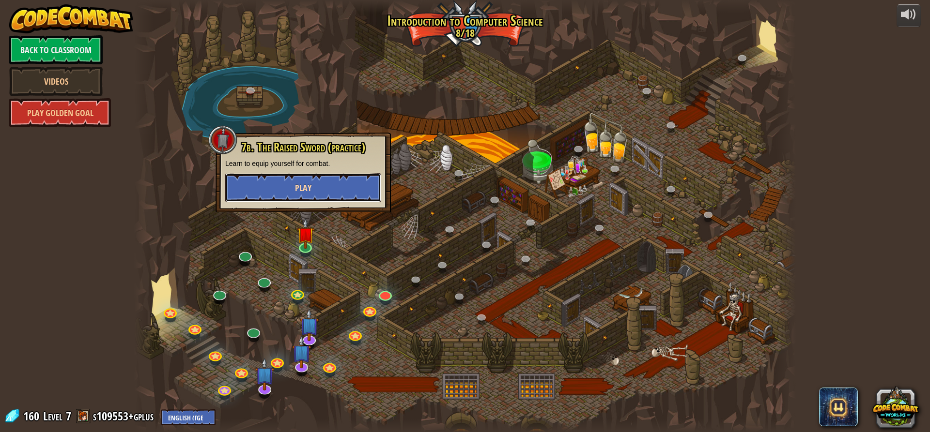
click at [320, 188] on button "Play" at bounding box center [303, 187] width 156 height 29
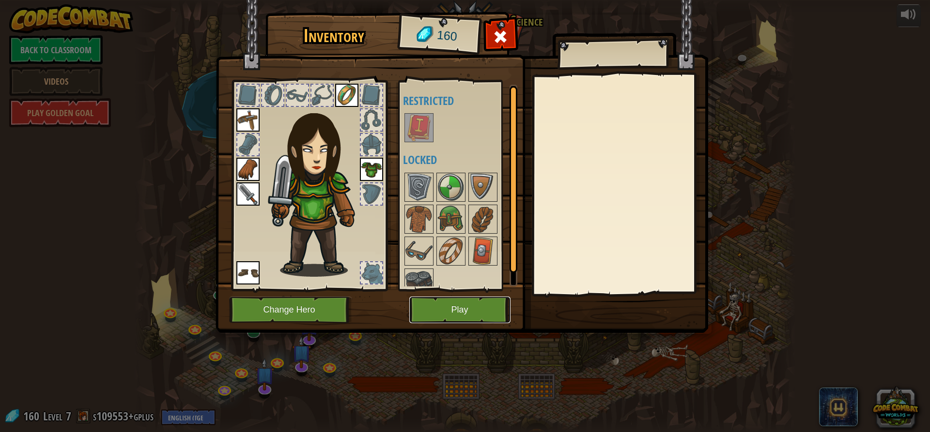
click at [453, 321] on button "Play" at bounding box center [459, 310] width 101 height 27
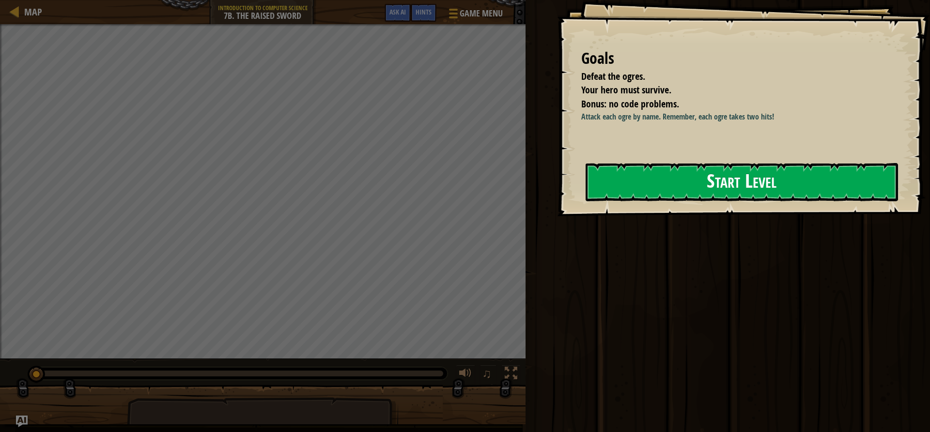
click at [698, 195] on button "Start Level" at bounding box center [741, 182] width 312 height 38
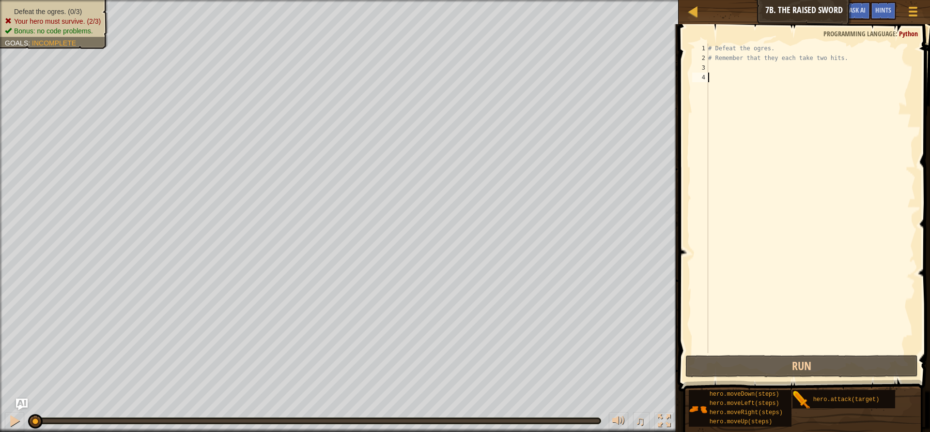
click at [711, 67] on div "# Defeat the ogres. # Remember that they each take two hits." at bounding box center [810, 208] width 209 height 329
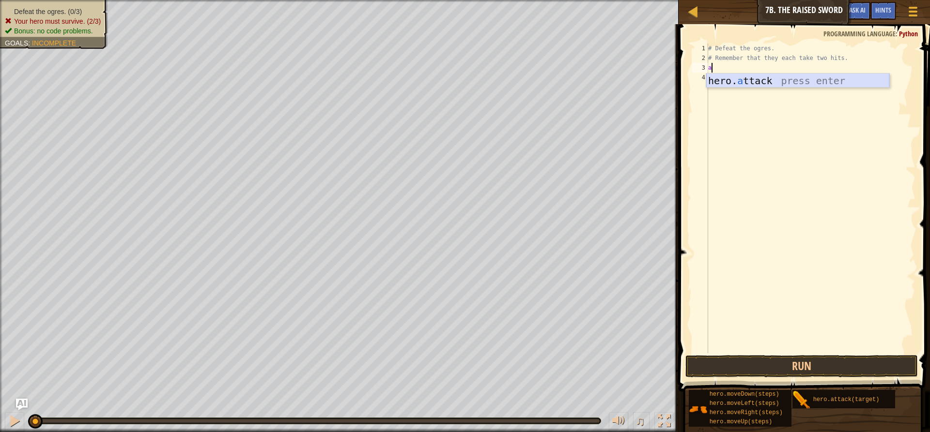
click at [753, 78] on div "hero. a ttack press enter" at bounding box center [797, 96] width 183 height 44
type textarea "hero.attack("Rig")"
click at [726, 84] on div "# Defeat the ogres. # Remember that they each take two hits. hero . attack ( "R…" at bounding box center [810, 208] width 209 height 329
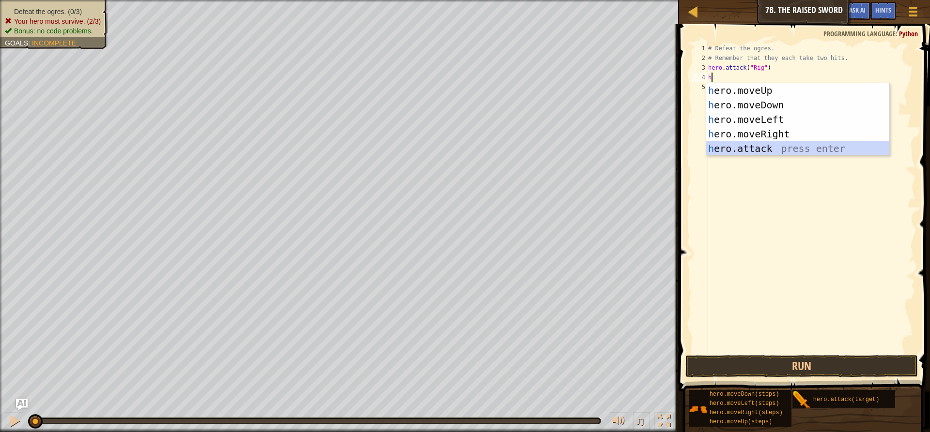
click at [766, 144] on div "h ero.moveUp press enter h ero.moveDown press enter h ero.moveLeft press enter …" at bounding box center [797, 134] width 183 height 102
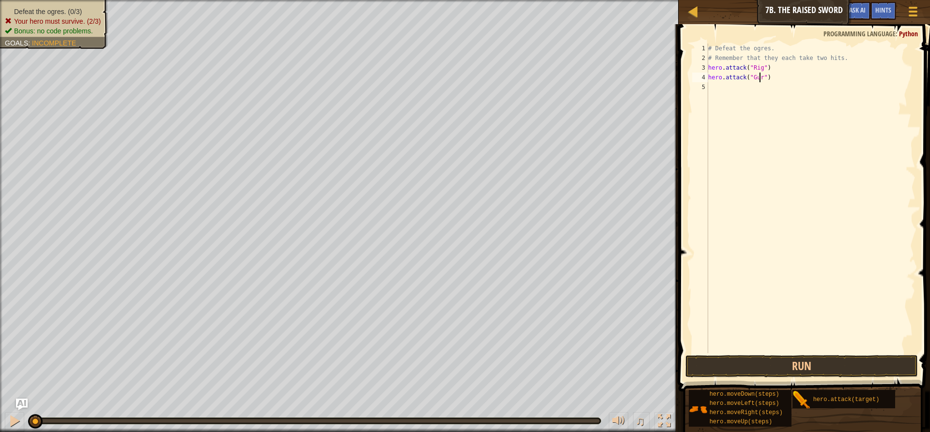
type textarea "hero.attack("Gurt")"
click at [736, 94] on div "# Defeat the ogres. # Remember that they each take two hits. hero . attack ( "R…" at bounding box center [810, 208] width 209 height 329
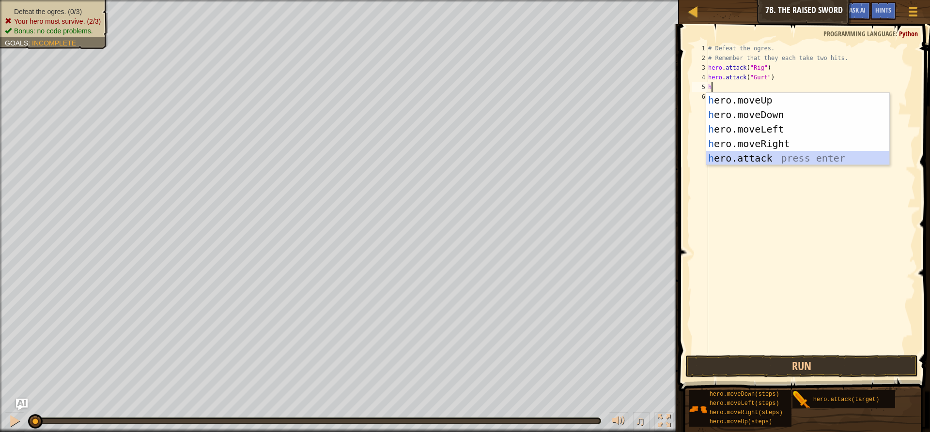
click at [800, 157] on div "h ero.moveUp press enter h ero.moveDown press enter h ero.moveLeft press enter …" at bounding box center [797, 144] width 183 height 102
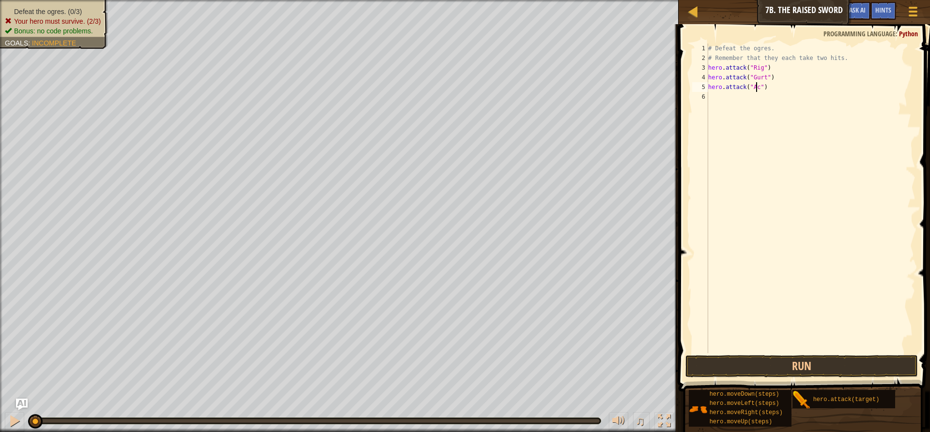
scroll to position [4, 4]
type textarea "hero.attack("Ack")"
click at [827, 356] on button "Run" at bounding box center [801, 366] width 232 height 22
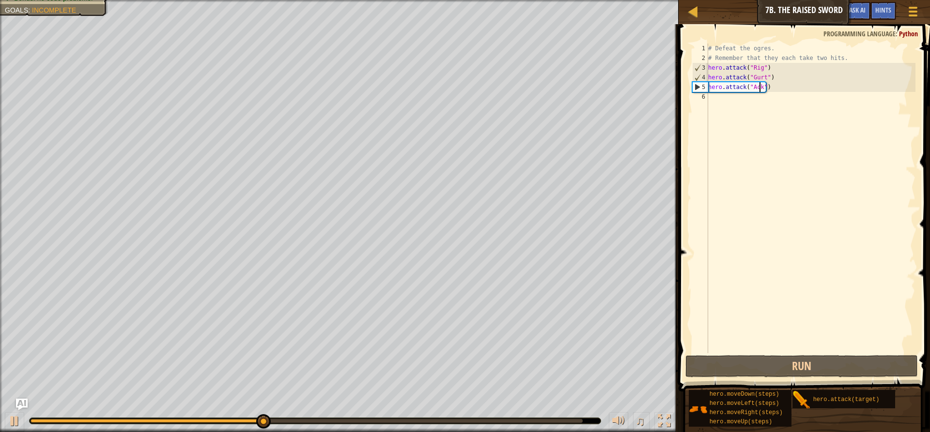
click at [731, 103] on div "# Defeat the ogres. # Remember that they each take two hits. hero . attack ( "R…" at bounding box center [810, 208] width 209 height 329
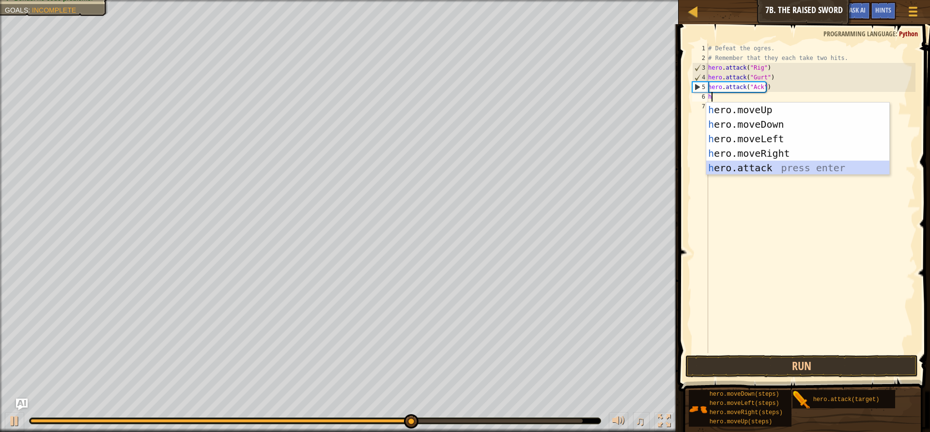
click at [739, 163] on div "h ero.moveUp press enter h ero.moveDown press enter h ero.moveLeft press enter …" at bounding box center [797, 154] width 183 height 102
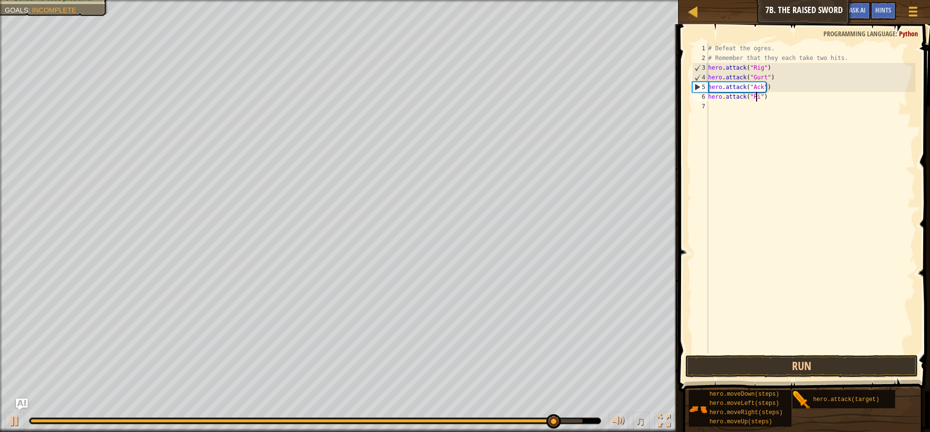
scroll to position [4, 4]
type textarea "hero.attack("Rig")"
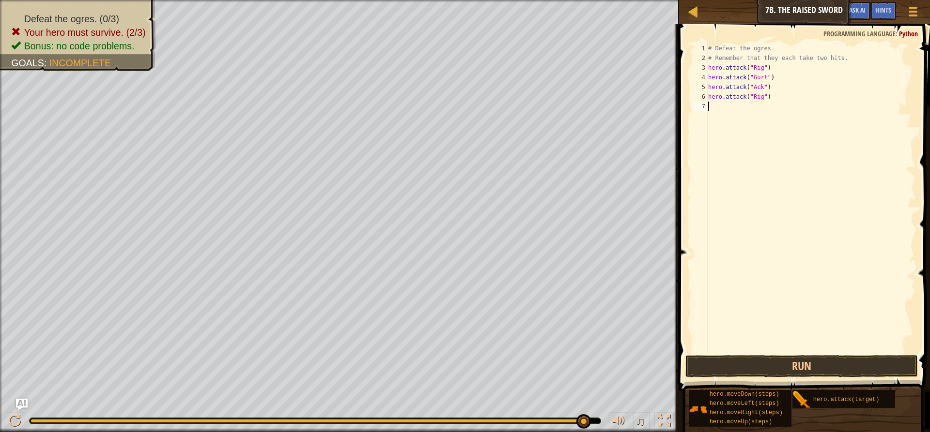
click at [717, 113] on div "# Defeat the ogres. # Remember that they each take two hits. hero . attack ( "R…" at bounding box center [810, 208] width 209 height 329
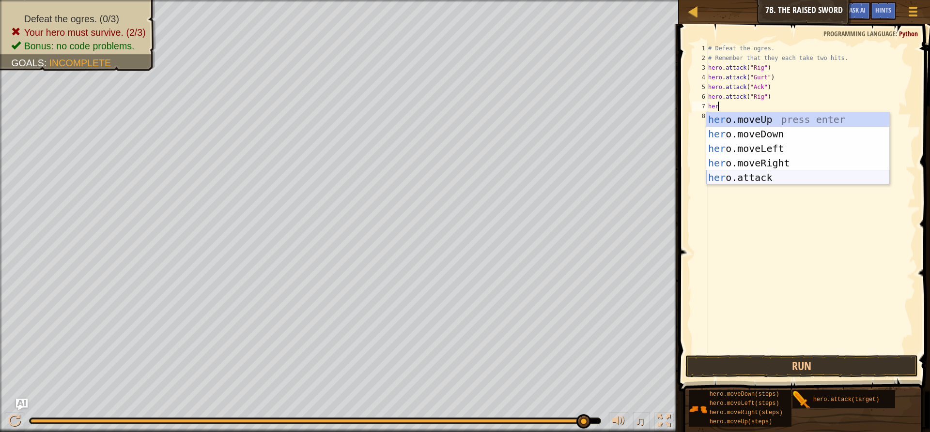
click at [784, 172] on div "her o.moveUp press enter her o.moveDown press enter her o.moveLeft press enter …" at bounding box center [797, 163] width 183 height 102
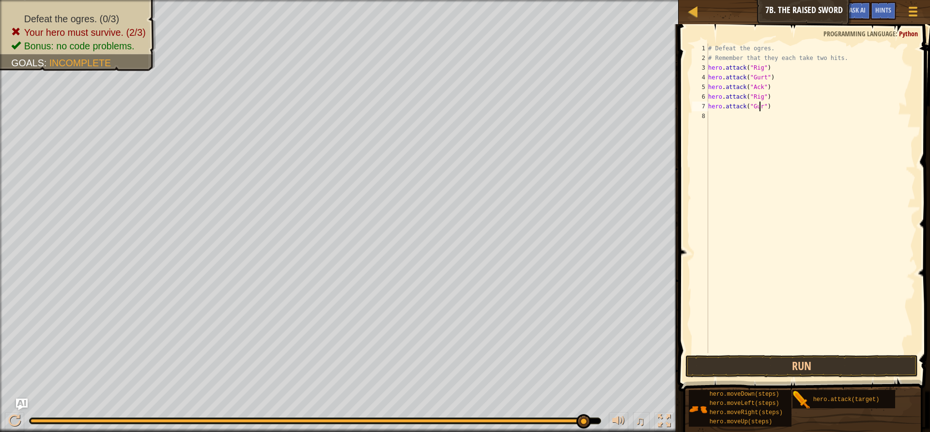
type textarea "hero.attack("Gurt")"
click at [729, 121] on div "# Defeat the ogres. # Remember that they each take two hits. hero . attack ( "R…" at bounding box center [810, 208] width 209 height 329
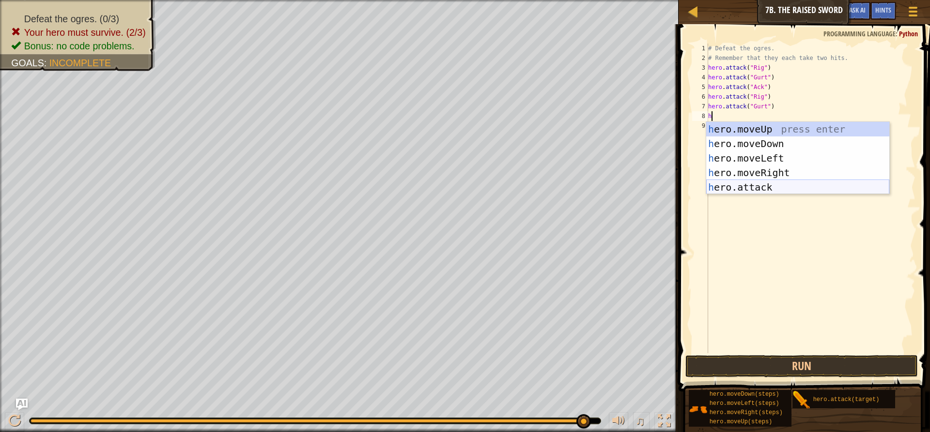
click at [774, 185] on div "h ero.moveUp press enter h ero.moveDown press enter h ero.moveLeft press enter …" at bounding box center [797, 173] width 183 height 102
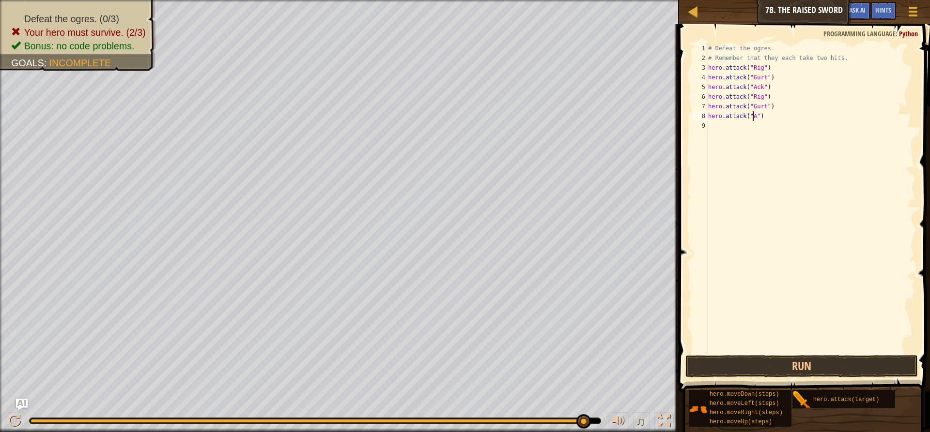
scroll to position [4, 4]
type textarea "hero.attack("Ack")"
click at [785, 356] on button "Run" at bounding box center [801, 366] width 232 height 22
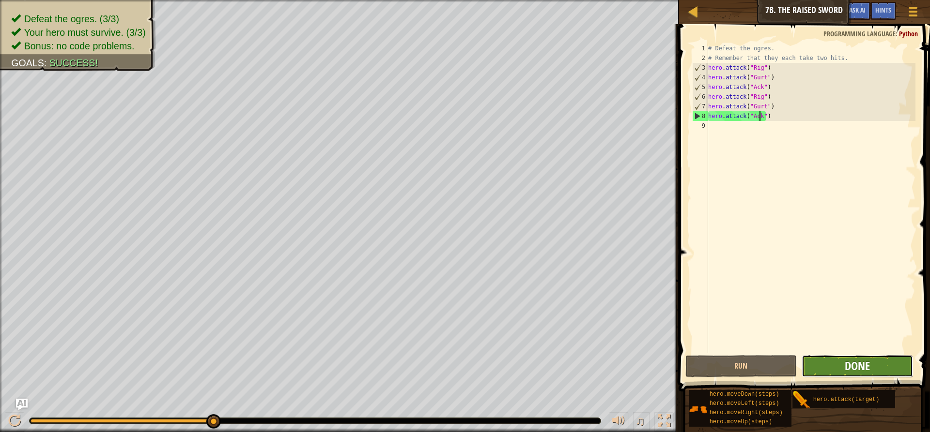
click at [856, 359] on span "Done" at bounding box center [856, 365] width 25 height 15
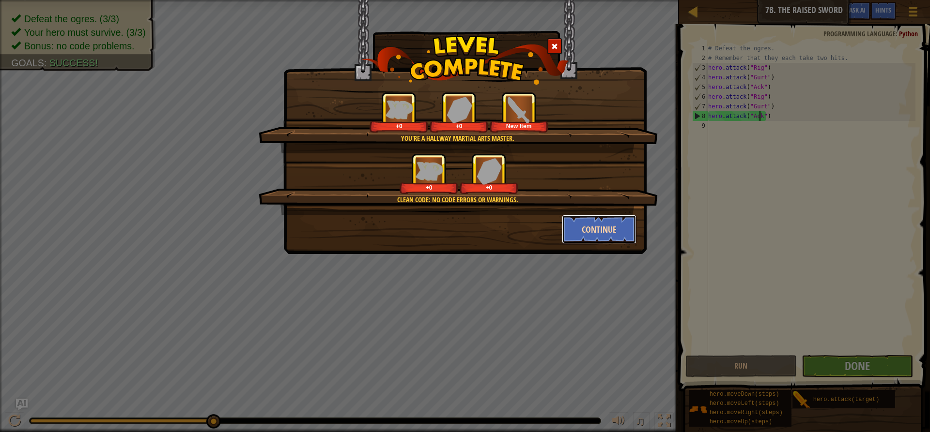
click at [624, 231] on button "Continue" at bounding box center [599, 229] width 75 height 29
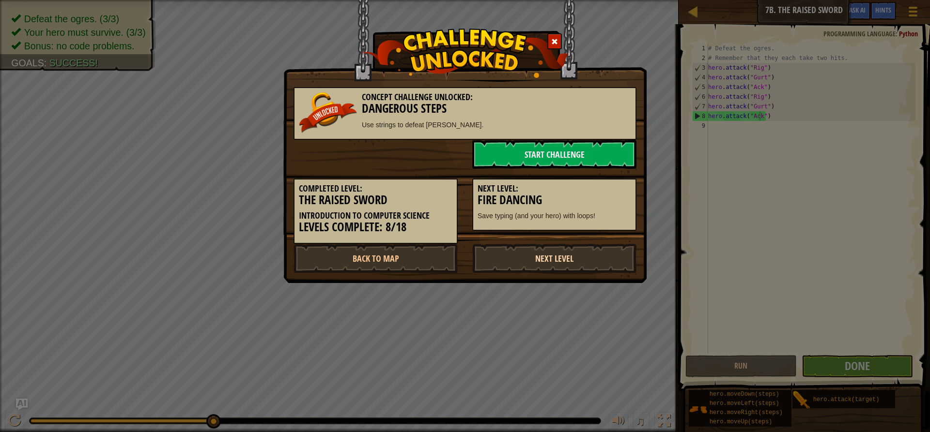
click at [596, 252] on link "Next Level" at bounding box center [554, 258] width 164 height 29
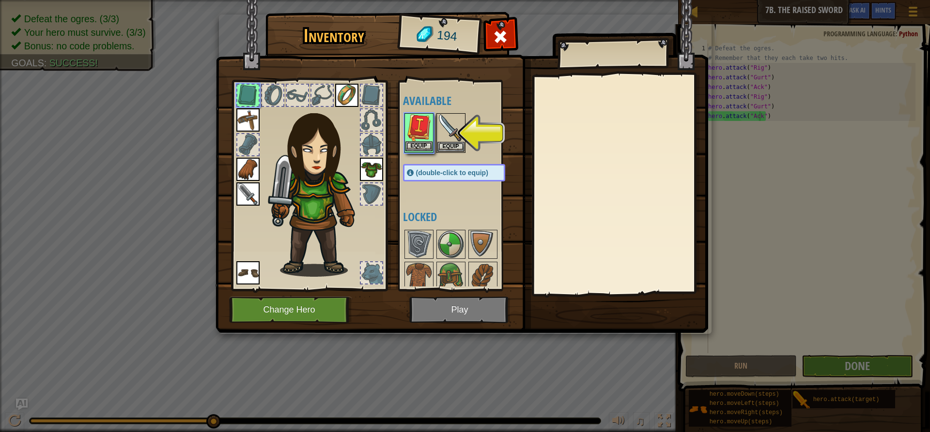
click at [419, 139] on img at bounding box center [418, 127] width 27 height 27
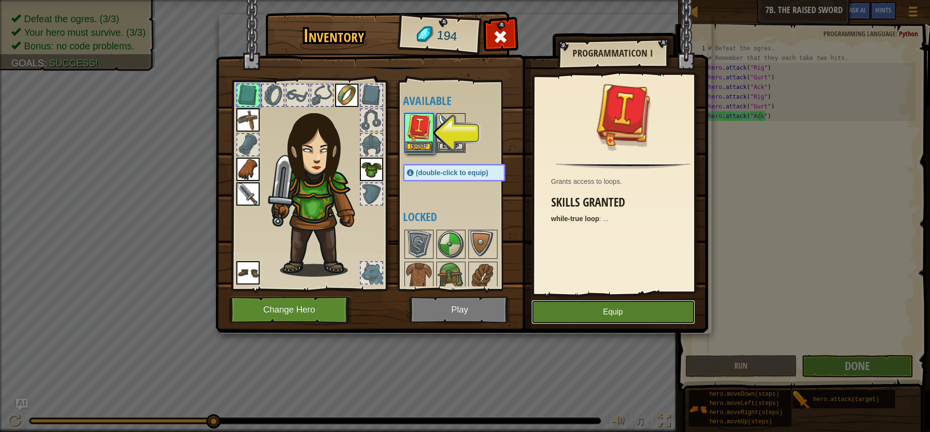
click at [574, 308] on button "Equip" at bounding box center [613, 312] width 164 height 24
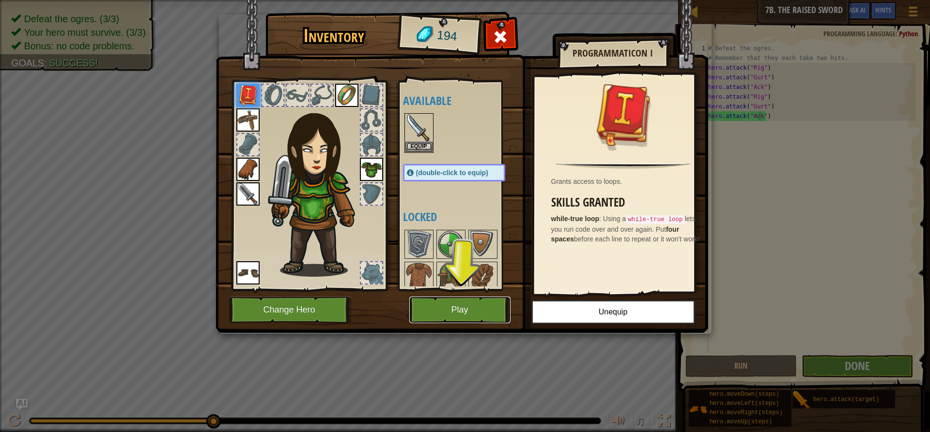
click at [470, 303] on button "Play" at bounding box center [459, 310] width 101 height 27
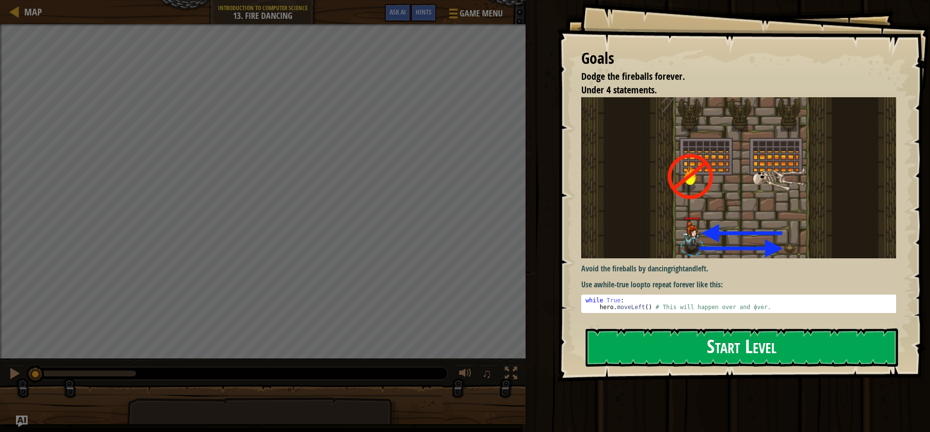
click at [672, 356] on button "Start Level" at bounding box center [741, 348] width 312 height 38
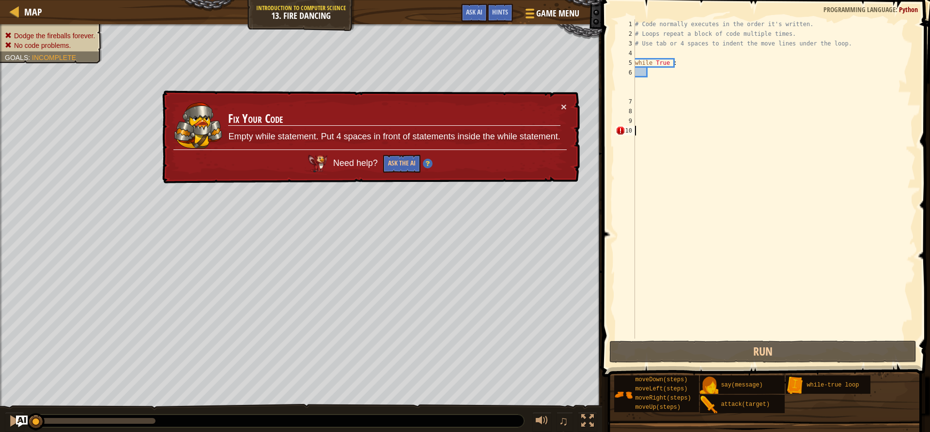
click at [642, 130] on div "# Code normally executes in the order it's written. # Loops repeat a block of c…" at bounding box center [774, 188] width 282 height 339
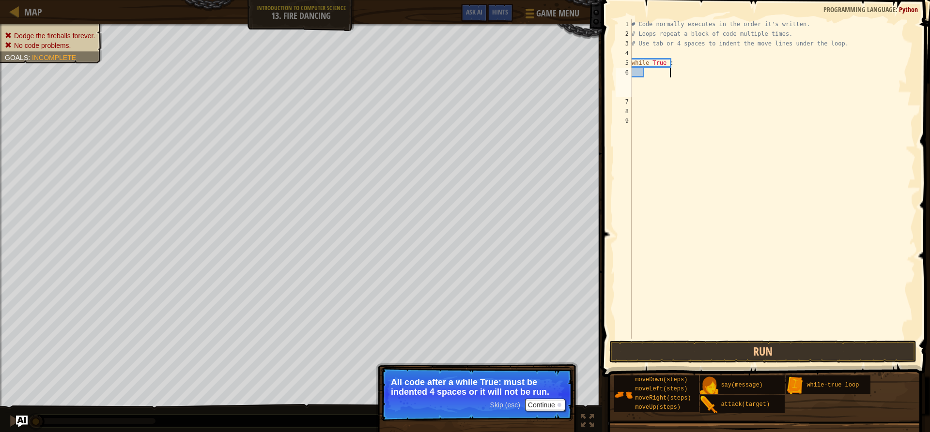
click at [668, 72] on div "# Code normally executes in the order it's written. # Loops repeat a block of c…" at bounding box center [772, 188] width 286 height 339
drag, startPoint x: 548, startPoint y: 402, endPoint x: 554, endPoint y: 400, distance: 6.5
click at [554, 400] on button "Continue" at bounding box center [545, 405] width 40 height 13
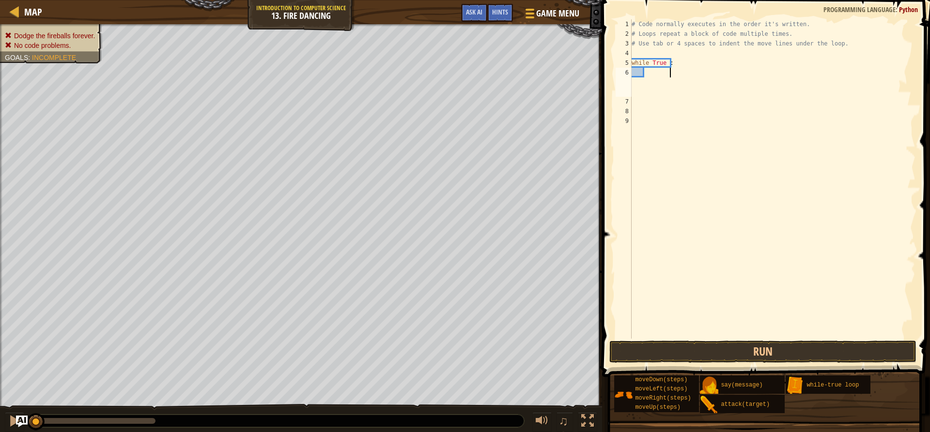
scroll to position [4, 3]
type textarea "h"
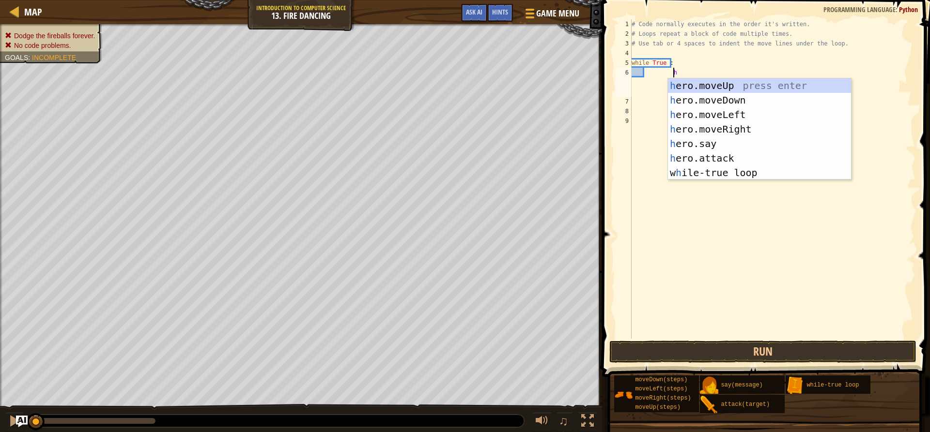
scroll to position [4, 3]
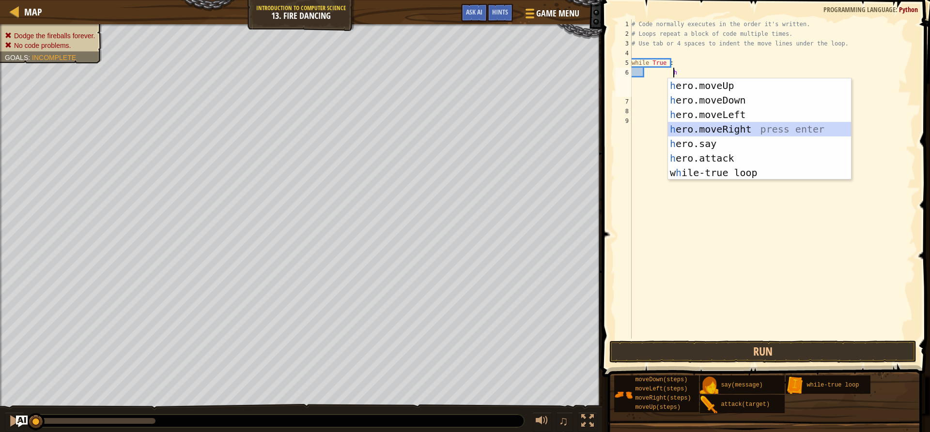
click at [755, 135] on div "h ero.moveUp press enter h ero.moveDown press enter h ero.moveLeft press enter …" at bounding box center [759, 143] width 183 height 131
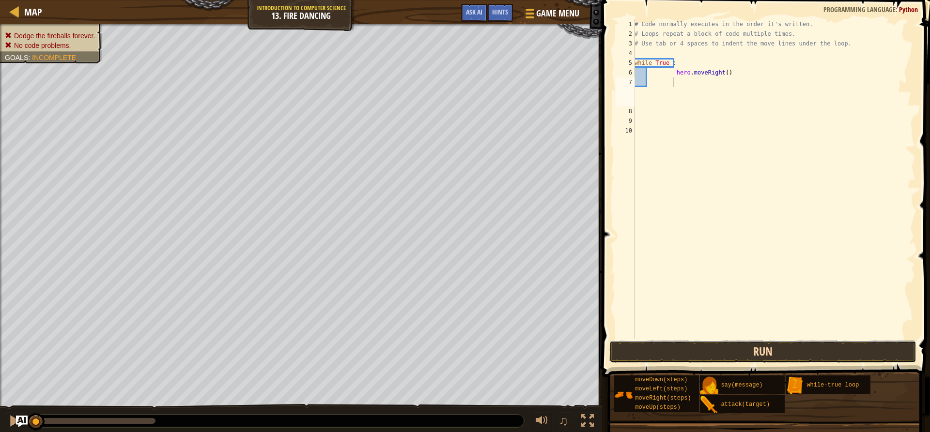
click at [721, 344] on button "Run" at bounding box center [762, 352] width 307 height 22
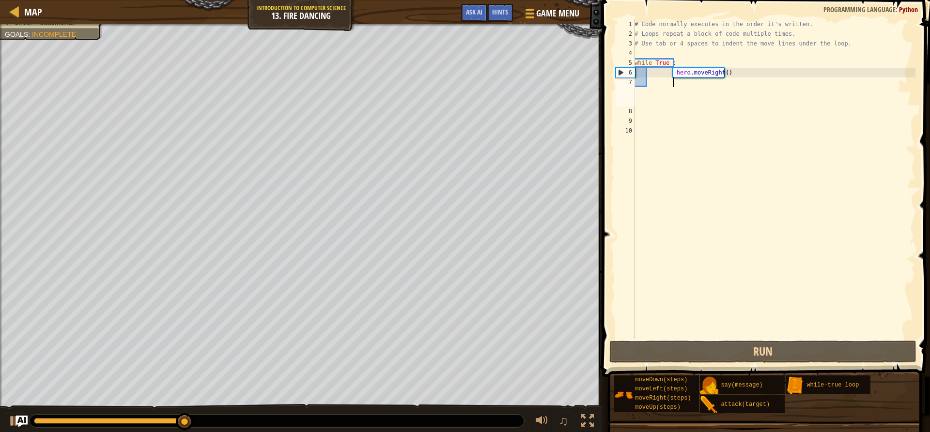
type textarea "h"
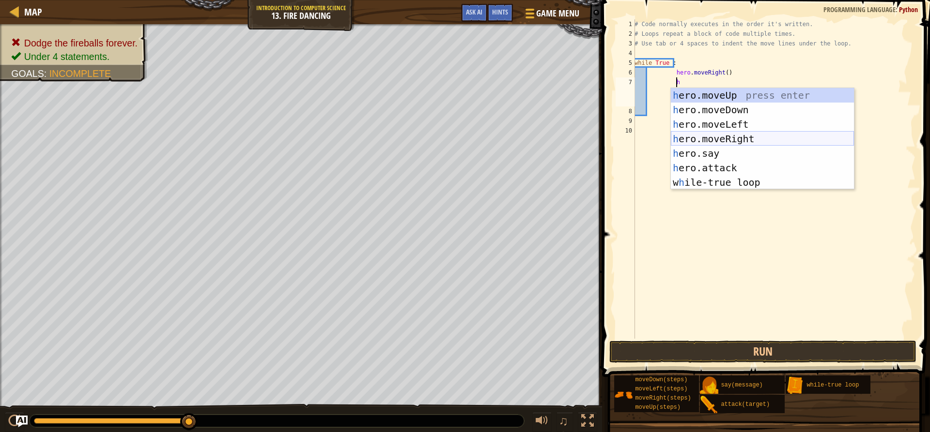
click at [737, 142] on div "h ero.moveUp press enter h ero.moveDown press enter h ero.moveLeft press enter …" at bounding box center [762, 153] width 183 height 131
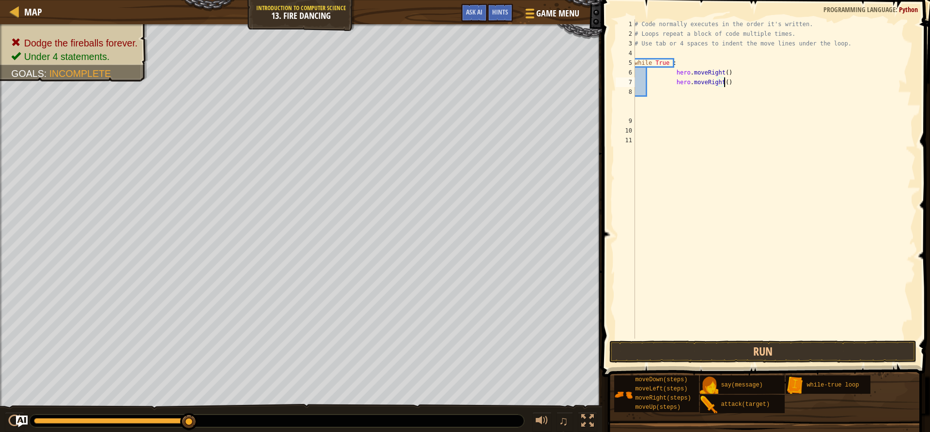
click at [725, 85] on div "# Code normally executes in the order it's written. # Loops repeat a block of c…" at bounding box center [773, 188] width 283 height 339
type textarea "h"
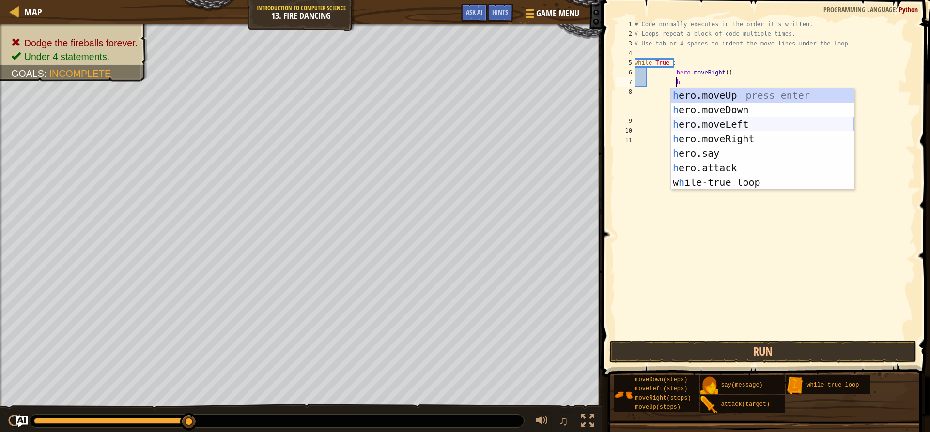
click at [721, 122] on div "h ero.moveUp press enter h ero.moveDown press enter h ero.moveLeft press enter …" at bounding box center [762, 153] width 183 height 131
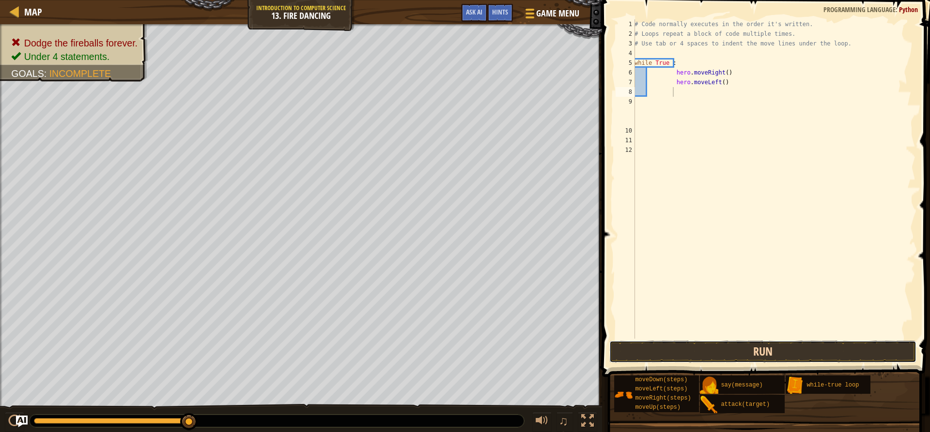
click at [789, 350] on button "Run" at bounding box center [762, 352] width 307 height 22
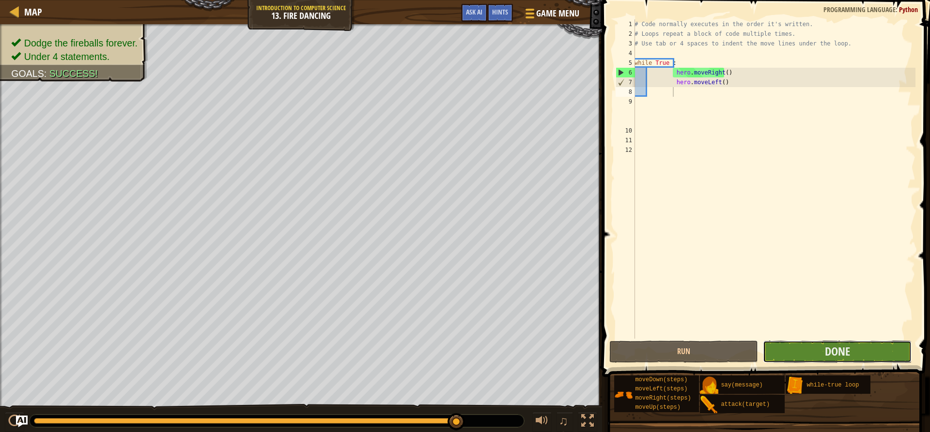
click at [805, 354] on button "Done" at bounding box center [837, 352] width 149 height 22
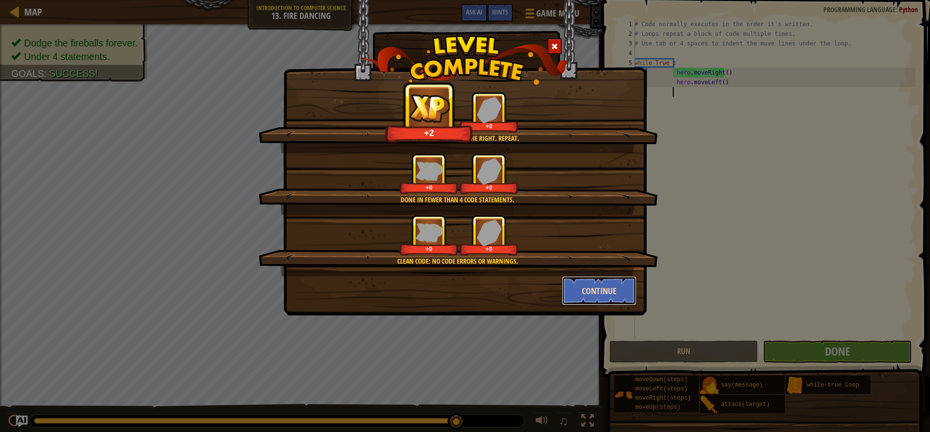
click at [600, 289] on button "Continue" at bounding box center [599, 290] width 75 height 29
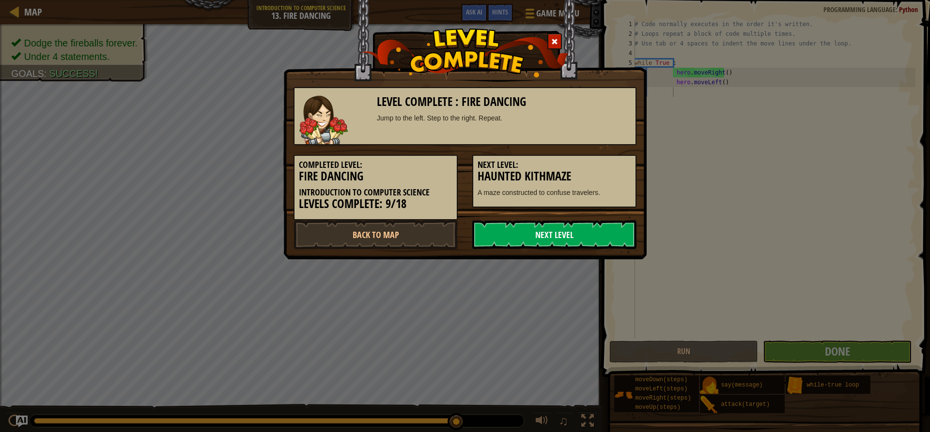
click at [584, 225] on link "Next Level" at bounding box center [554, 234] width 164 height 29
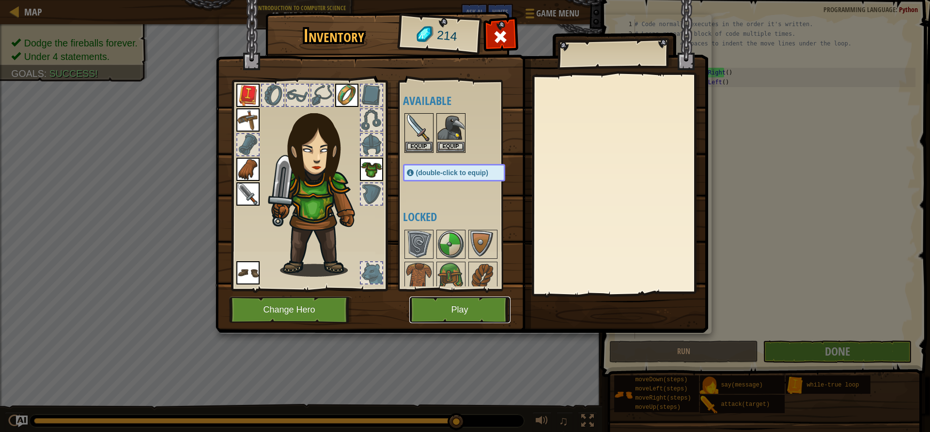
click at [468, 305] on button "Play" at bounding box center [459, 310] width 101 height 27
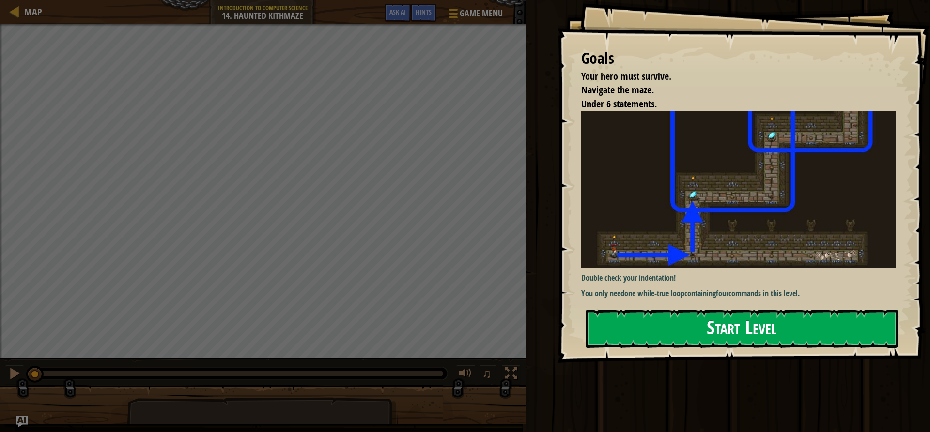
click at [650, 326] on button "Start Level" at bounding box center [741, 329] width 312 height 38
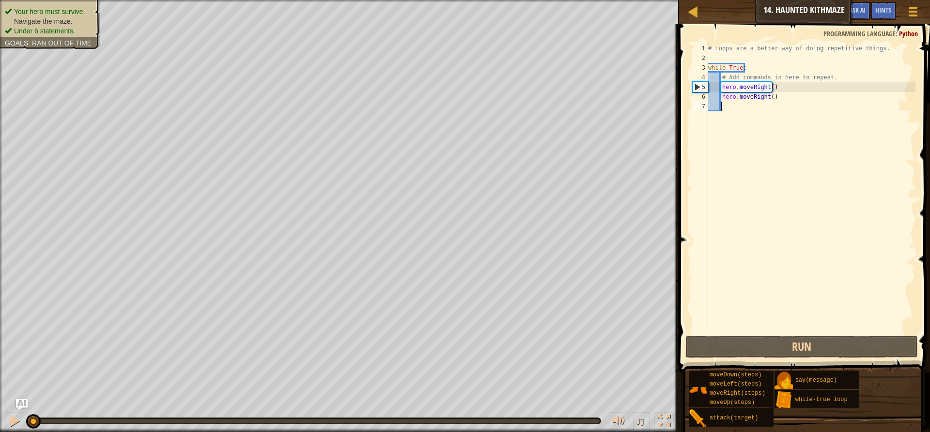
type textarea "h"
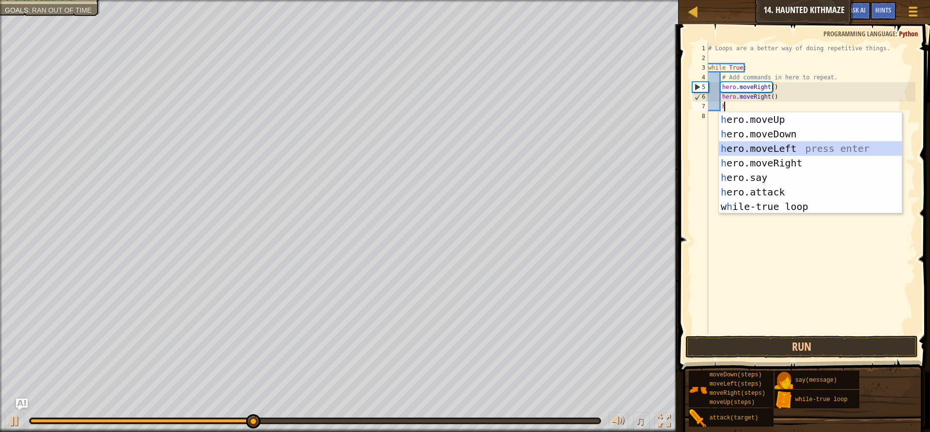
click at [757, 152] on div "h ero.moveUp press enter h ero.moveDown press enter h ero.moveLeft press enter …" at bounding box center [809, 177] width 183 height 131
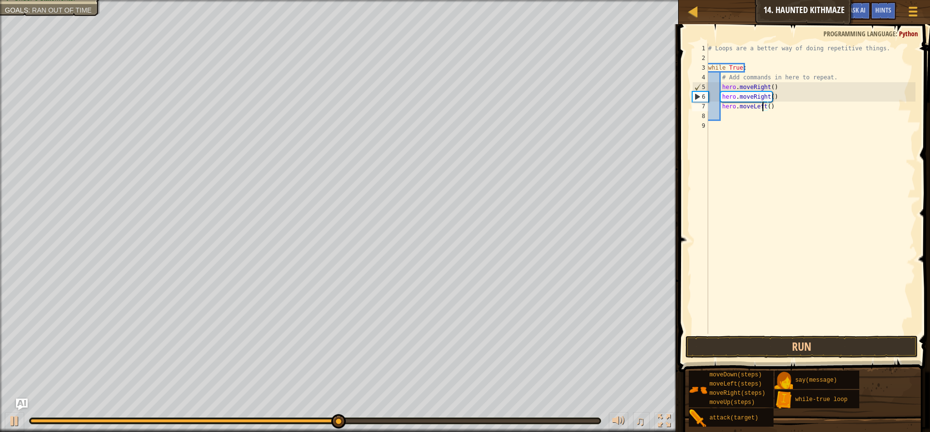
click at [764, 105] on div "# Loops are a better way of doing repetitive things. while True : # Add command…" at bounding box center [810, 199] width 209 height 310
click at [764, 107] on div "# Loops are a better way of doing repetitive things. while True : # Add command…" at bounding box center [810, 199] width 209 height 310
type textarea "hero.moveLeft(4)"
click at [732, 120] on div "# Loops are a better way of doing repetitive things. while True : # Add command…" at bounding box center [810, 199] width 209 height 310
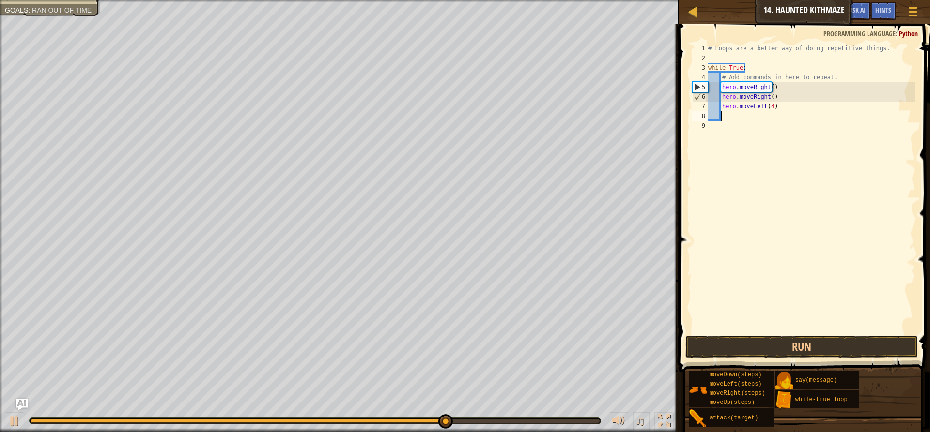
scroll to position [4, 0]
type textarea "h"
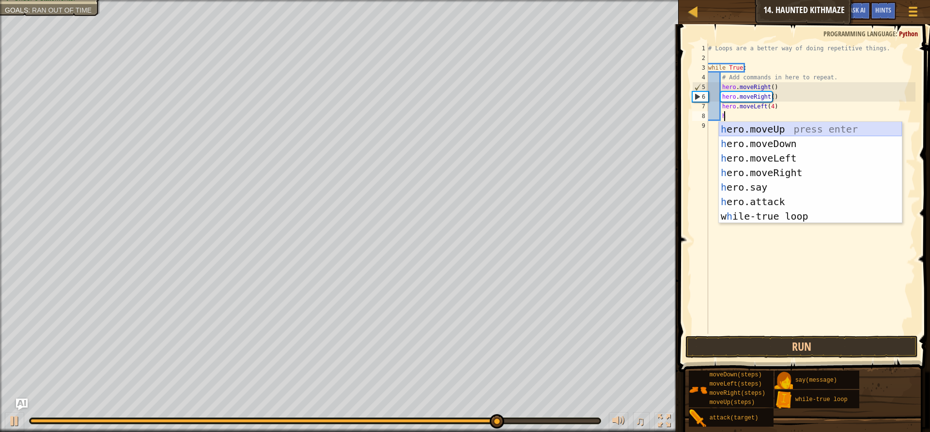
click at [751, 131] on div "h ero.moveUp press enter h ero.moveDown press enter h ero.moveLeft press enter …" at bounding box center [809, 187] width 183 height 131
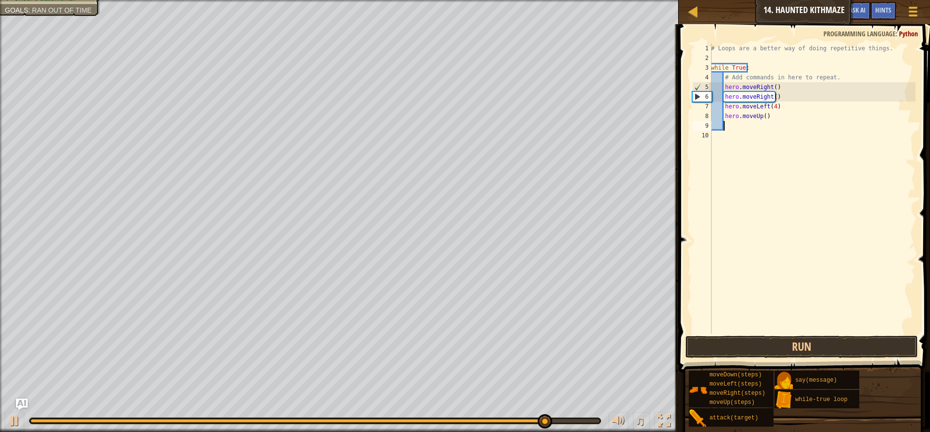
type textarea "h"
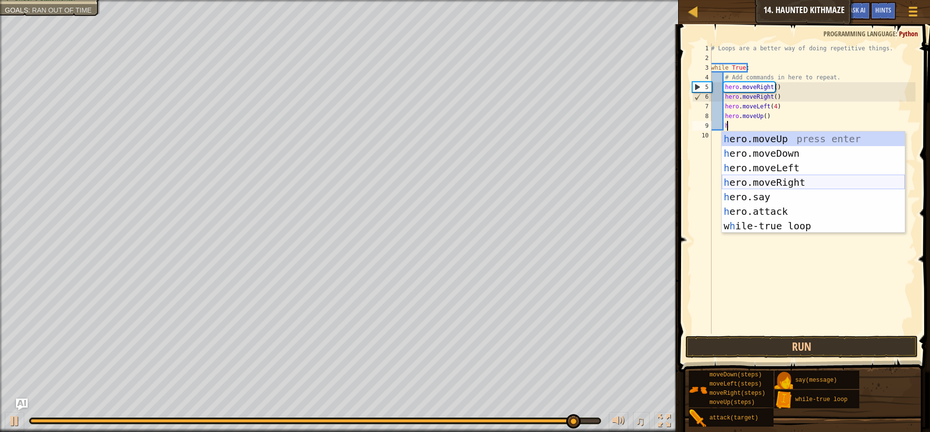
click at [764, 176] on div "h ero.moveUp press enter h ero.moveDown press enter h ero.moveLeft press enter …" at bounding box center [812, 197] width 183 height 131
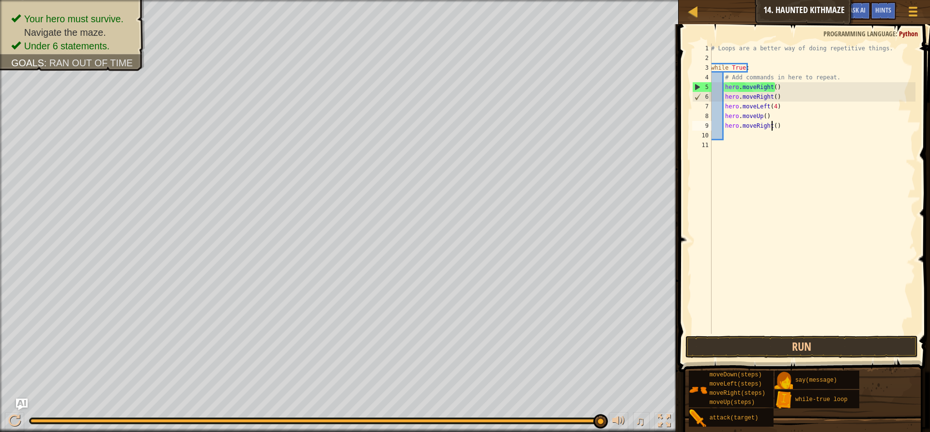
click at [772, 126] on div "# Loops are a better way of doing repetitive things. while True : # Add command…" at bounding box center [812, 199] width 206 height 310
type textarea "hero.moveRight(2)"
click at [749, 144] on div "# Loops are a better way of doing repetitive things. while True : # Add command…" at bounding box center [812, 199] width 206 height 310
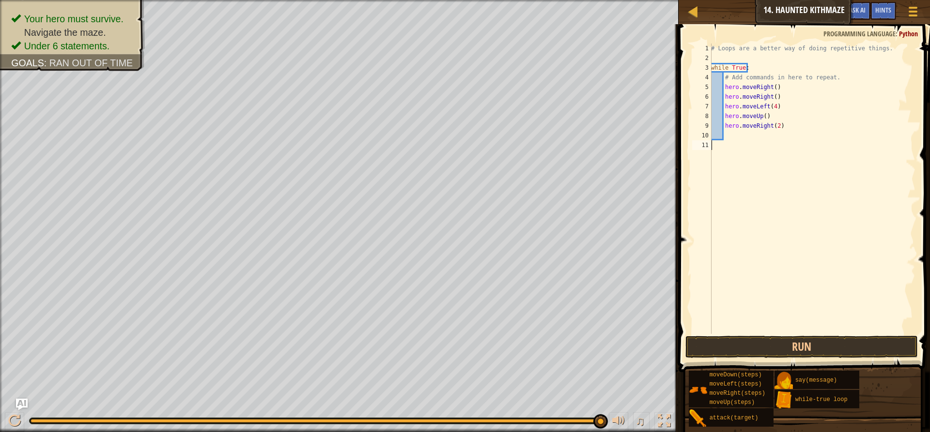
click at [729, 137] on div "# Loops are a better way of doing repetitive things. while True : # Add command…" at bounding box center [812, 199] width 206 height 310
type textarea "h"
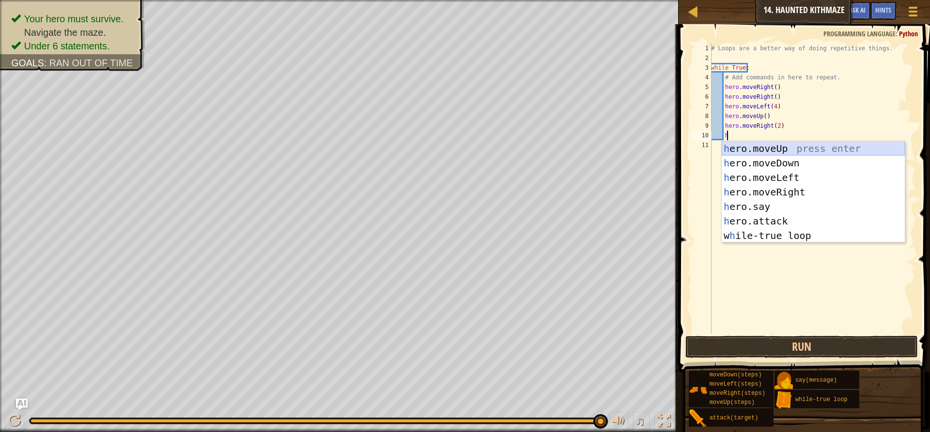
click at [769, 150] on div "h ero.moveUp press enter h ero.moveDown press enter h ero.moveLeft press enter …" at bounding box center [812, 206] width 183 height 131
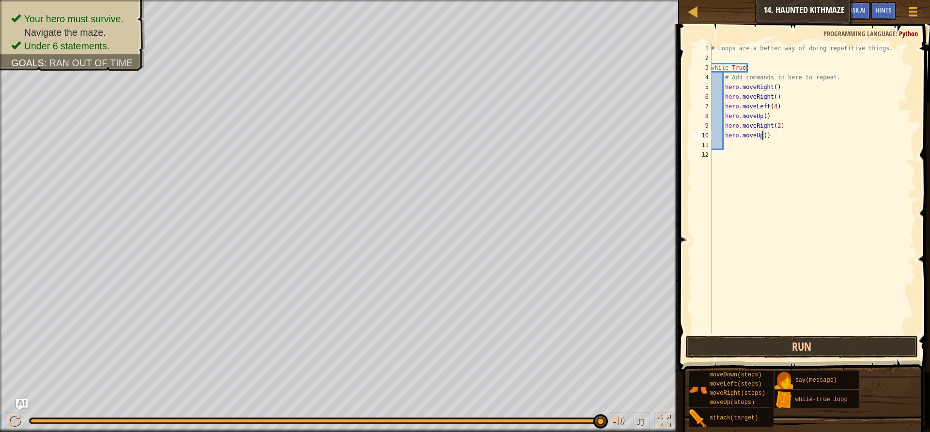
click at [761, 135] on div "# Loops are a better way of doing repetitive things. while True : # Add command…" at bounding box center [812, 199] width 206 height 310
type textarea "hero.moveUp(2)"
click at [803, 345] on button "Run" at bounding box center [801, 347] width 232 height 22
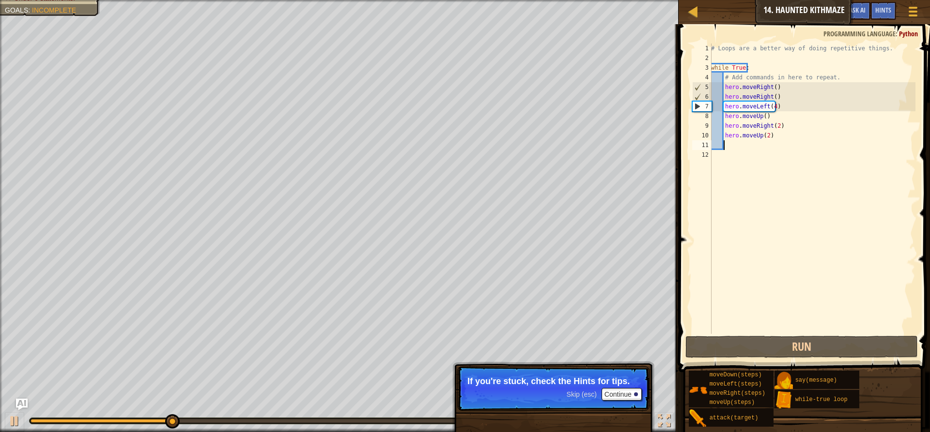
click at [779, 143] on div "# Loops are a better way of doing repetitive things. while True : # Add command…" at bounding box center [812, 199] width 206 height 310
click at [775, 141] on div "# Loops are a better way of doing repetitive things. while True : # Add command…" at bounding box center [812, 199] width 206 height 310
click at [773, 134] on div "# Loops are a better way of doing repetitive things. while True : # Add command…" at bounding box center [812, 199] width 206 height 310
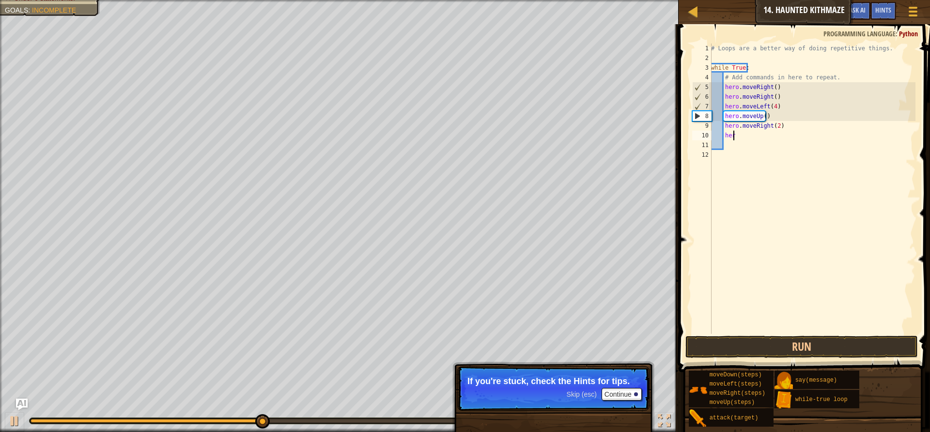
type textarea "h"
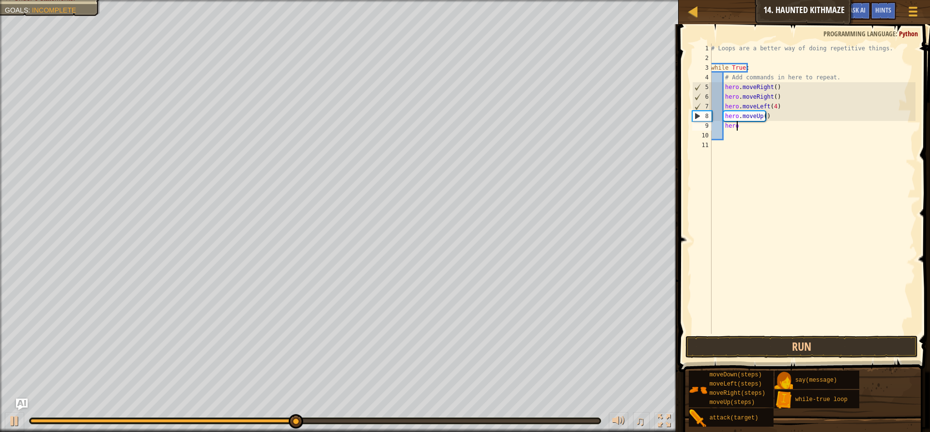
type textarea "h"
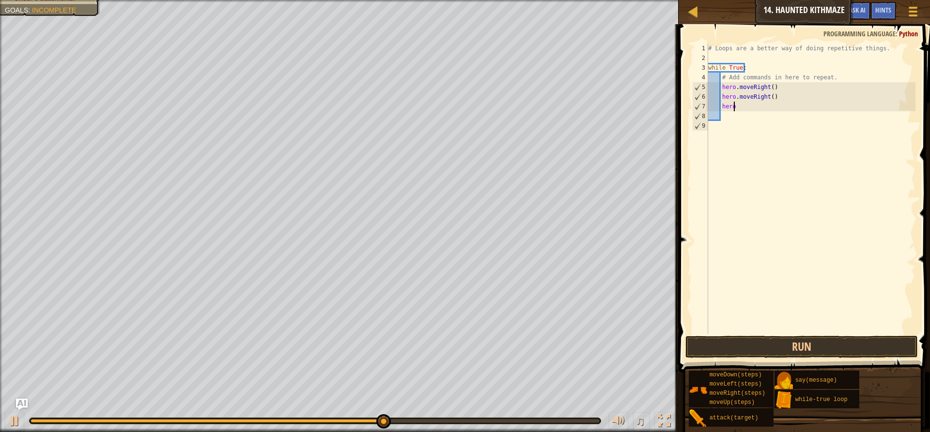
type textarea "h"
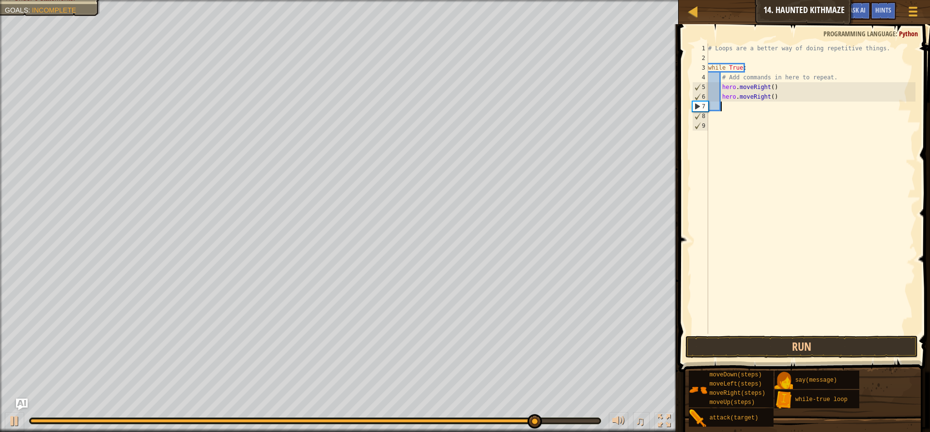
type textarea "h"
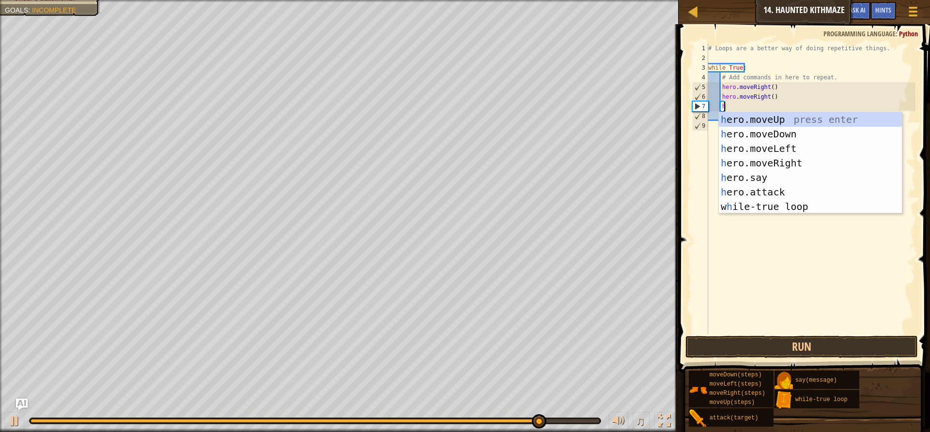
scroll to position [4, 0]
click at [783, 158] on div "h ero.moveUp press enter h ero.moveDown press enter h ero.moveLeft press enter …" at bounding box center [809, 177] width 183 height 131
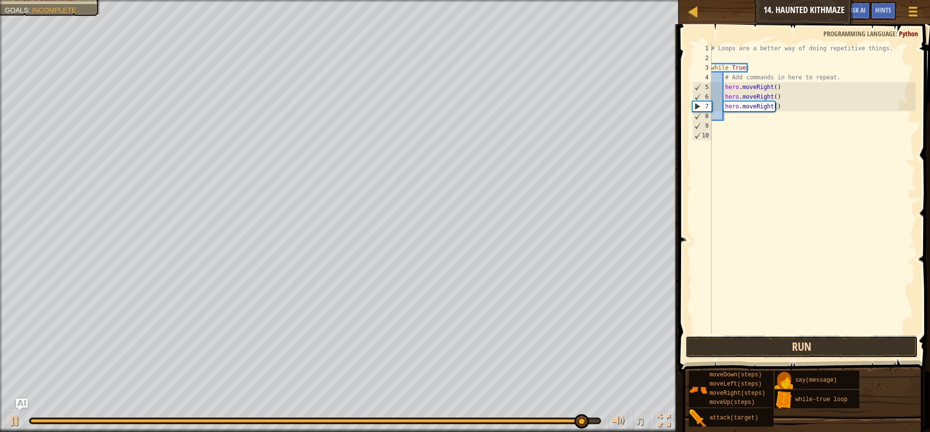
click at [840, 339] on button "Run" at bounding box center [801, 347] width 232 height 22
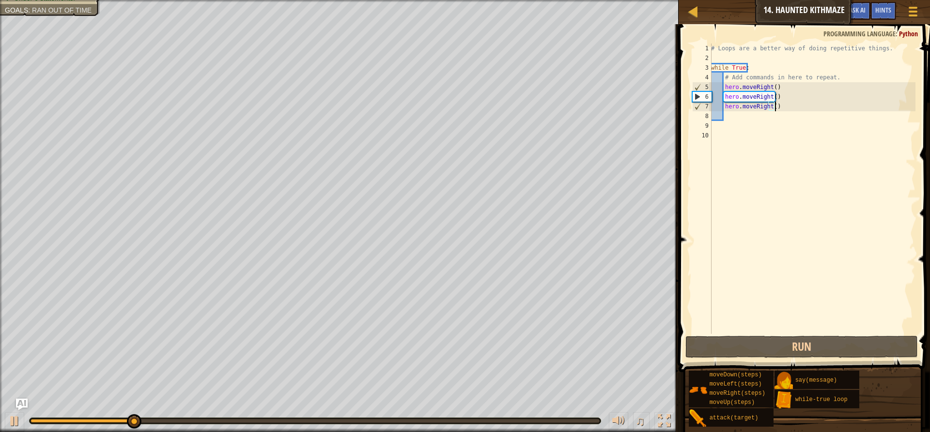
click at [776, 107] on div "# Loops are a better way of doing repetitive things. while True : # Add command…" at bounding box center [812, 199] width 206 height 310
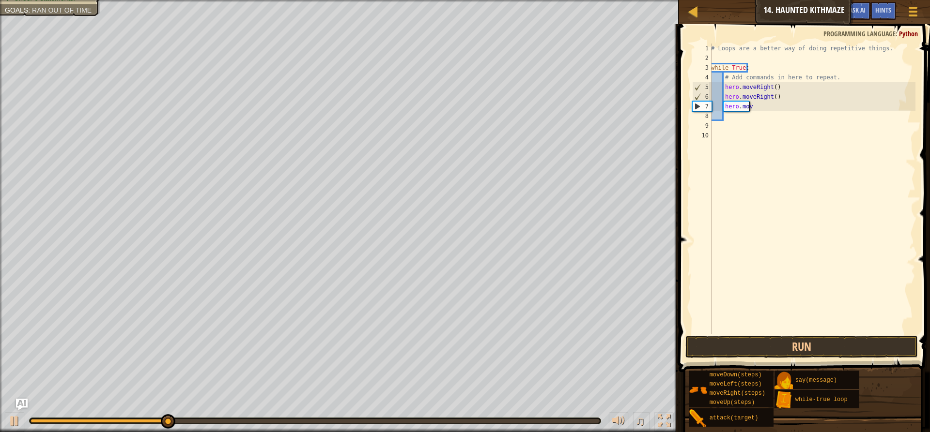
type textarea "h"
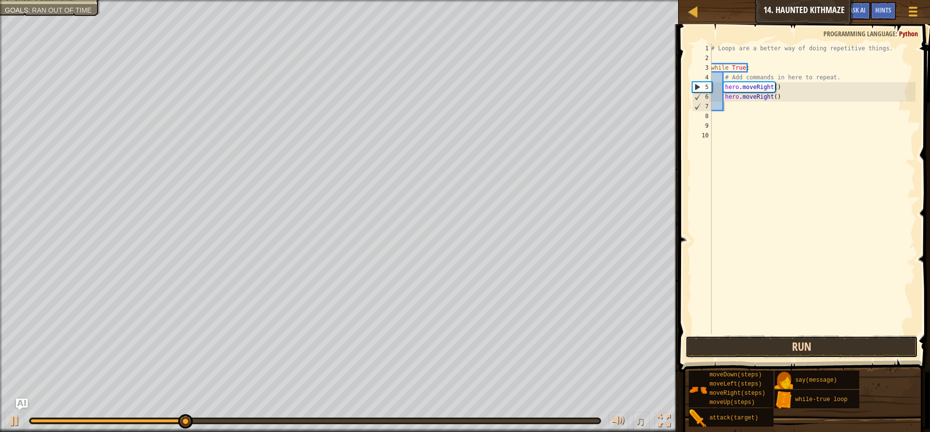
click at [790, 351] on button "Run" at bounding box center [801, 347] width 232 height 22
click at [778, 100] on div "# Loops are a better way of doing repetitive things. while True : # Add command…" at bounding box center [812, 199] width 206 height 310
type textarea "h"
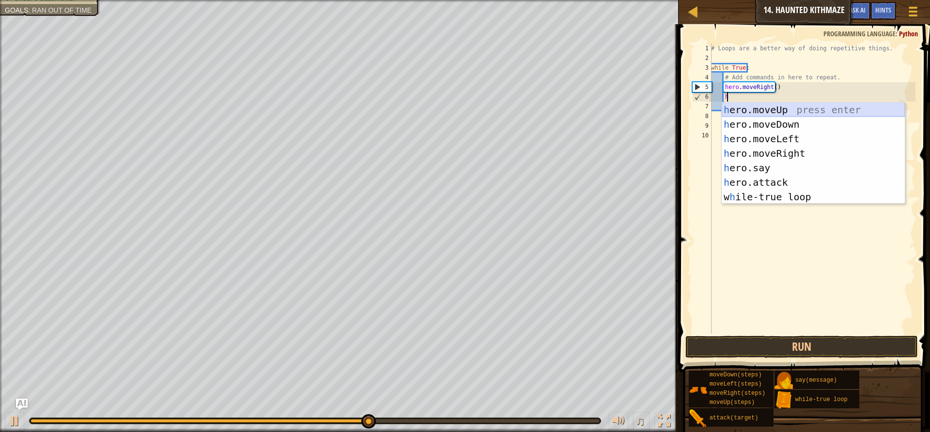
click at [794, 112] on div "h ero.moveUp press enter h ero.moveDown press enter h ero.moveLeft press enter …" at bounding box center [812, 168] width 183 height 131
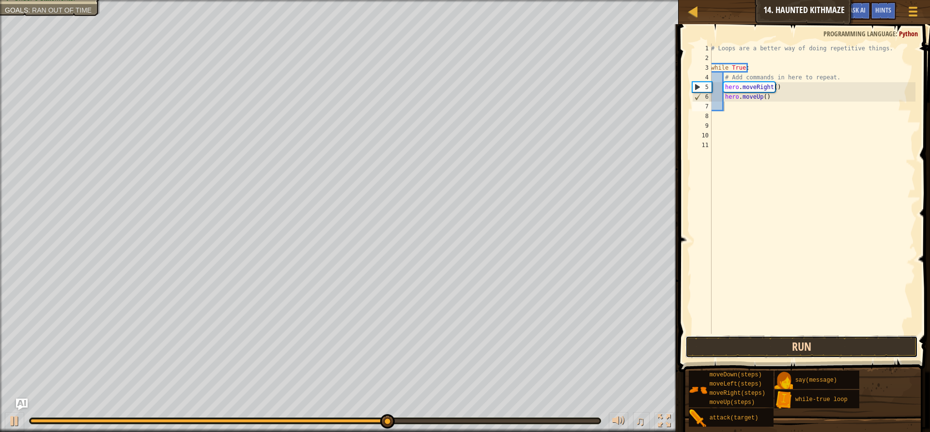
click at [779, 345] on button "Run" at bounding box center [801, 347] width 232 height 22
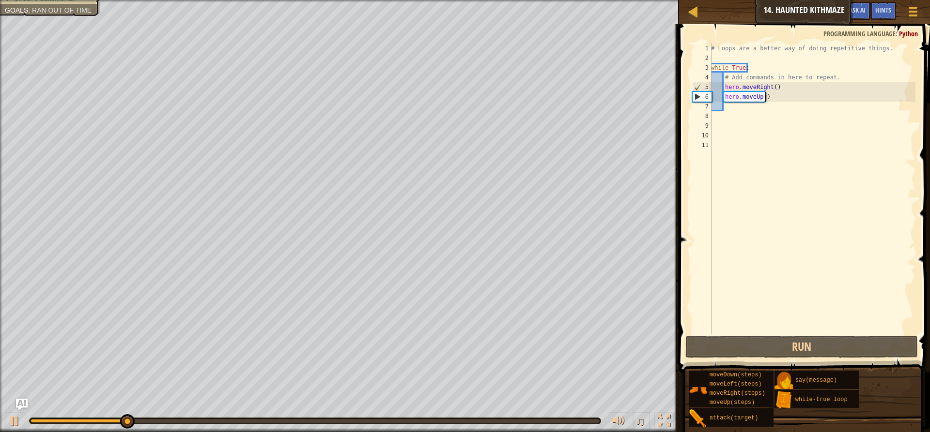
click at [767, 98] on div "# Loops are a better way of doing repetitive things. while True : # Add command…" at bounding box center [812, 199] width 206 height 310
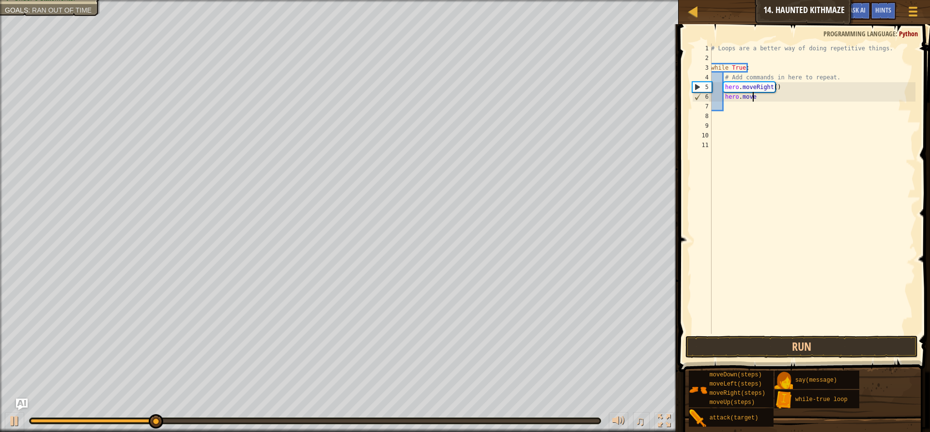
type textarea "h"
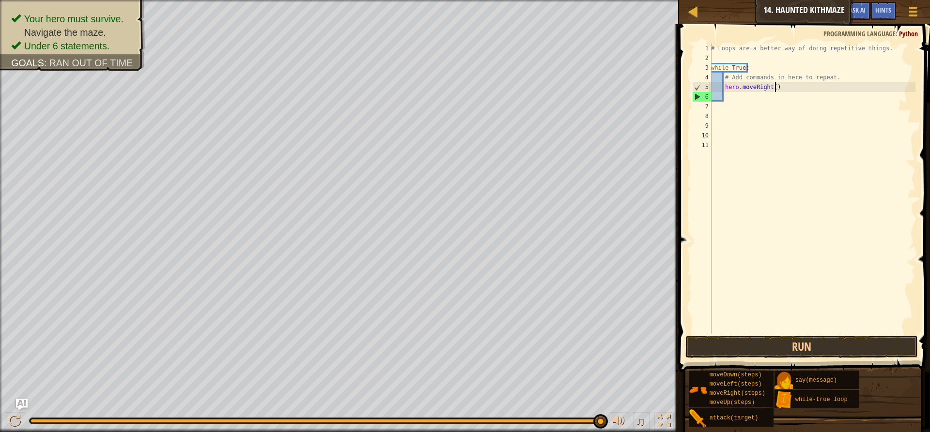
click at [787, 90] on div "# Loops are a better way of doing repetitive things. while True : # Add command…" at bounding box center [812, 199] width 206 height 310
type textarea "h"
type textarea "#"
type textarea "w"
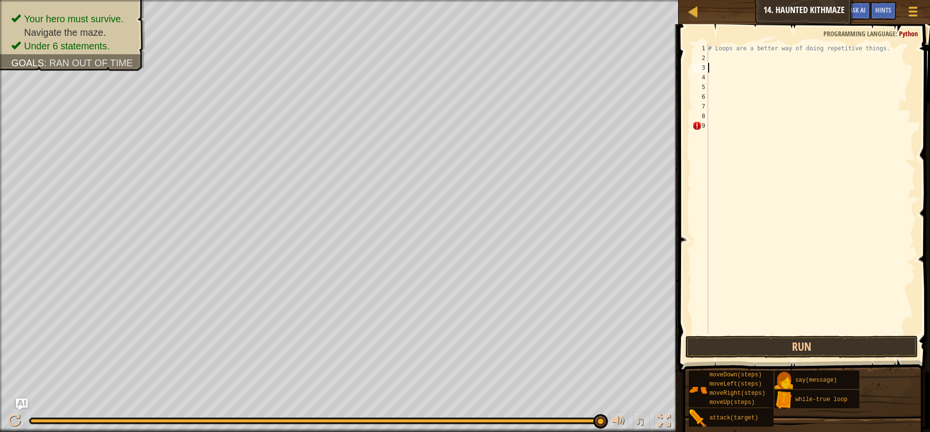
type textarea "';"
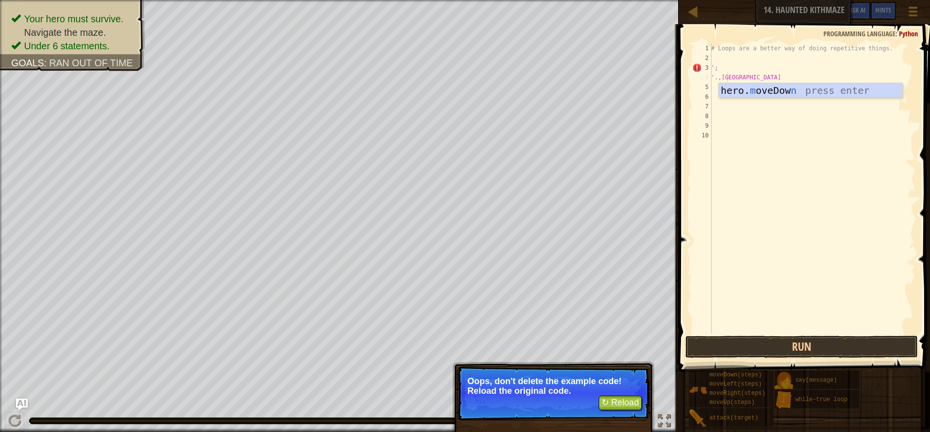
type textarea "'.,[GEOGRAPHIC_DATA]"
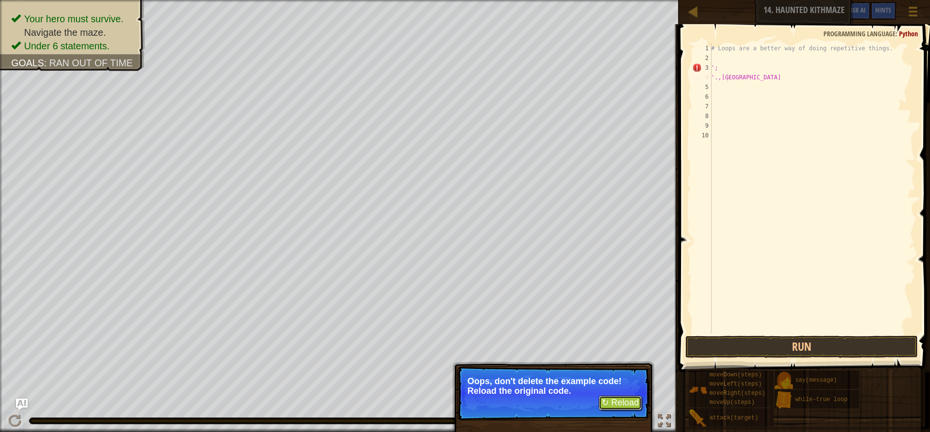
click at [609, 400] on button "↻ Reload" at bounding box center [619, 403] width 43 height 15
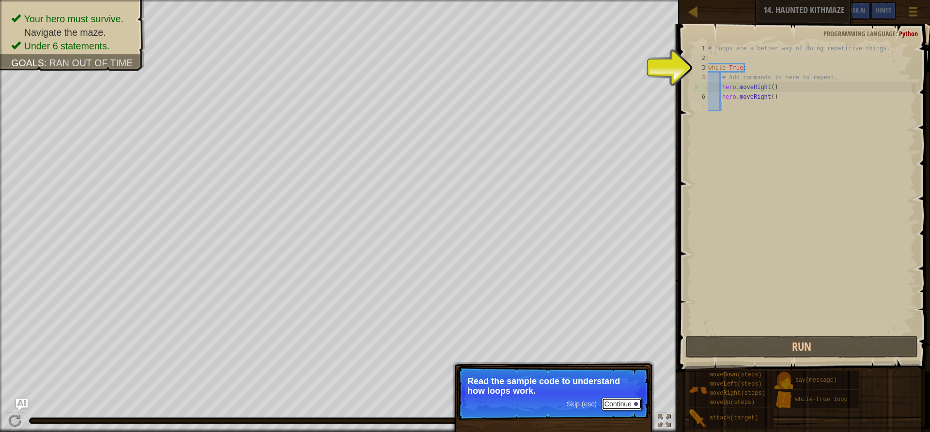
click at [628, 410] on button "Continue" at bounding box center [621, 404] width 40 height 13
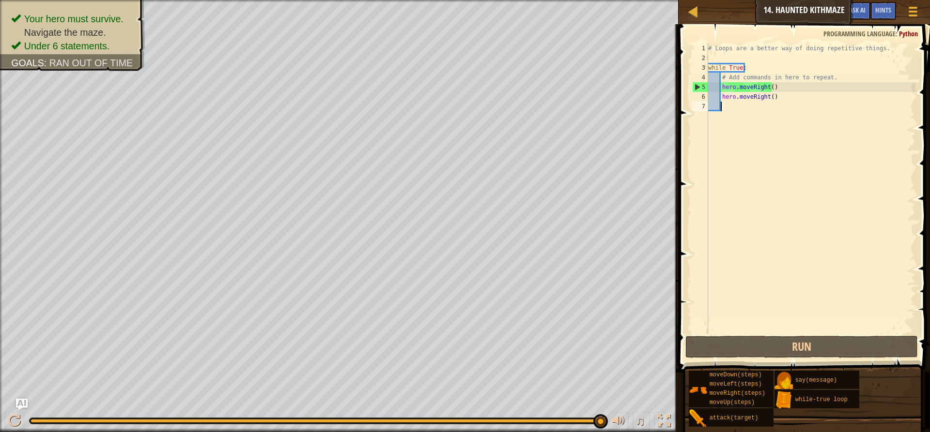
type textarea "h"
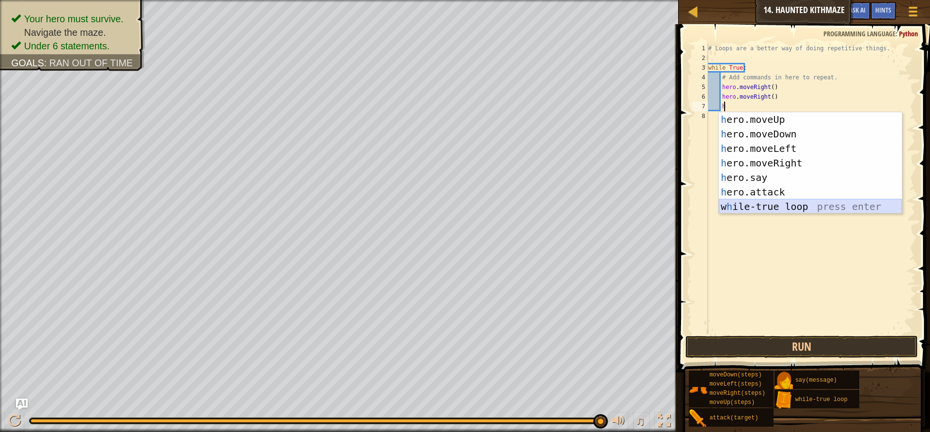
click at [798, 205] on div "h ero.moveUp press enter h ero.moveDown press enter h ero.moveLeft press enter …" at bounding box center [809, 177] width 183 height 131
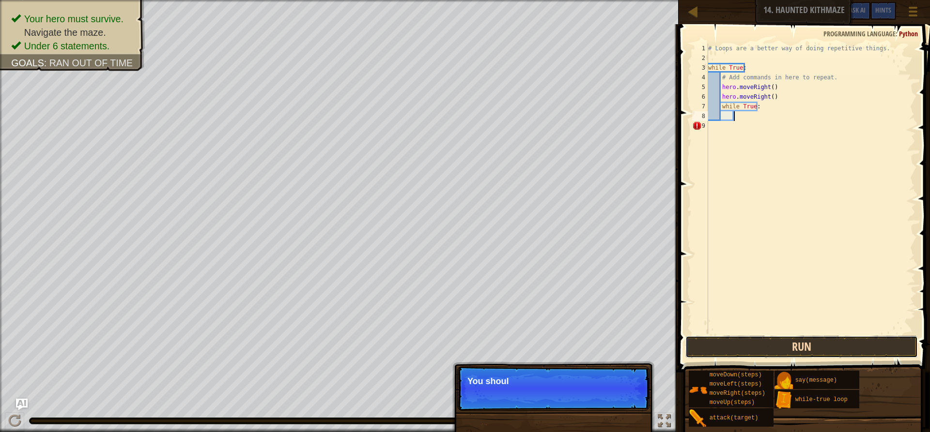
click at [819, 344] on button "Run" at bounding box center [801, 347] width 232 height 22
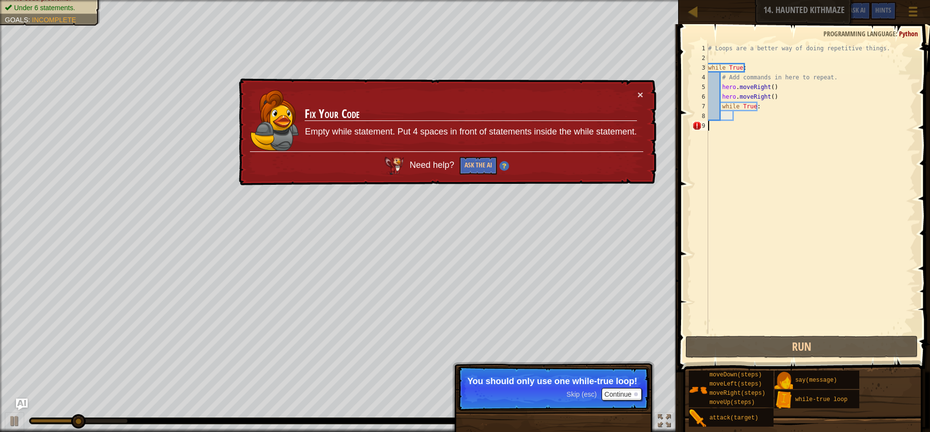
click at [755, 129] on div "# Loops are a better way of doing repetitive things. while True : # Add command…" at bounding box center [811, 199] width 210 height 310
click at [752, 127] on div "# Loops are a better way of doing repetitive things. while True : # Add command…" at bounding box center [811, 199] width 210 height 310
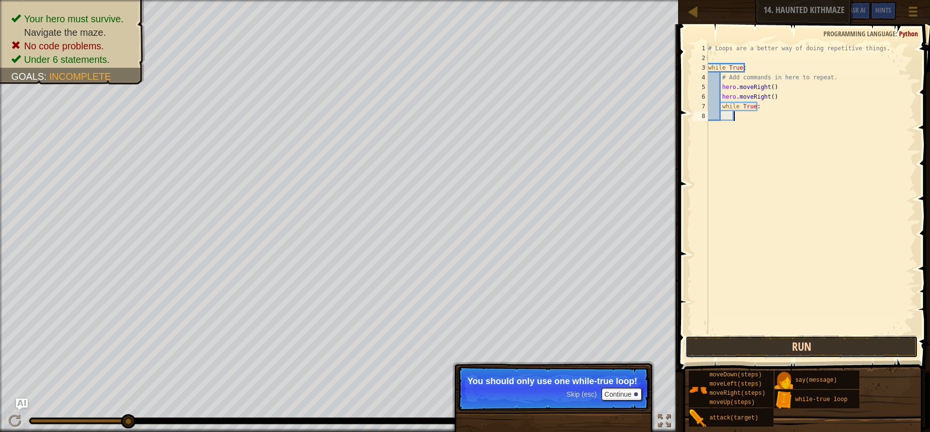
click at [757, 354] on button "Run" at bounding box center [801, 347] width 232 height 22
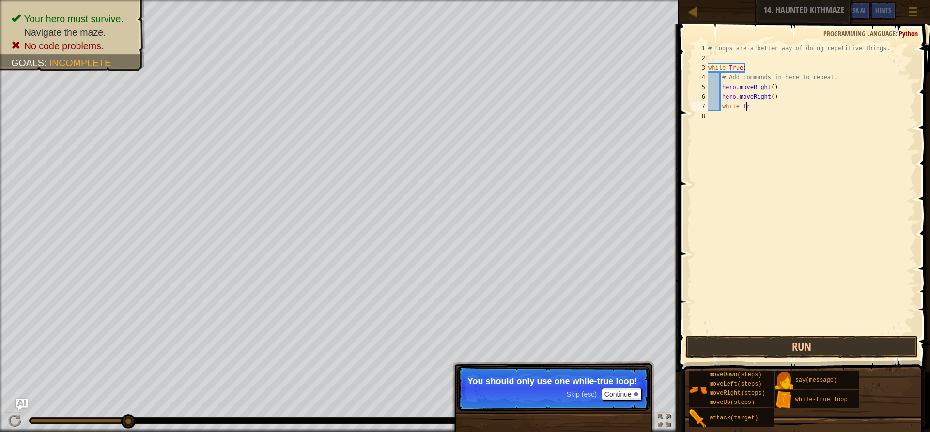
type textarea "w"
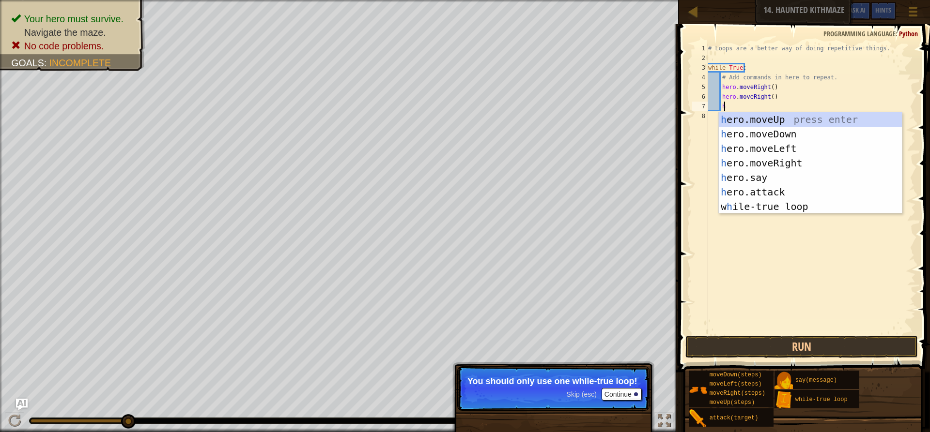
type textarea "h"
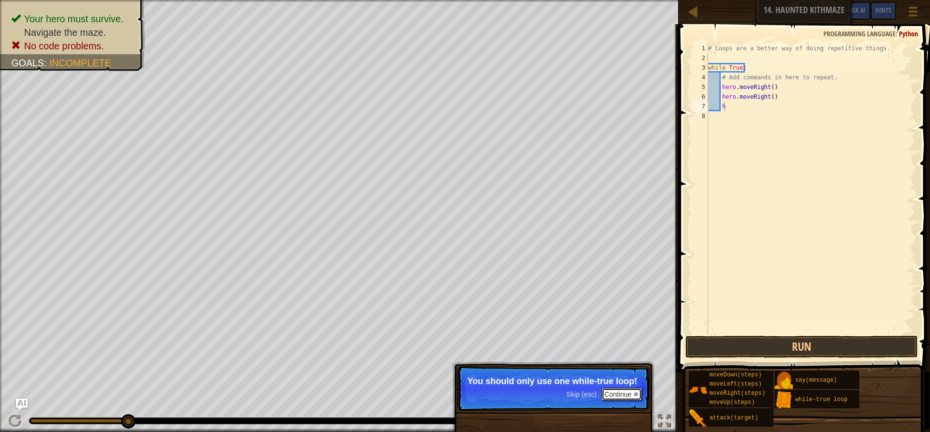
click at [625, 392] on button "Continue" at bounding box center [621, 394] width 40 height 13
